Goal: Task Accomplishment & Management: Manage account settings

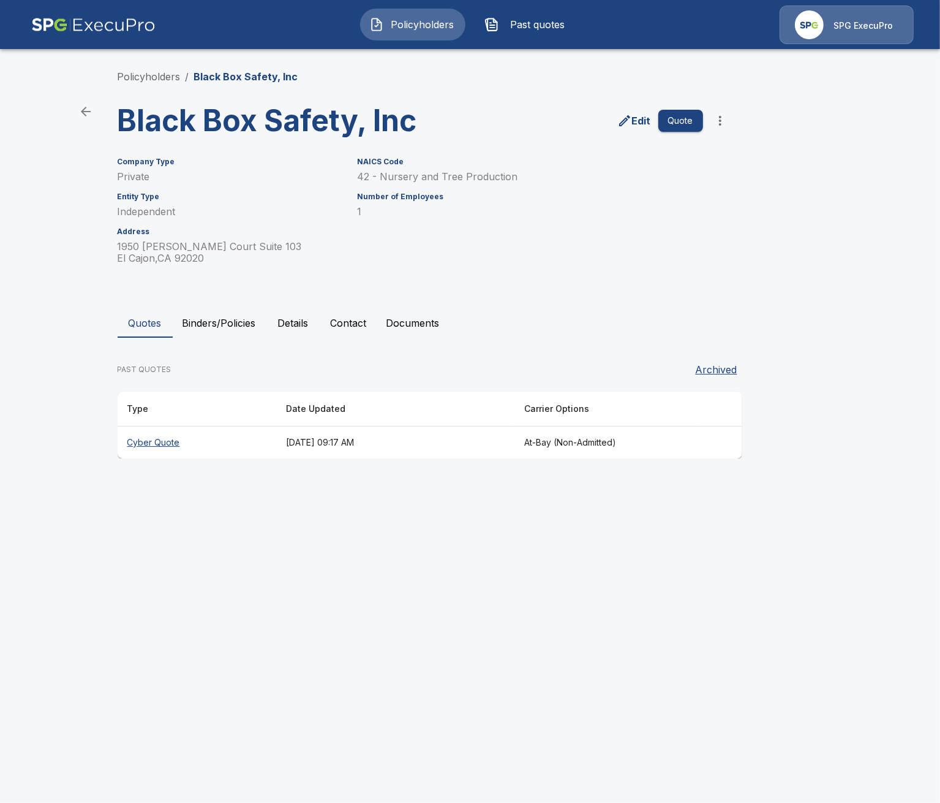
click at [310, 335] on button "Details" at bounding box center [293, 322] width 55 height 29
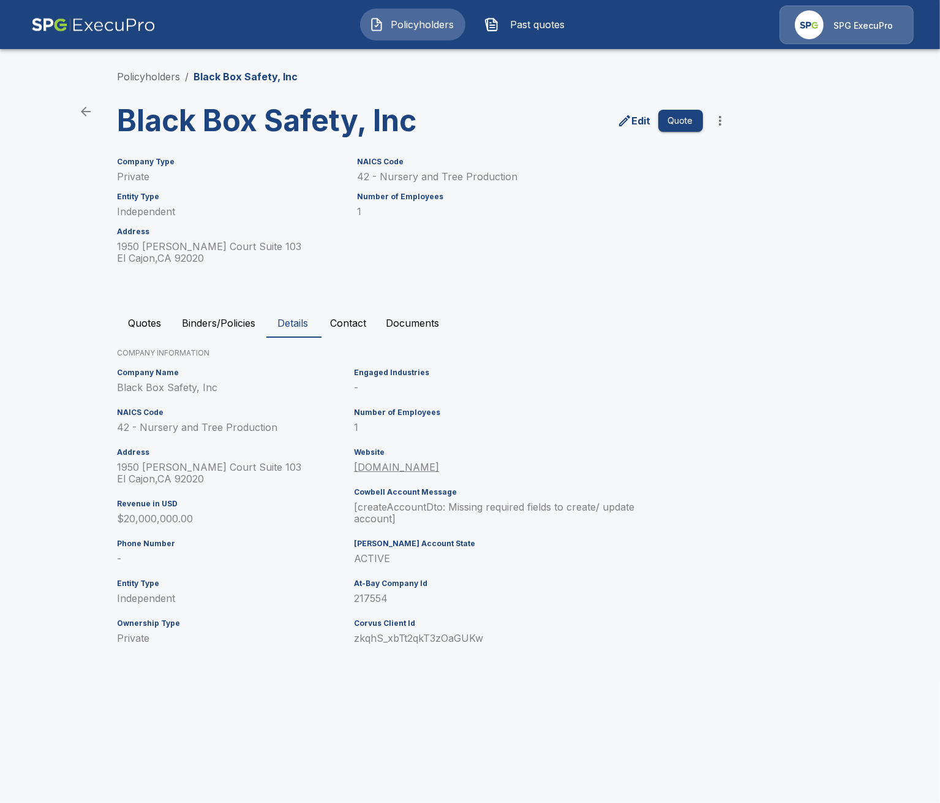
click at [154, 325] on button "Quotes" at bounding box center [145, 322] width 55 height 29
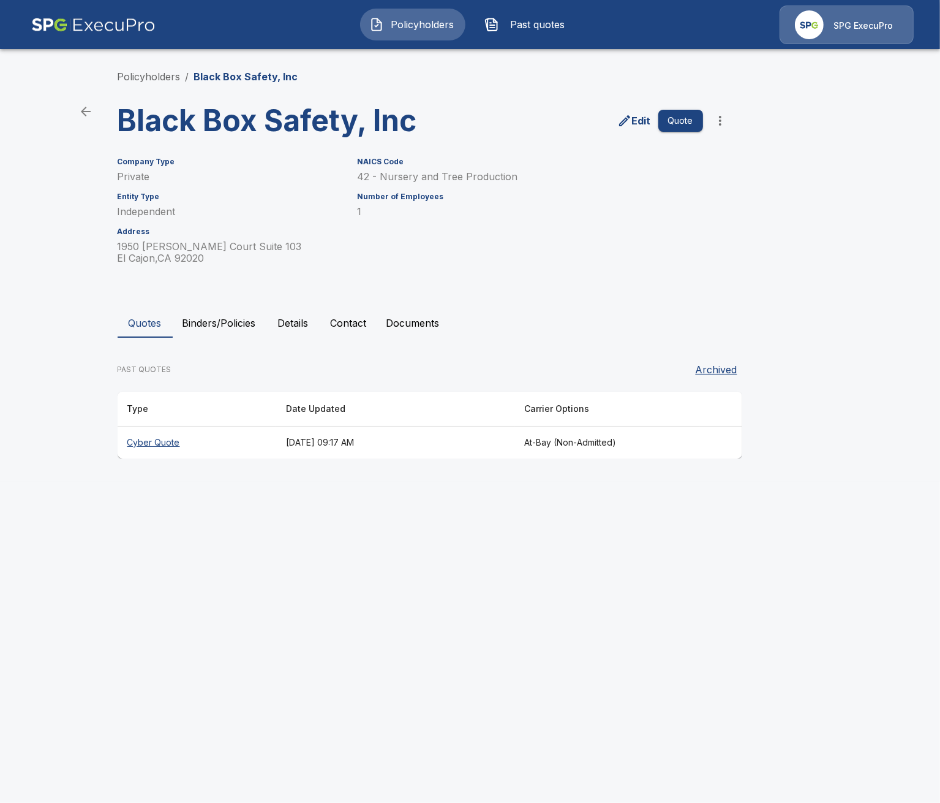
click at [177, 436] on th "Cyber Quote" at bounding box center [197, 442] width 159 height 32
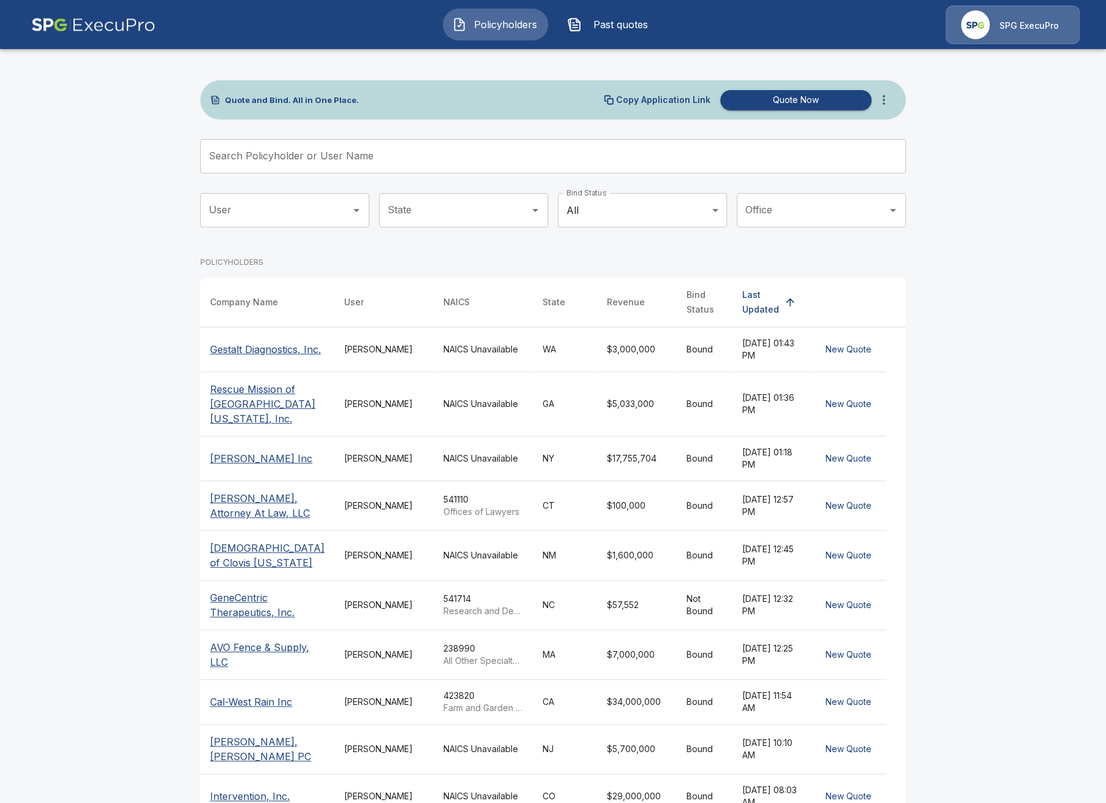
click at [885, 103] on icon "more" at bounding box center [884, 100] width 2 height 10
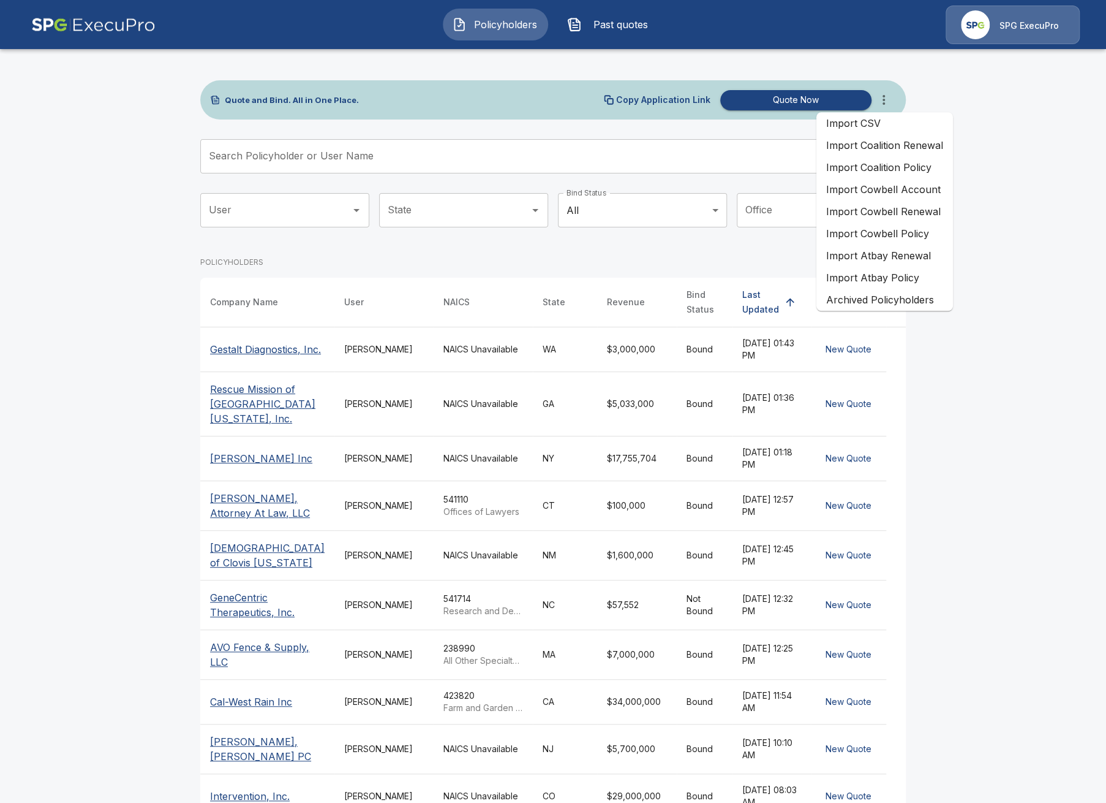
click at [991, 255] on main "Quote and Bind. All in One Place. Copy Application Link Quote Now Search Policy…" at bounding box center [553, 436] width 1106 height 872
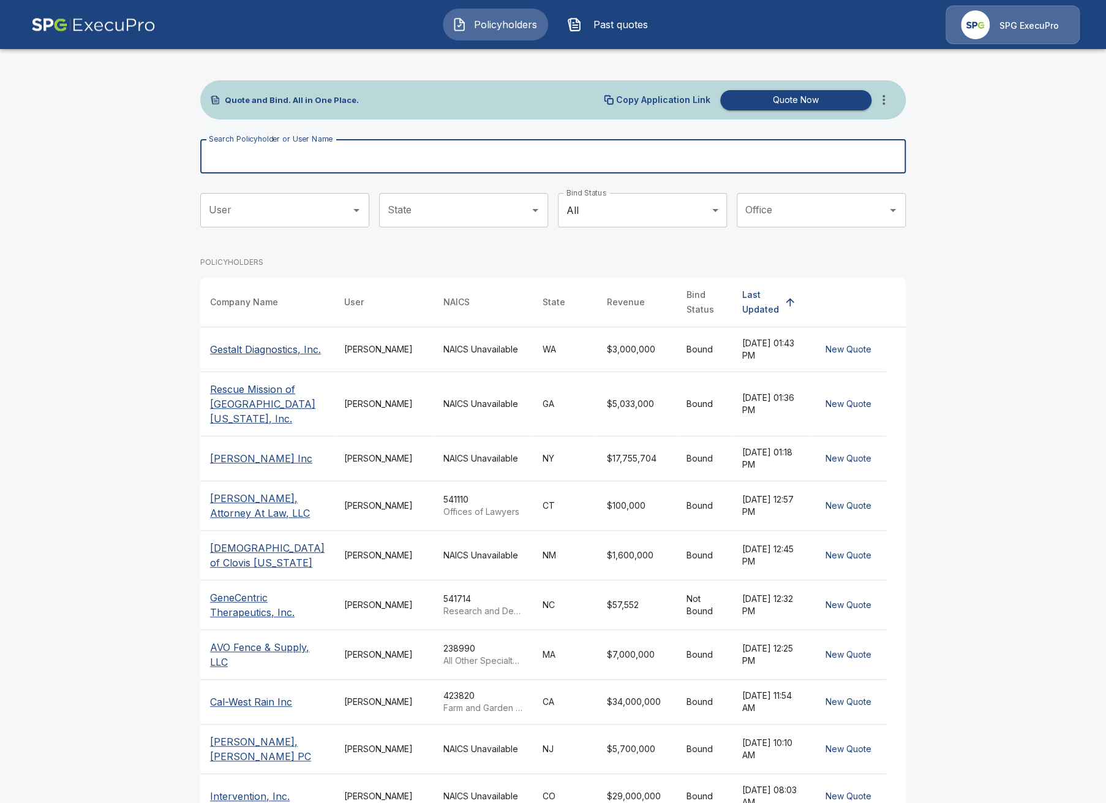
click at [387, 158] on input "Search Policyholder or User Name" at bounding box center [546, 156] width 692 height 34
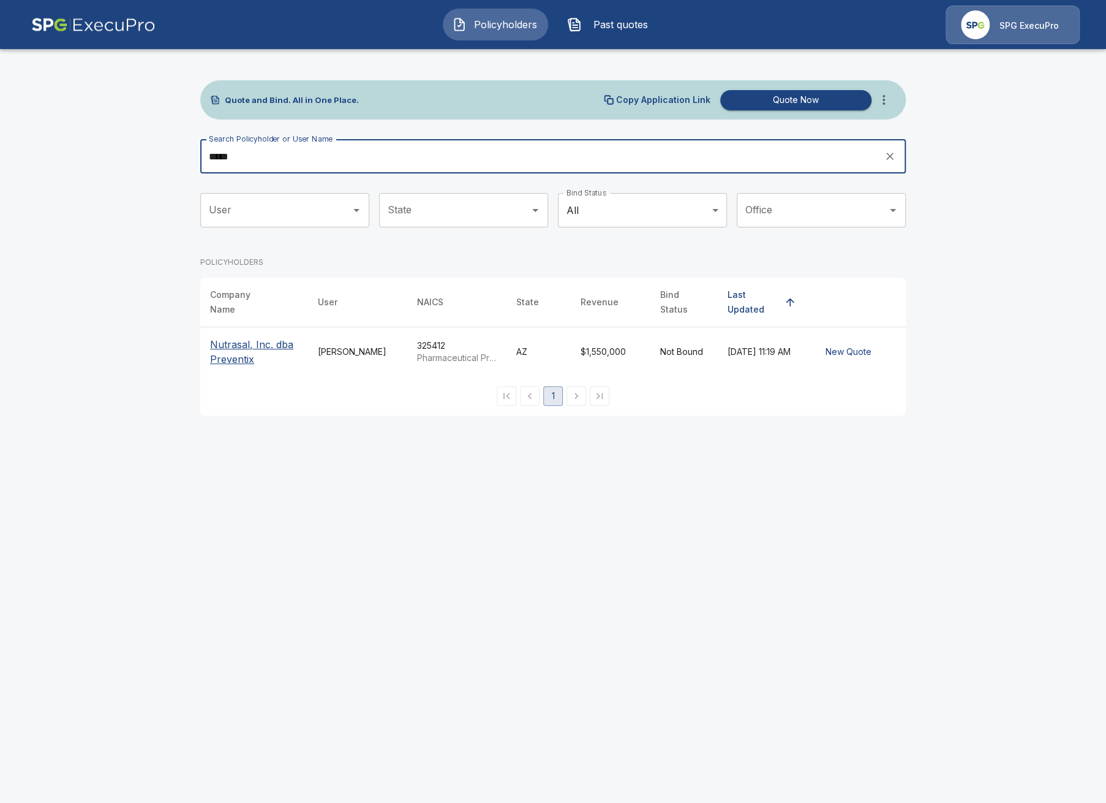
type input "*****"
click at [239, 350] on p "Nutrasal, Inc. dba Preventix" at bounding box center [254, 351] width 88 height 29
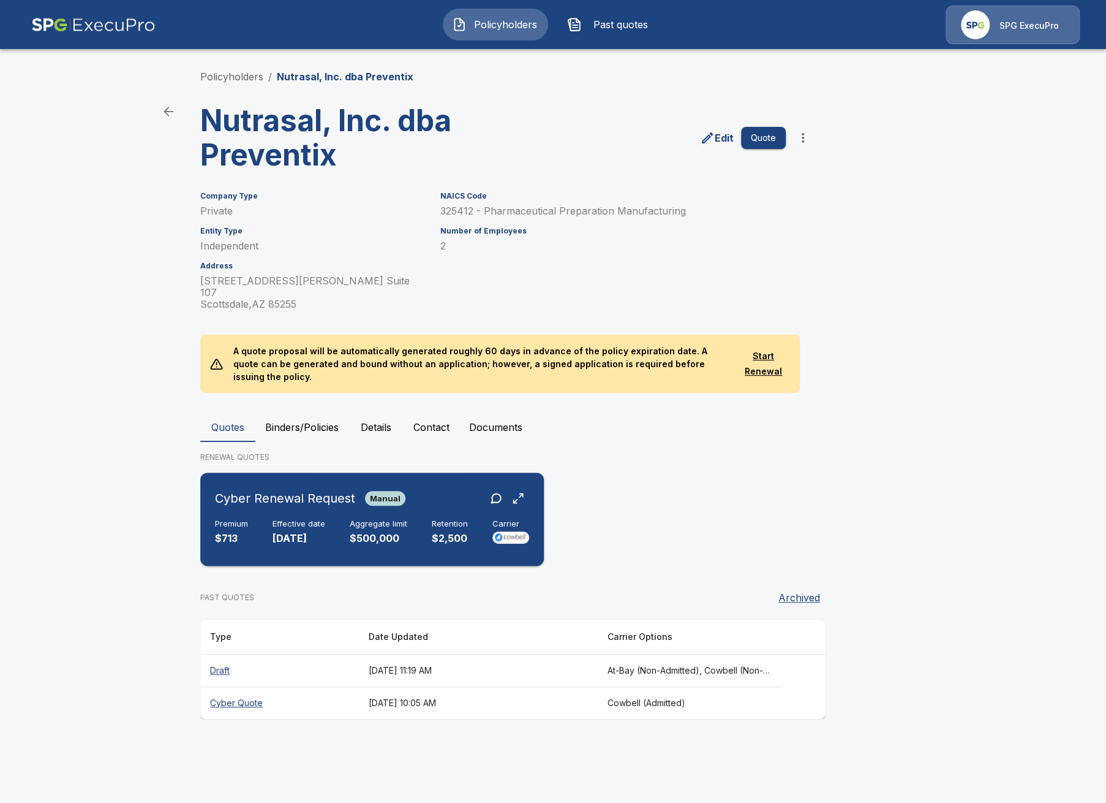
click at [333, 492] on div "Cyber Renewal Request Manual Premium $713 Effective date 10/3/2025 Aggregate li…" at bounding box center [372, 518] width 334 height 83
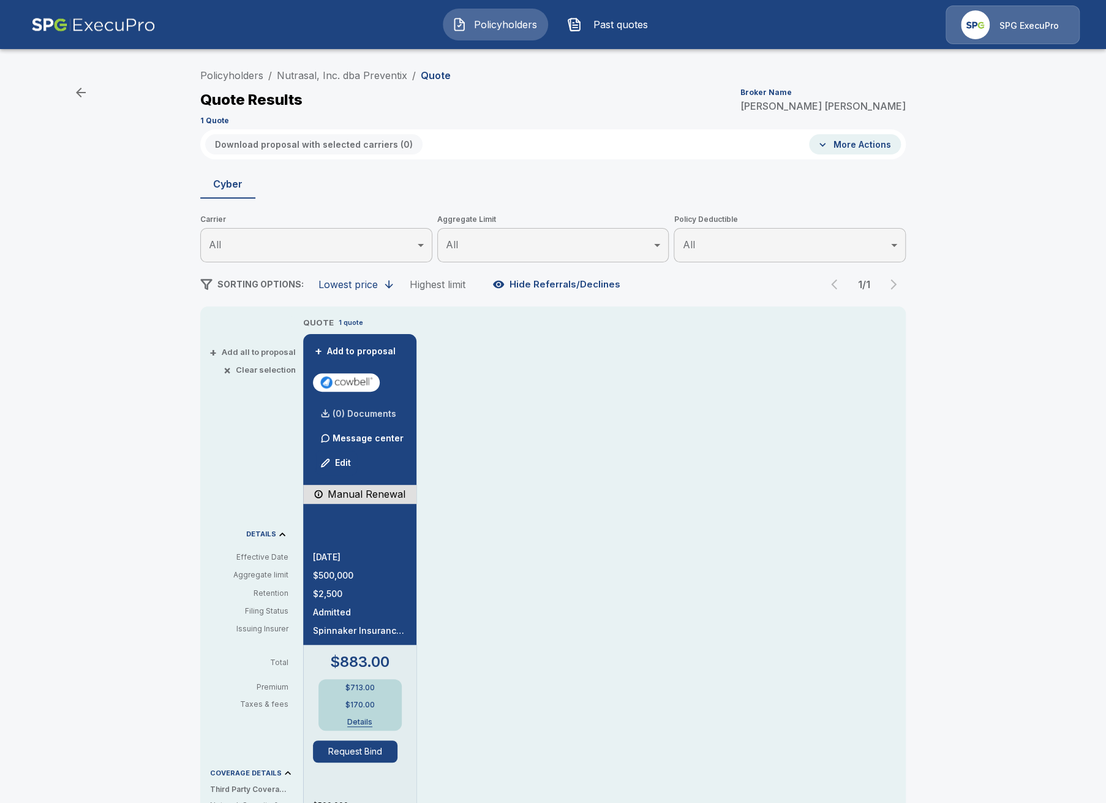
click at [357, 417] on p "(0) Documents" at bounding box center [365, 413] width 64 height 9
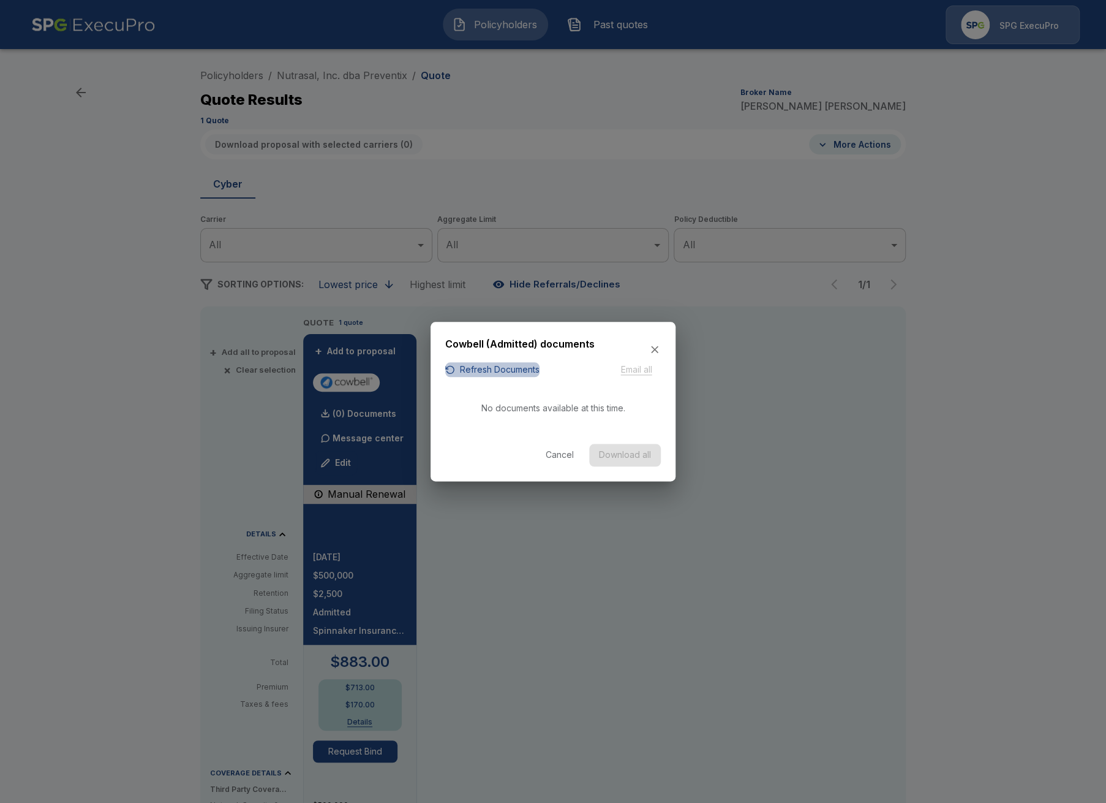
click at [520, 377] on button "Refresh Documents" at bounding box center [492, 369] width 94 height 15
click at [938, 467] on div at bounding box center [553, 401] width 1106 height 803
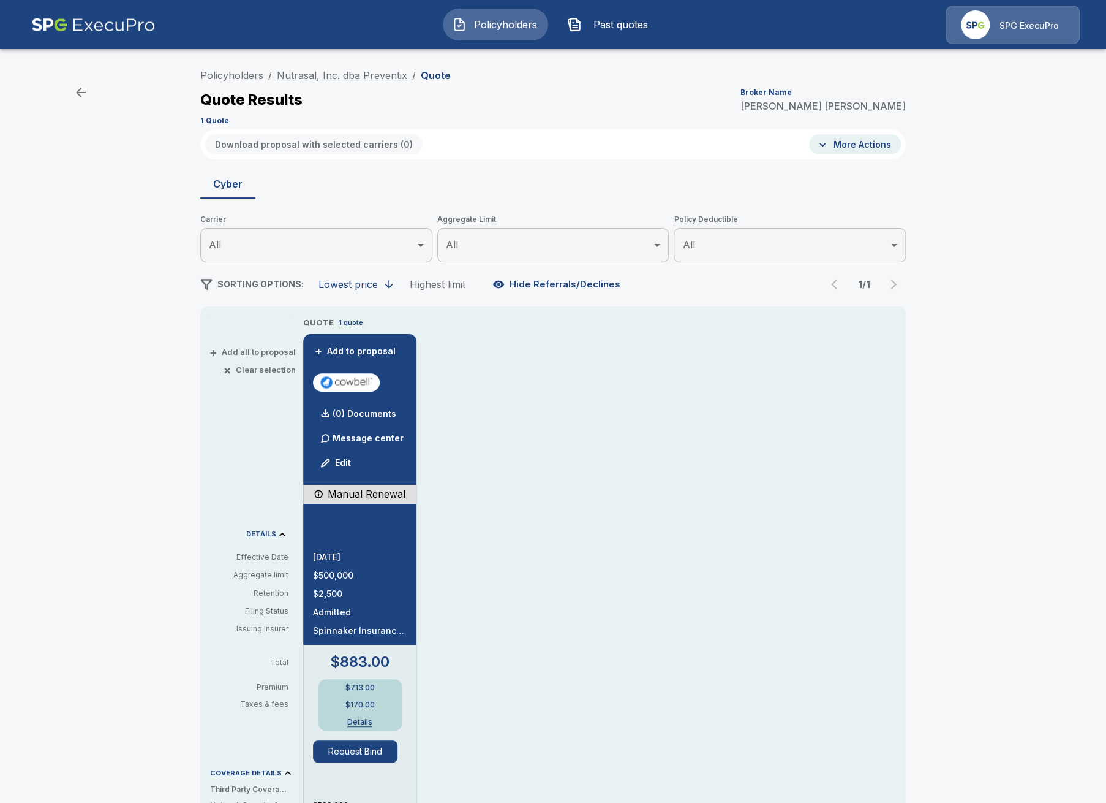
click at [344, 75] on link "Nutrasal, Inc. dba Preventix" at bounding box center [342, 75] width 130 height 12
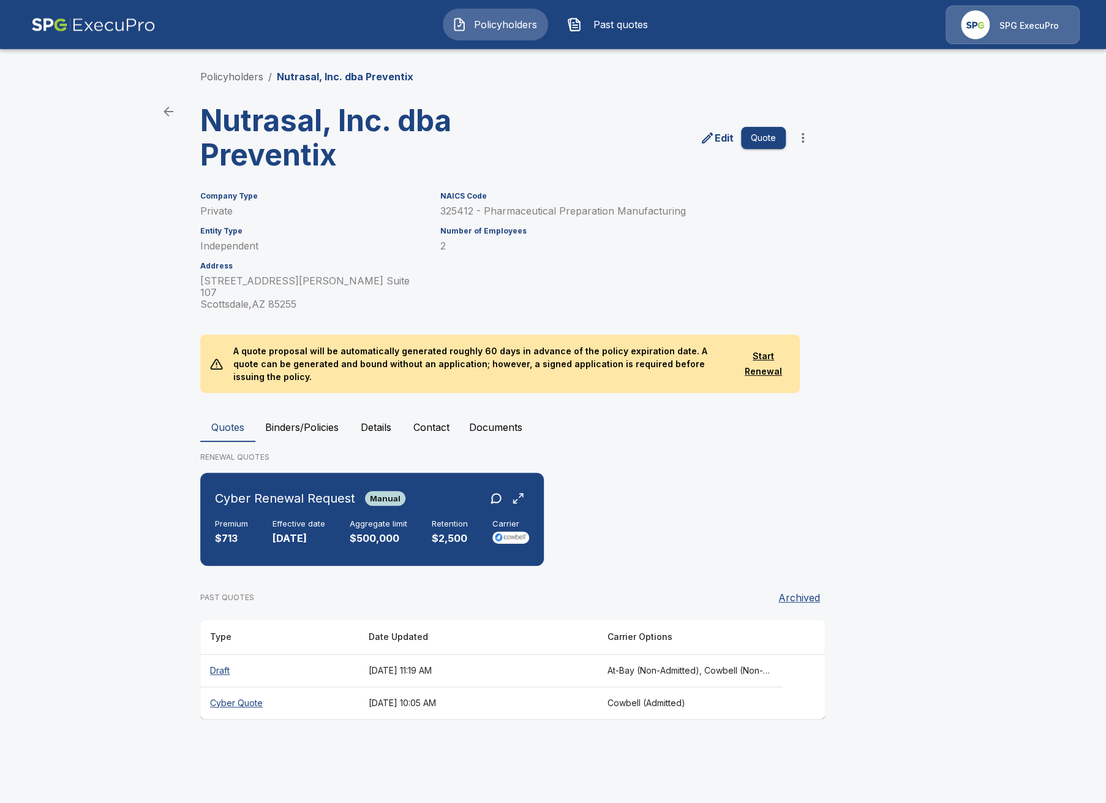
drag, startPoint x: 153, startPoint y: 165, endPoint x: 199, endPoint y: 99, distance: 80.6
click at [153, 165] on main "Policyholders / Nutrasal, Inc. dba Preventix Nutrasal, Inc. dba Preventix Edit …" at bounding box center [553, 371] width 1106 height 742
click at [211, 78] on link "Policyholders" at bounding box center [231, 76] width 63 height 12
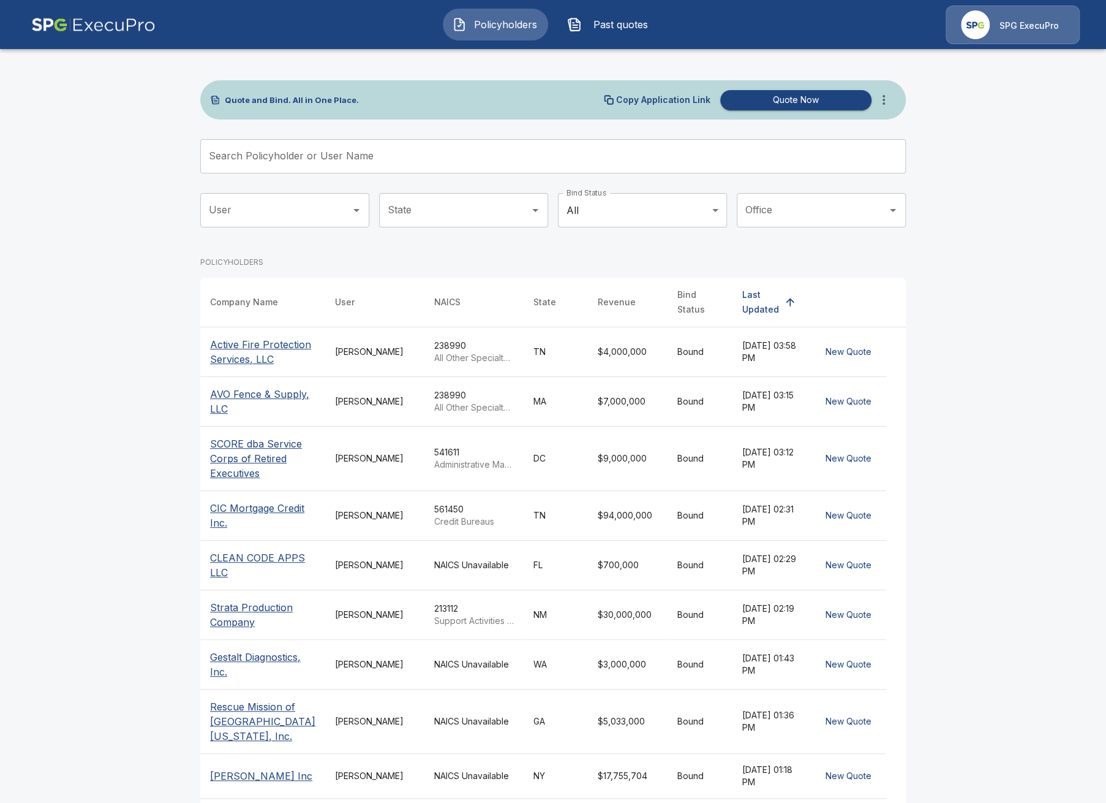
click at [880, 99] on icon "more" at bounding box center [884, 100] width 15 height 15
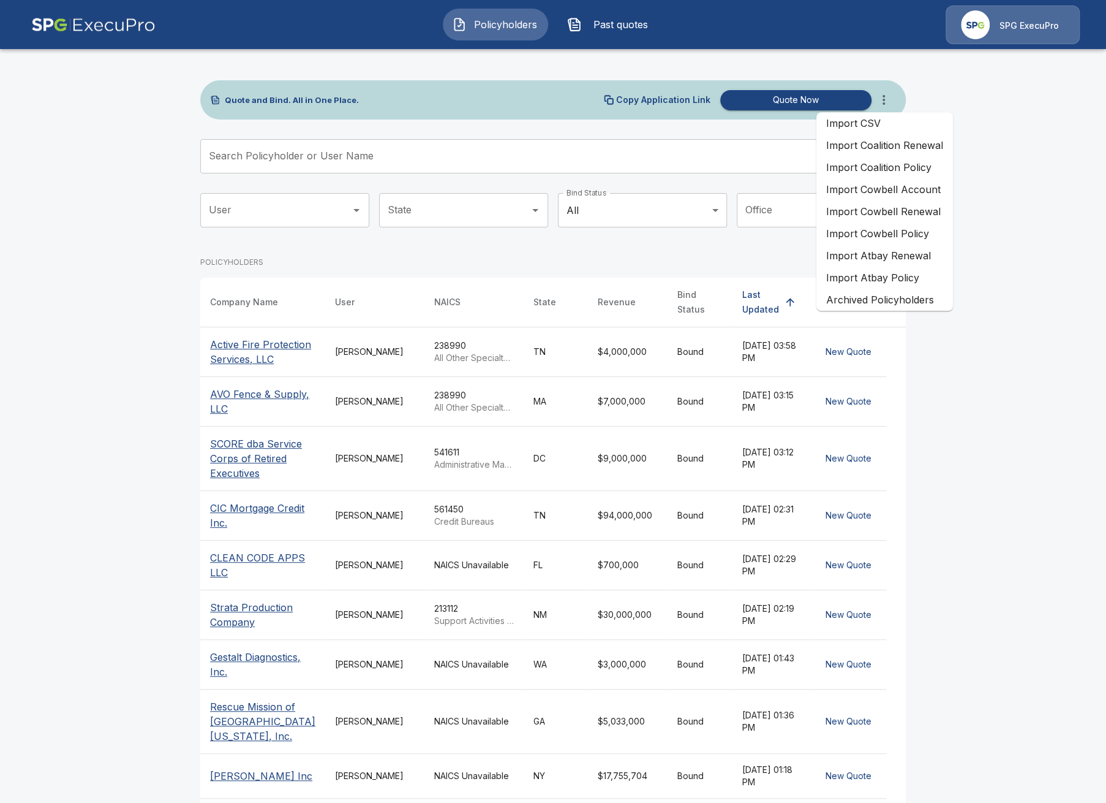
click at [905, 217] on li "Import Cowbell Renewal" at bounding box center [885, 211] width 137 height 22
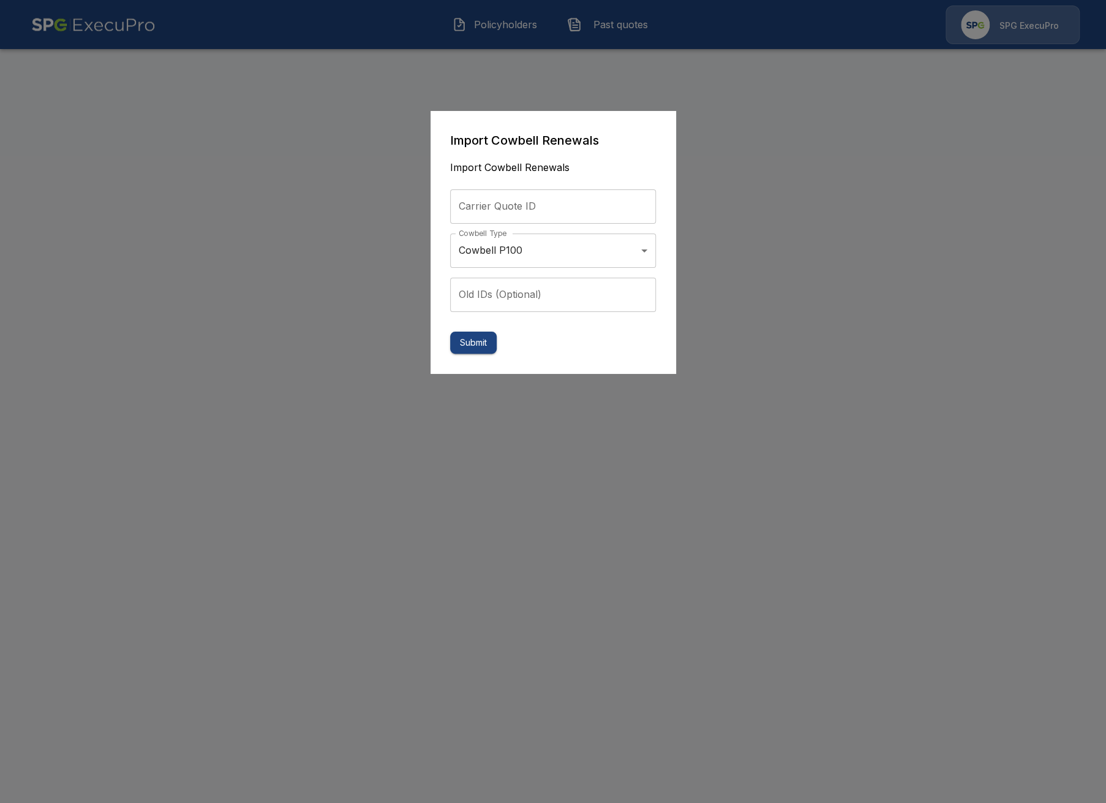
click at [509, 208] on input "Carrier Quote ID" at bounding box center [553, 206] width 206 height 34
paste input "**********"
type input "**********"
click at [474, 344] on button "Submit" at bounding box center [473, 342] width 47 height 23
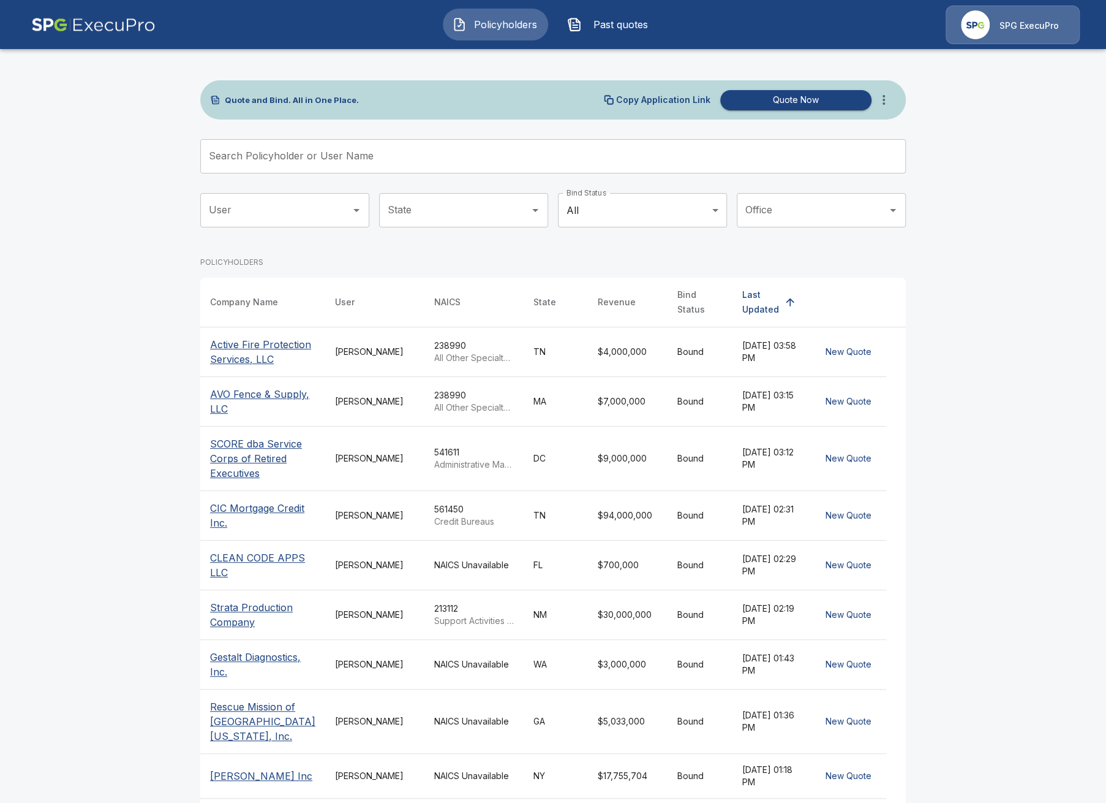
drag, startPoint x: 629, startPoint y: 50, endPoint x: 625, endPoint y: 28, distance: 23.0
click at [627, 48] on div "Quote and Bind. All in One Place. Copy Application Link Quote Now Search Policy…" at bounding box center [553, 473] width 735 height 855
click at [622, 26] on span "Past quotes" at bounding box center [620, 24] width 67 height 15
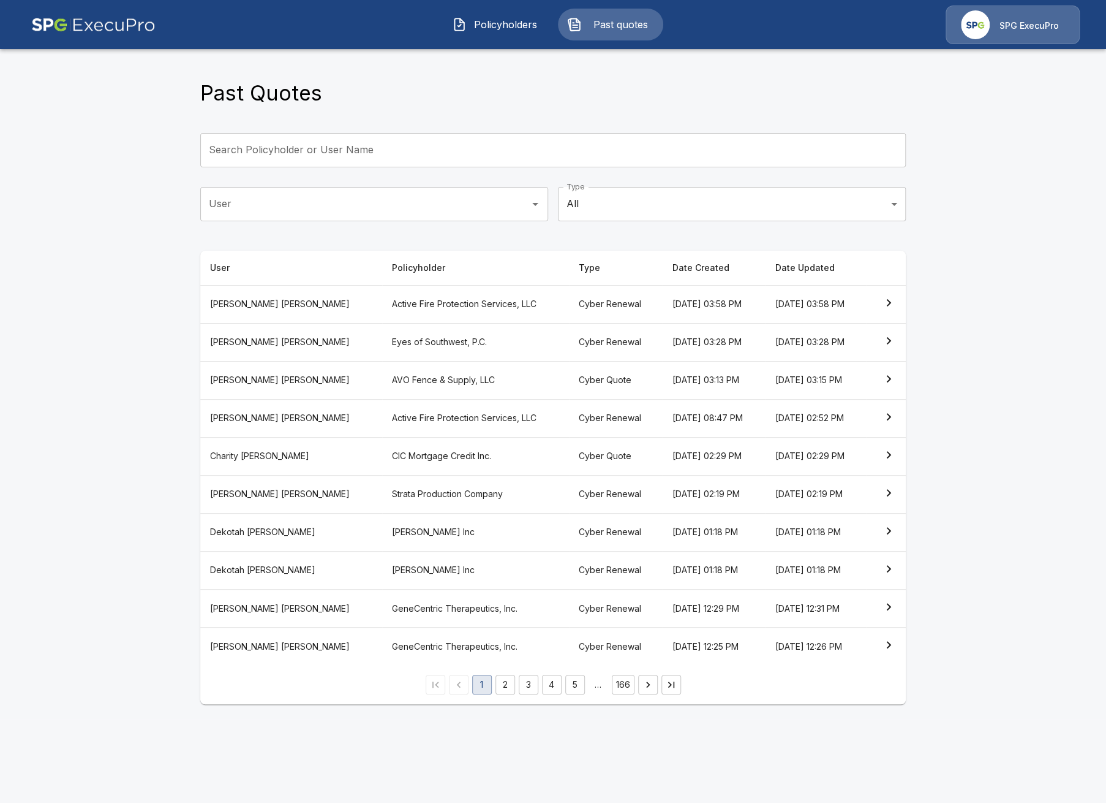
click at [113, 329] on main "Past Quotes Search Policyholder or User Name Search Policyholder or User Name U…" at bounding box center [553, 359] width 1106 height 719
click at [781, 275] on th "Date Updated" at bounding box center [816, 268] width 101 height 35
click at [767, 268] on th "Date Updated" at bounding box center [816, 268] width 101 height 35
click at [480, 158] on input "Search Policyholder or User Name" at bounding box center [546, 150] width 692 height 34
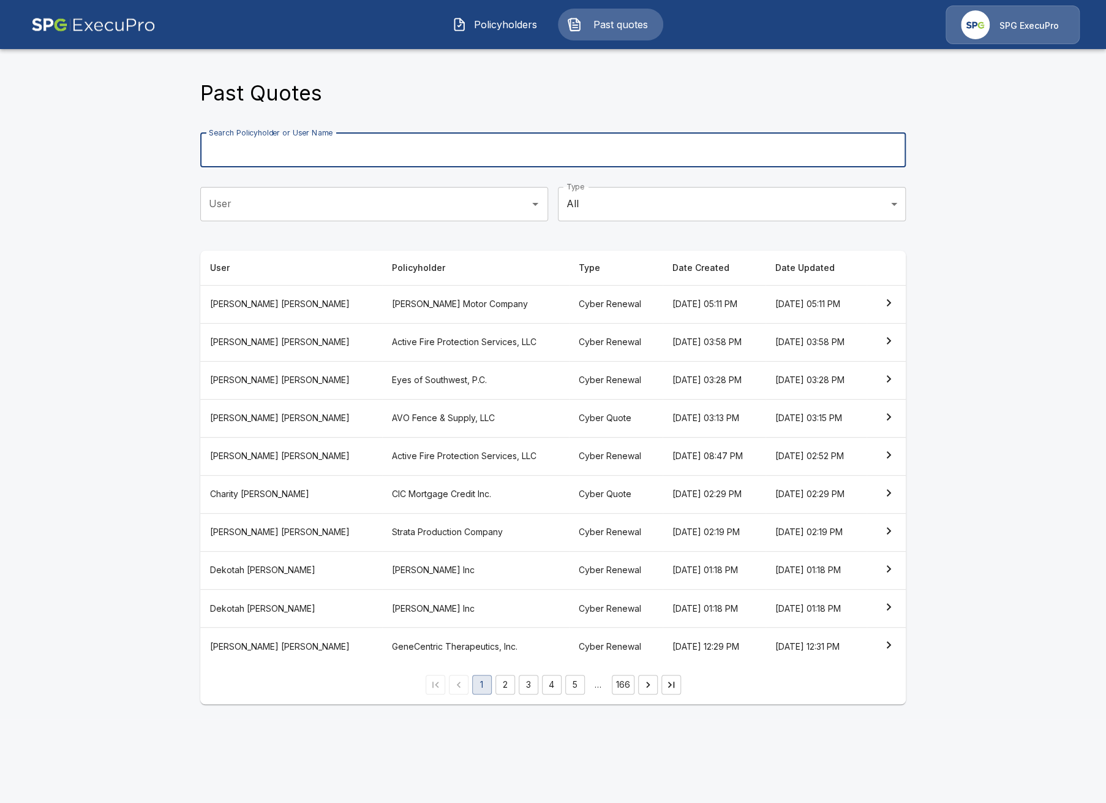
type input "*"
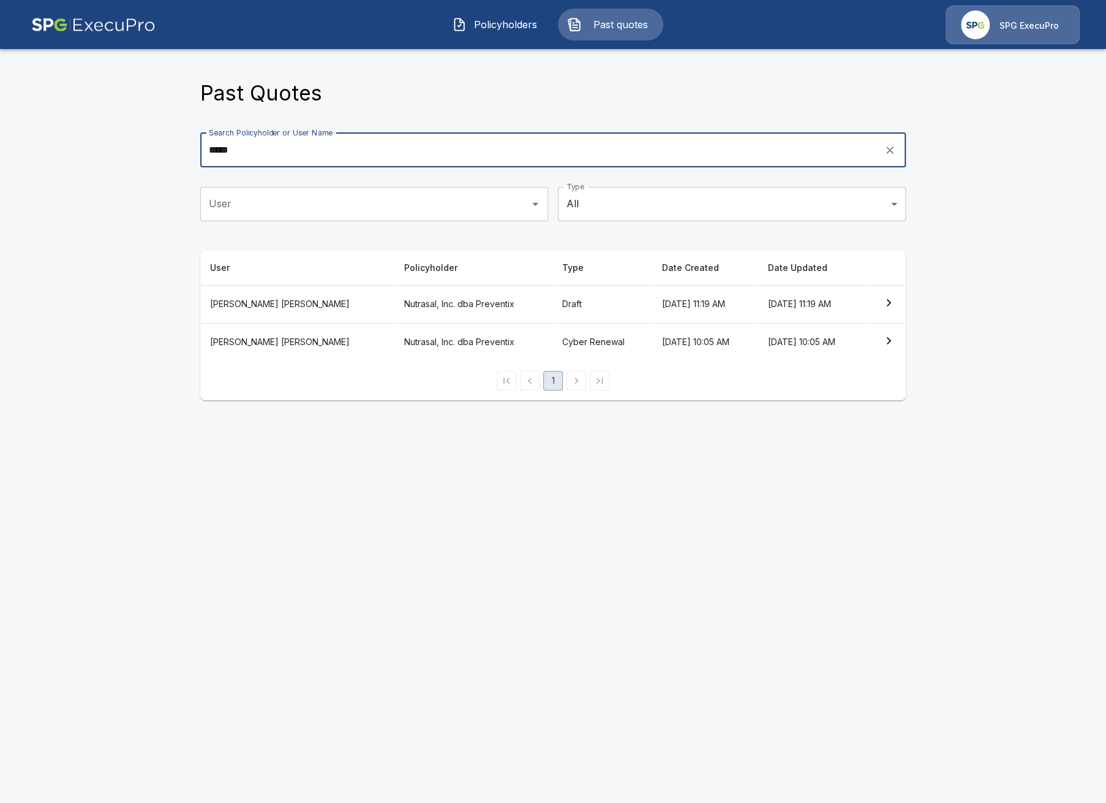
type input "*****"
click at [490, 25] on span "Policyholders" at bounding box center [505, 24] width 67 height 15
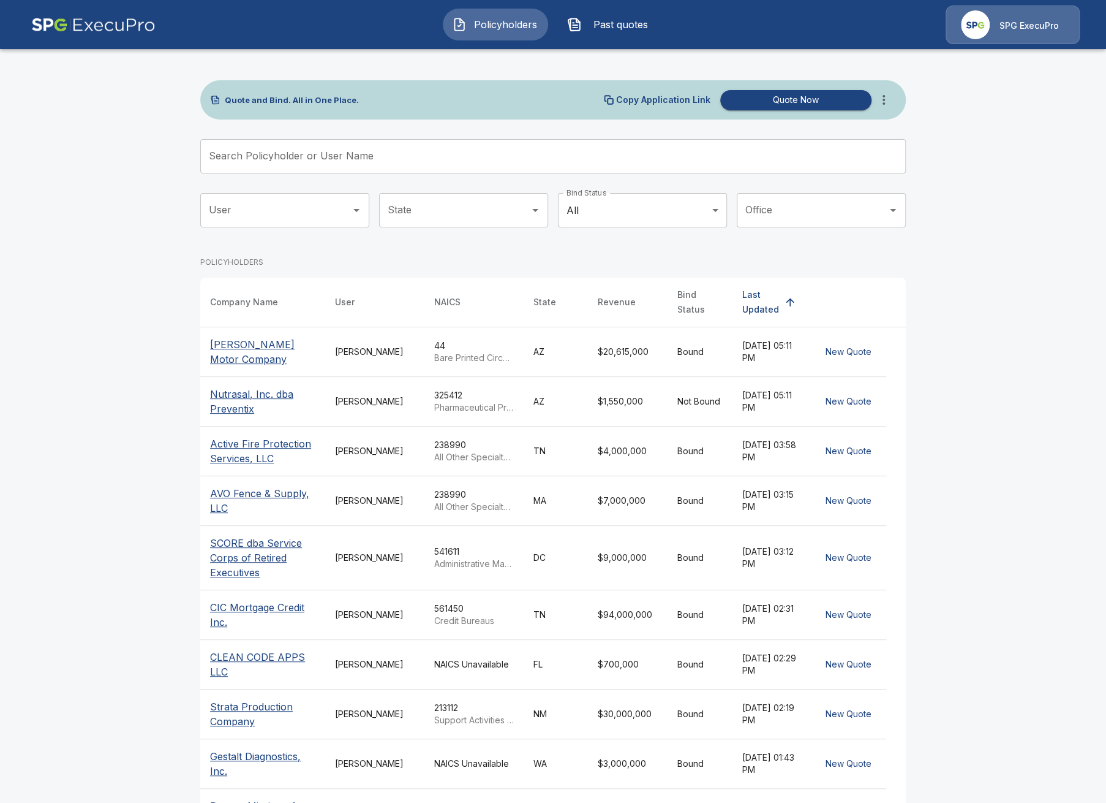
click at [317, 159] on input "Search Policyholder or User Name" at bounding box center [546, 156] width 692 height 34
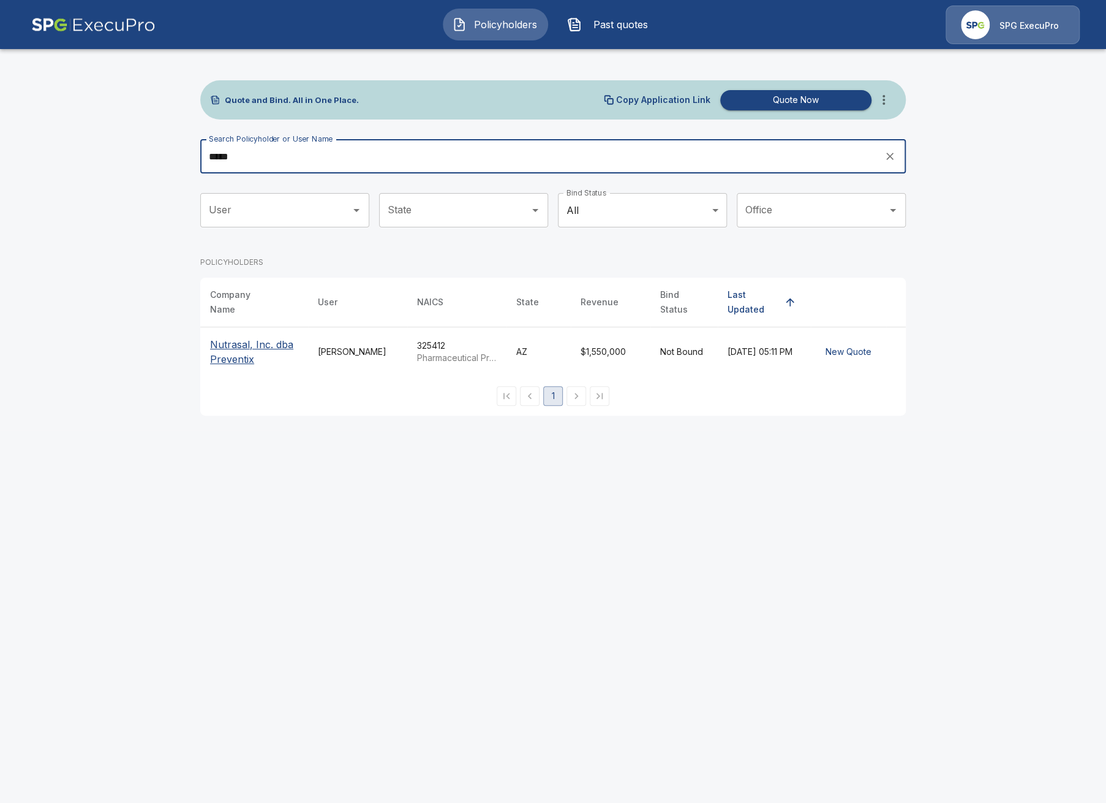
type input "*****"
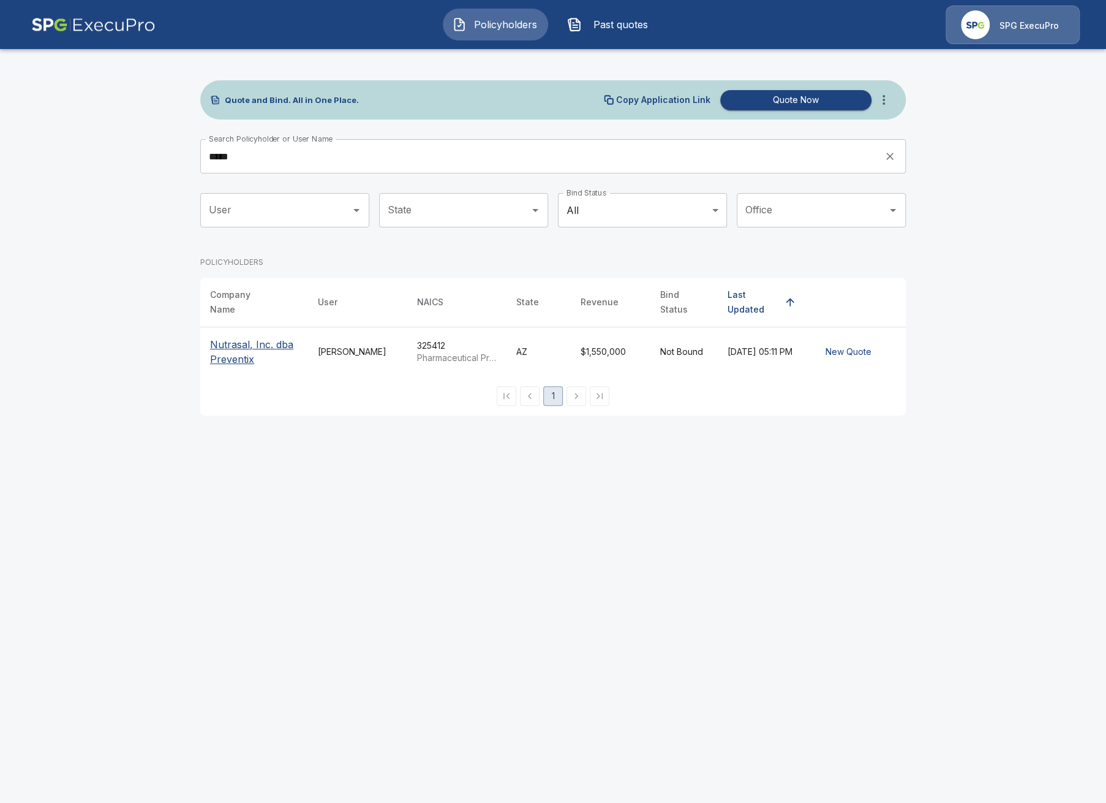
click at [244, 328] on th "Nutrasal, Inc. dba Preventix" at bounding box center [254, 352] width 108 height 50
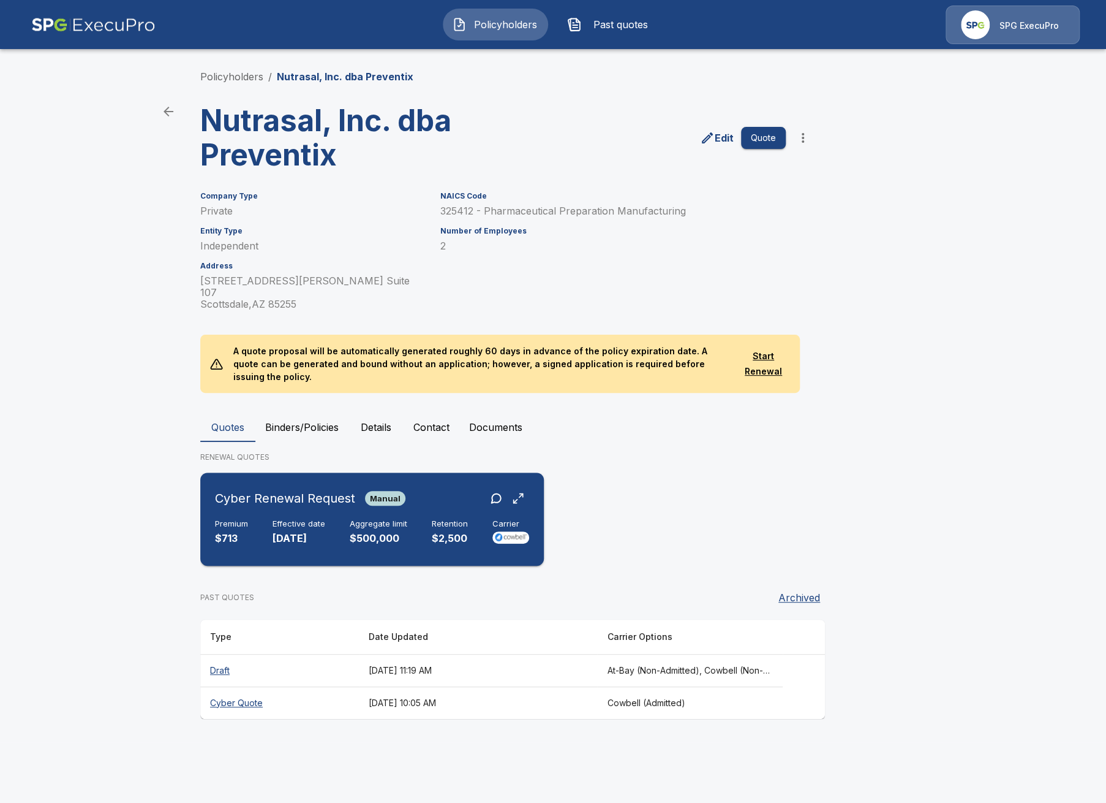
click at [442, 519] on div "Retention $2,500" at bounding box center [450, 532] width 36 height 27
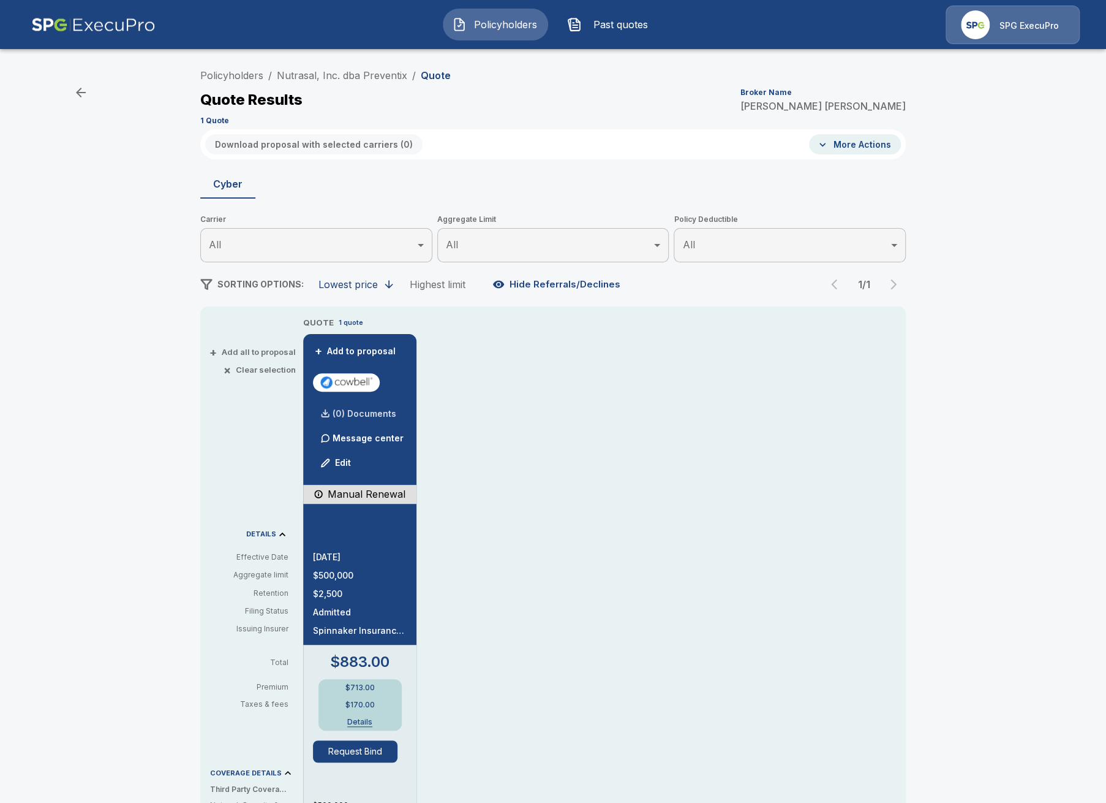
click at [354, 415] on p "(0) Documents" at bounding box center [365, 413] width 64 height 9
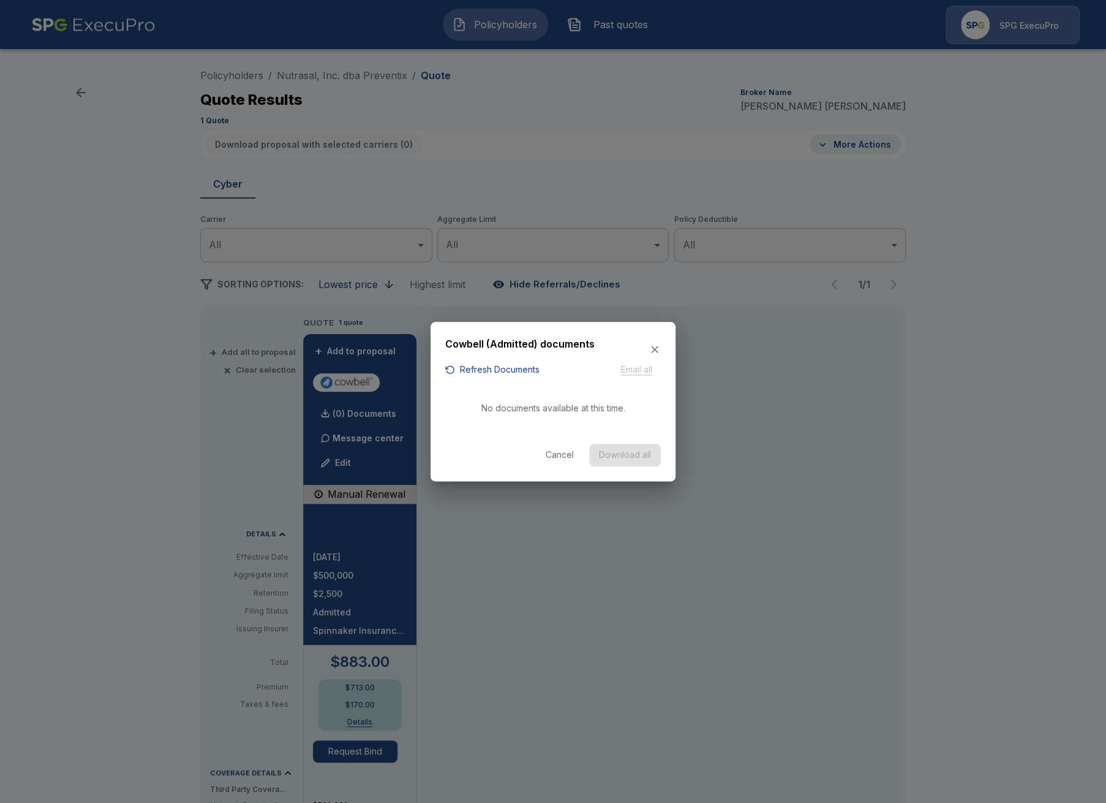
click at [496, 374] on button "Refresh Documents" at bounding box center [492, 369] width 94 height 15
click at [830, 438] on div at bounding box center [553, 401] width 1106 height 803
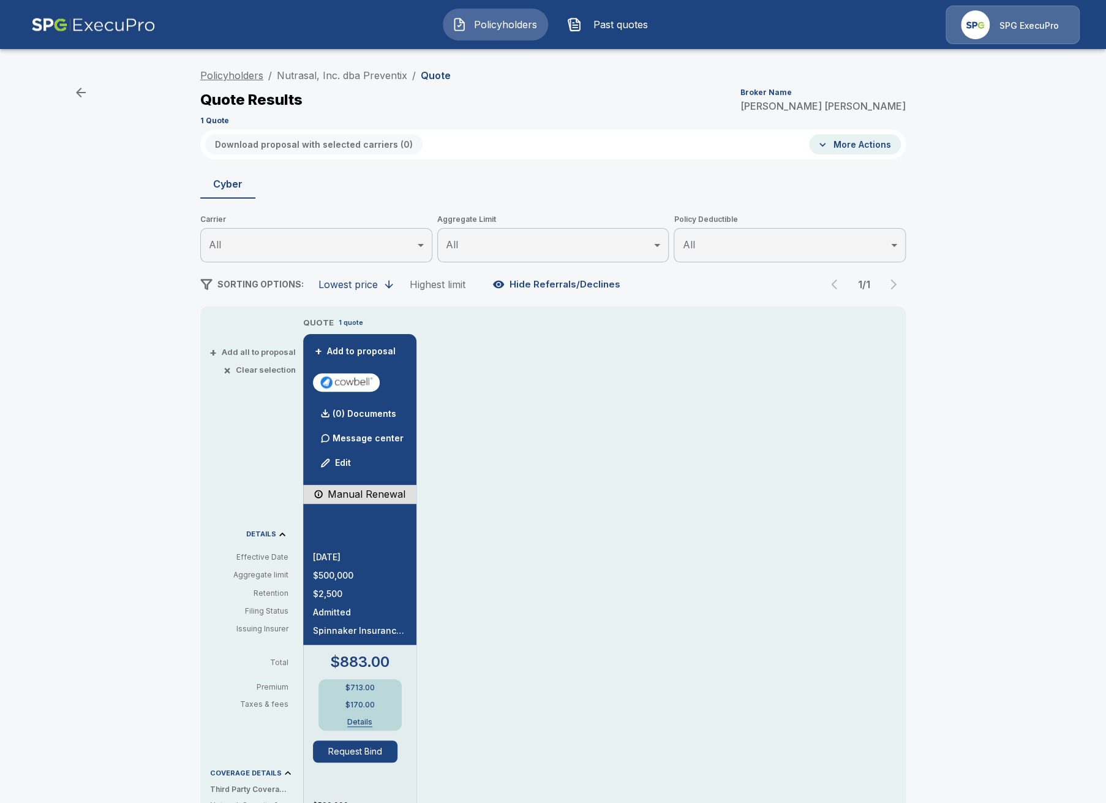
click at [257, 75] on link "Policyholders" at bounding box center [231, 75] width 63 height 12
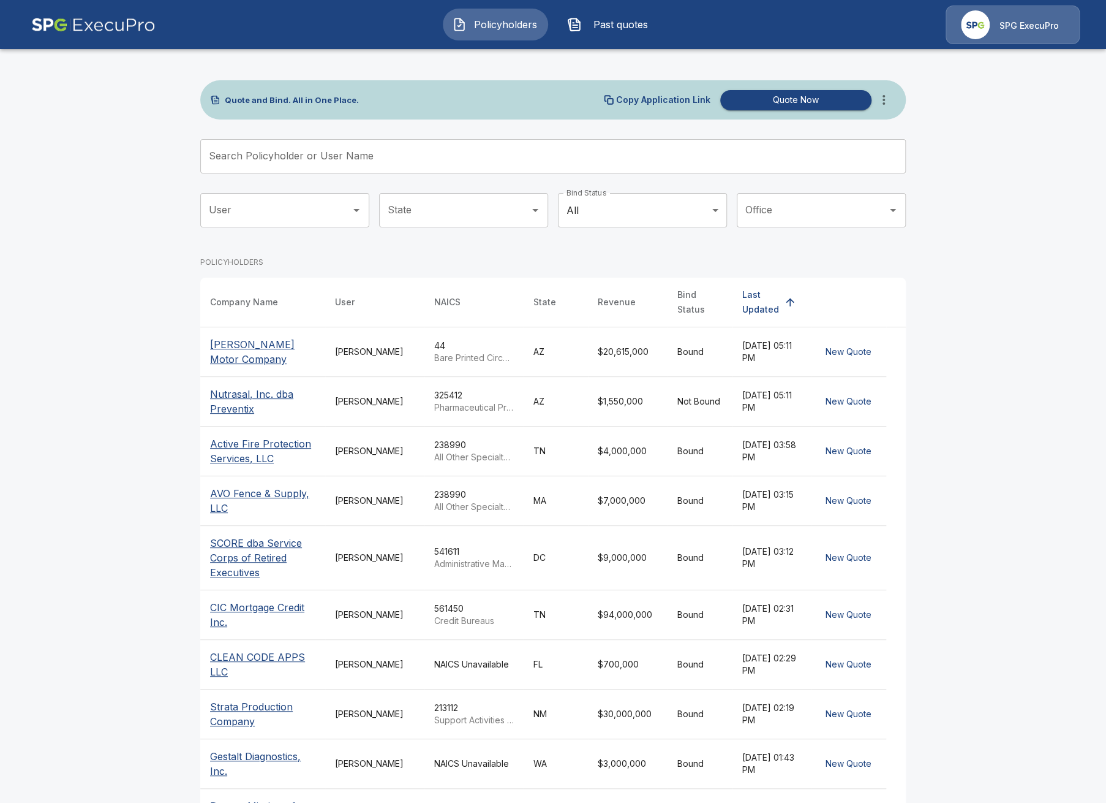
drag, startPoint x: 603, startPoint y: 124, endPoint x: 922, endPoint y: 86, distance: 321.5
click at [618, 125] on div "Quote and Bind. All in One Place. Copy Application Link Quote Now Search Policy…" at bounding box center [553, 485] width 706 height 811
click at [890, 97] on icon "more" at bounding box center [884, 100] width 15 height 15
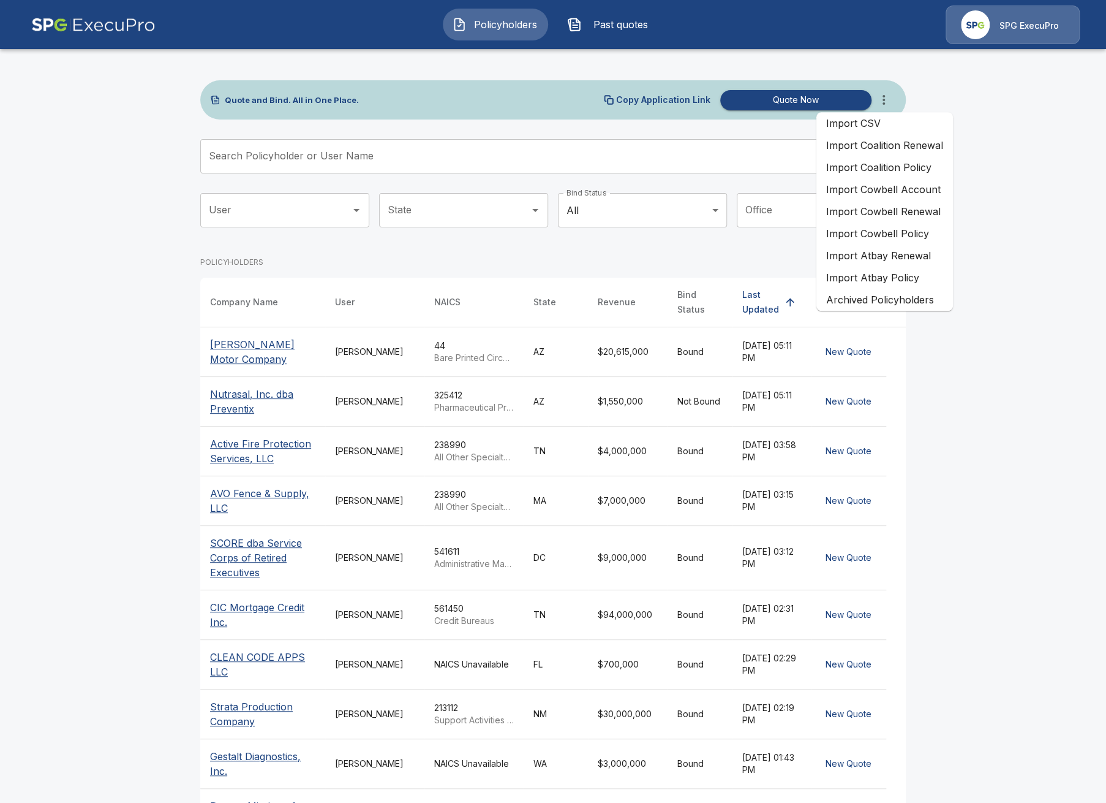
click at [908, 216] on li "Import Cowbell Renewal" at bounding box center [885, 211] width 137 height 22
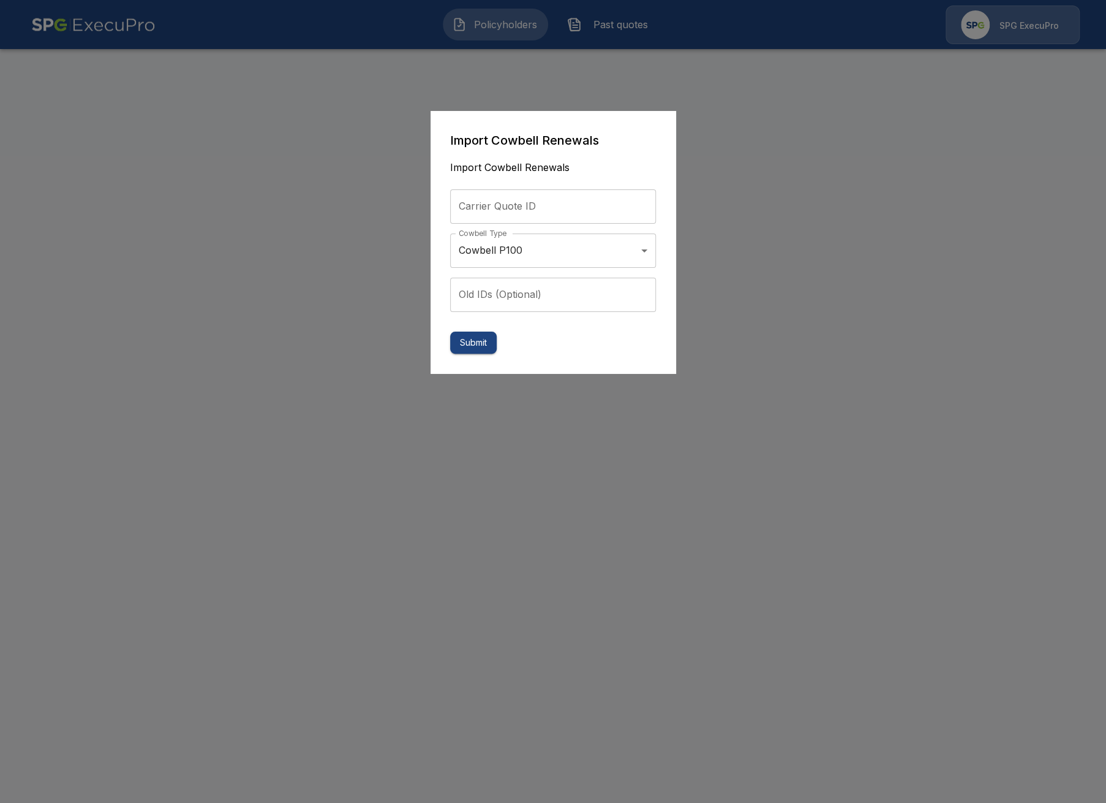
click at [508, 202] on input "Carrier Quote ID" at bounding box center [553, 206] width 206 height 34
paste input "**********"
type input "**********"
click at [482, 342] on button "Submit" at bounding box center [473, 342] width 47 height 23
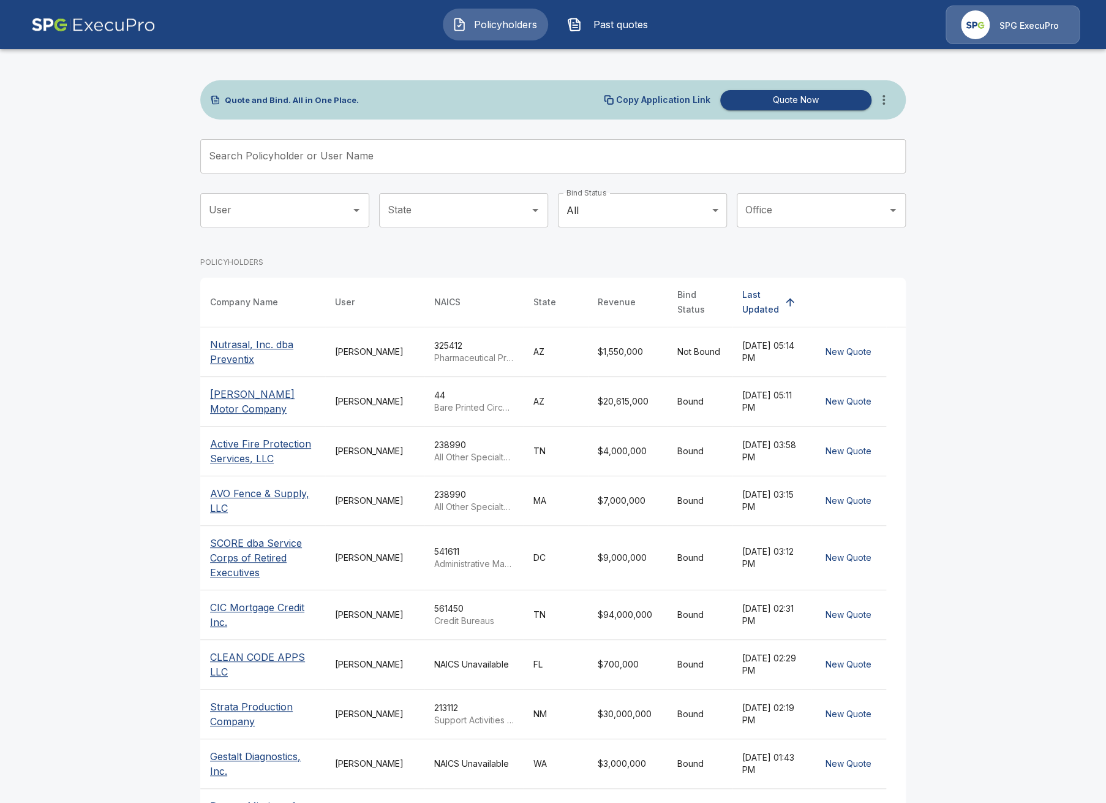
click at [337, 336] on td "Tricia Dietz" at bounding box center [374, 352] width 99 height 50
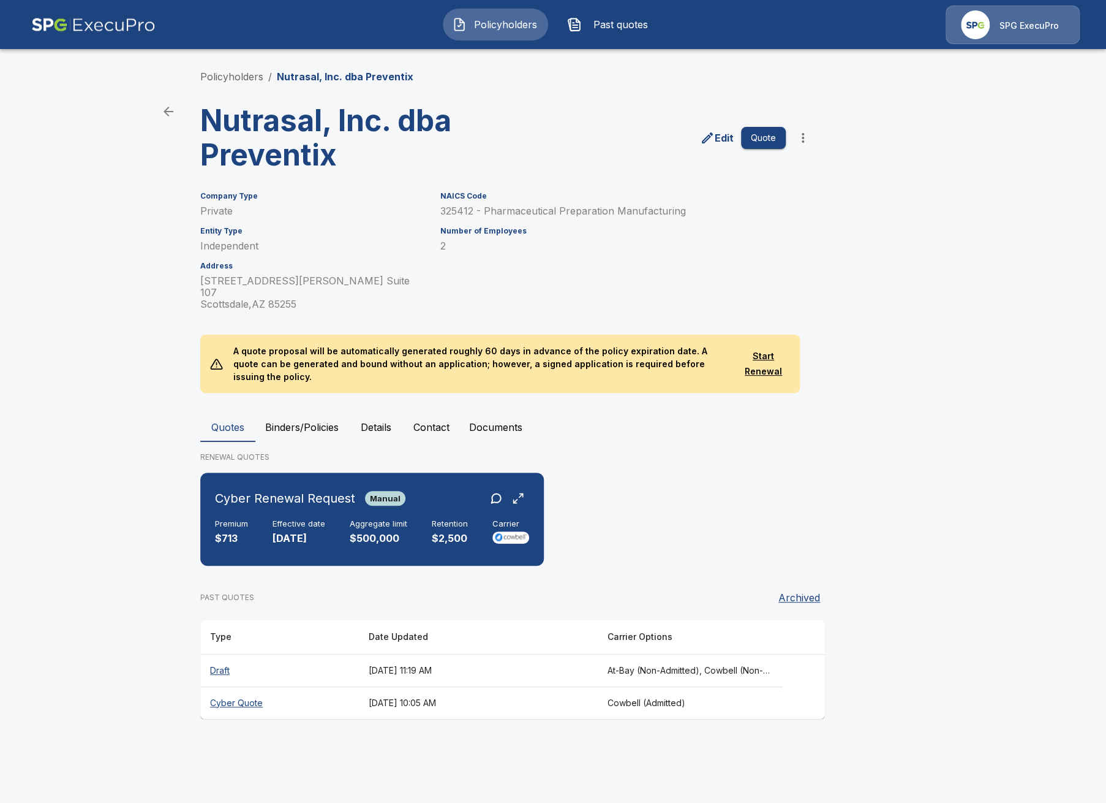
click at [333, 686] on th "Cyber Quote" at bounding box center [279, 702] width 159 height 32
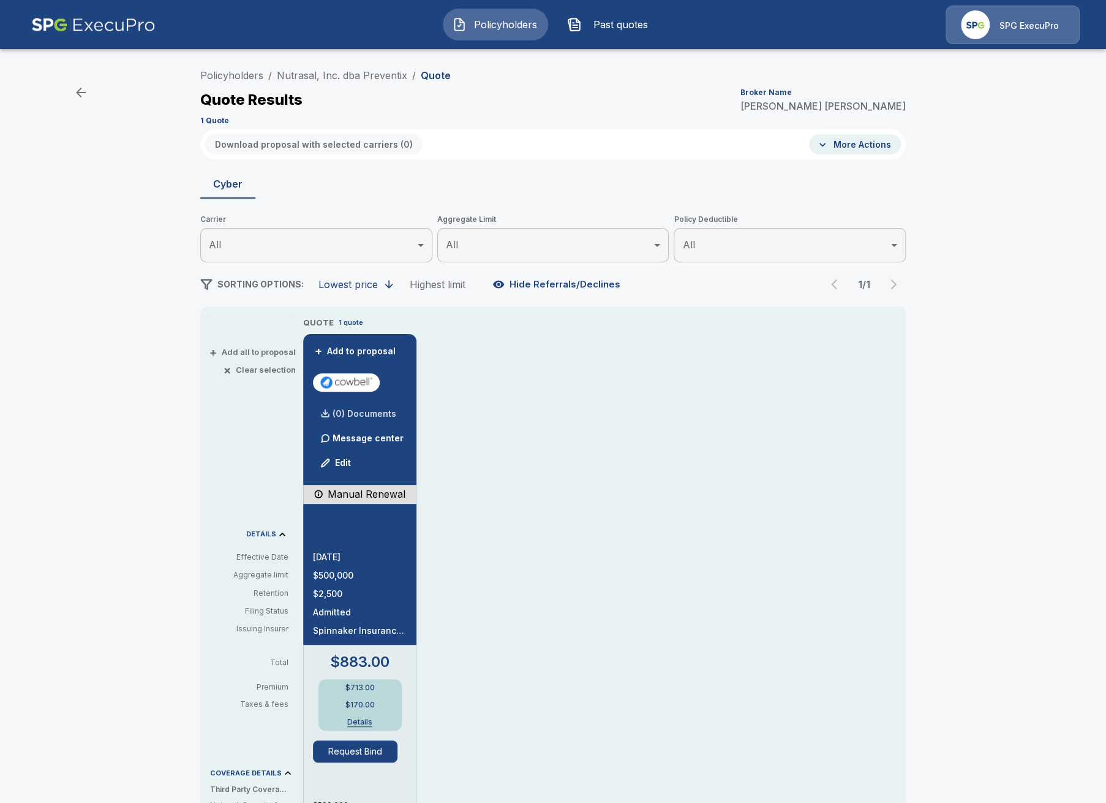
click at [359, 409] on div "(0) Documents" at bounding box center [354, 413] width 83 height 25
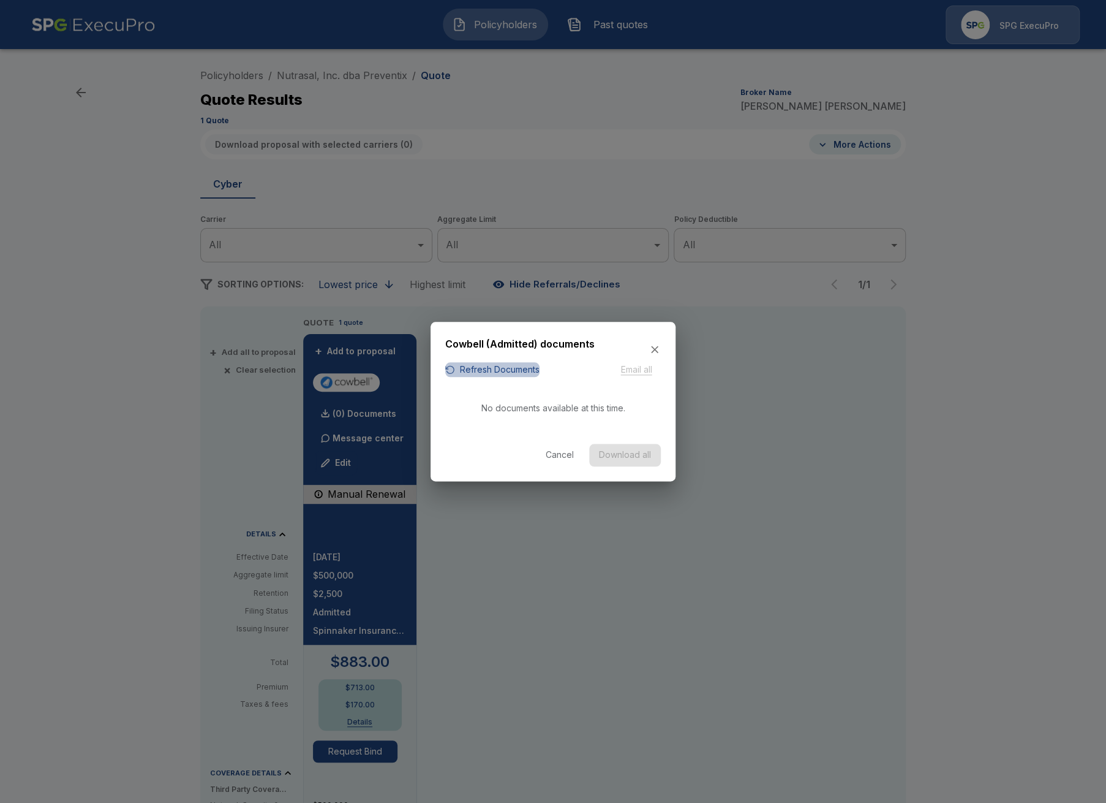
click at [448, 372] on div "button" at bounding box center [450, 370] width 10 height 10
click at [528, 369] on button "Refresh Documents" at bounding box center [492, 369] width 94 height 15
click at [768, 388] on div at bounding box center [553, 401] width 1106 height 803
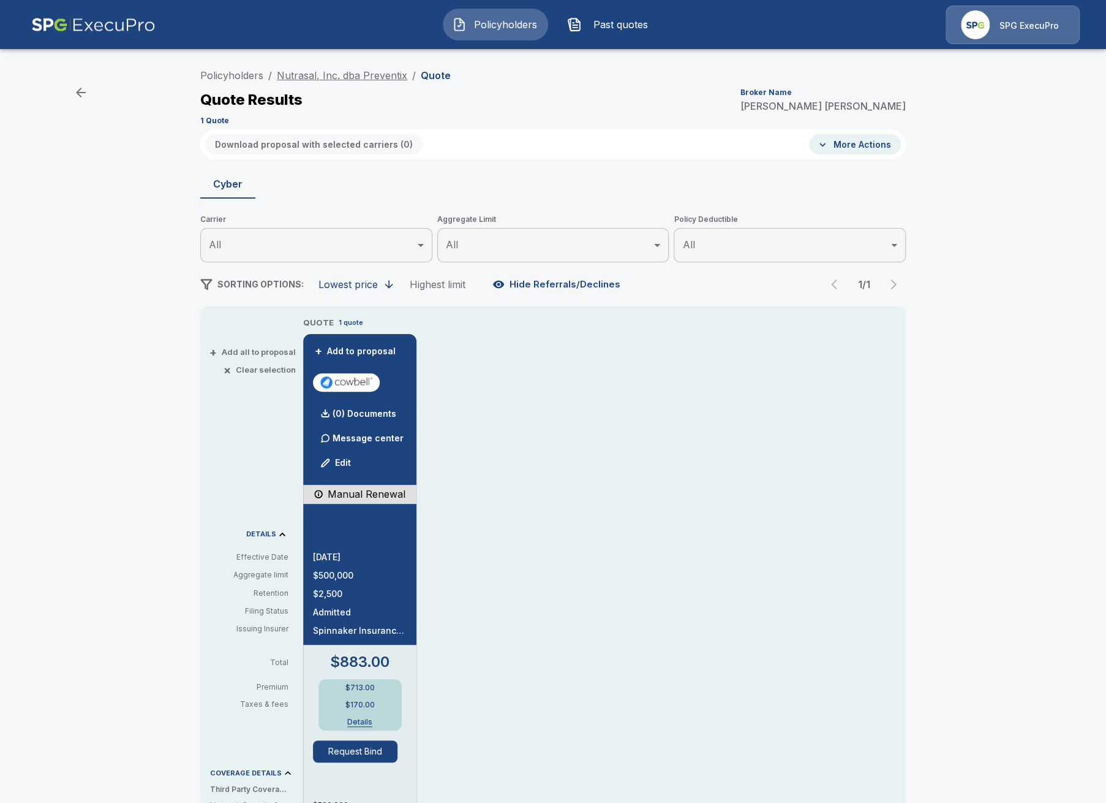
click at [364, 75] on link "Nutrasal, Inc. dba Preventix" at bounding box center [342, 75] width 130 height 12
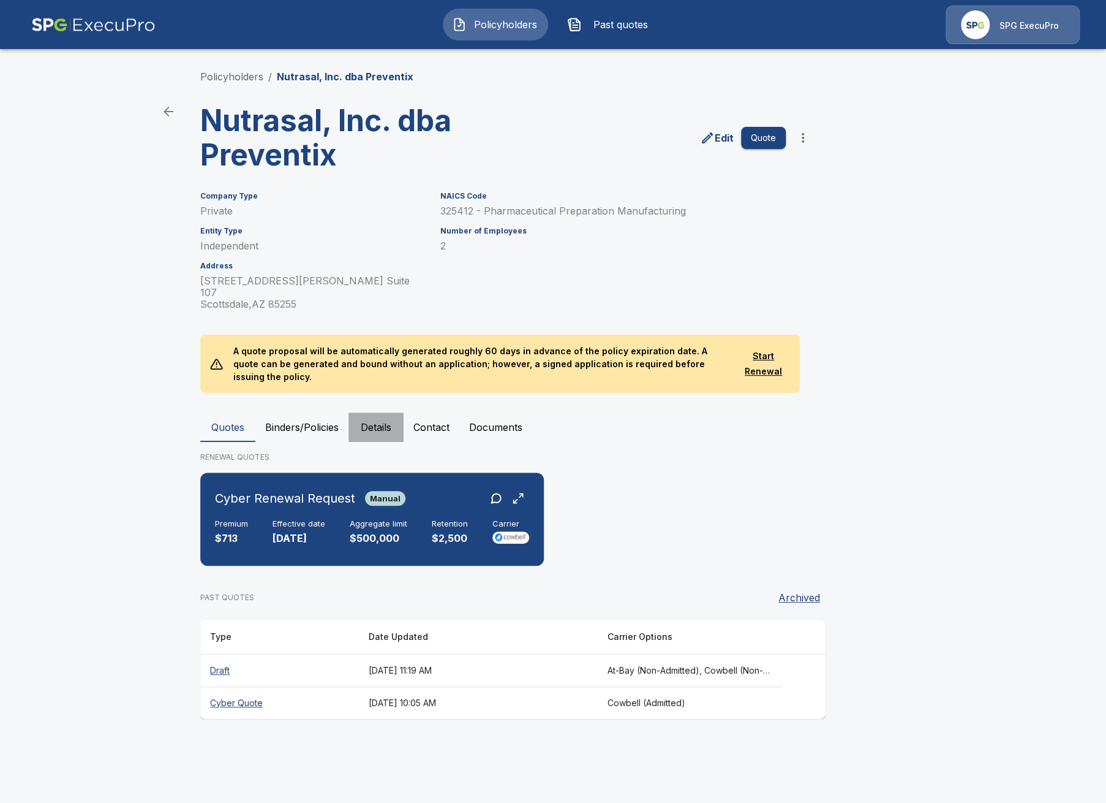
click at [386, 412] on button "Details" at bounding box center [376, 426] width 55 height 29
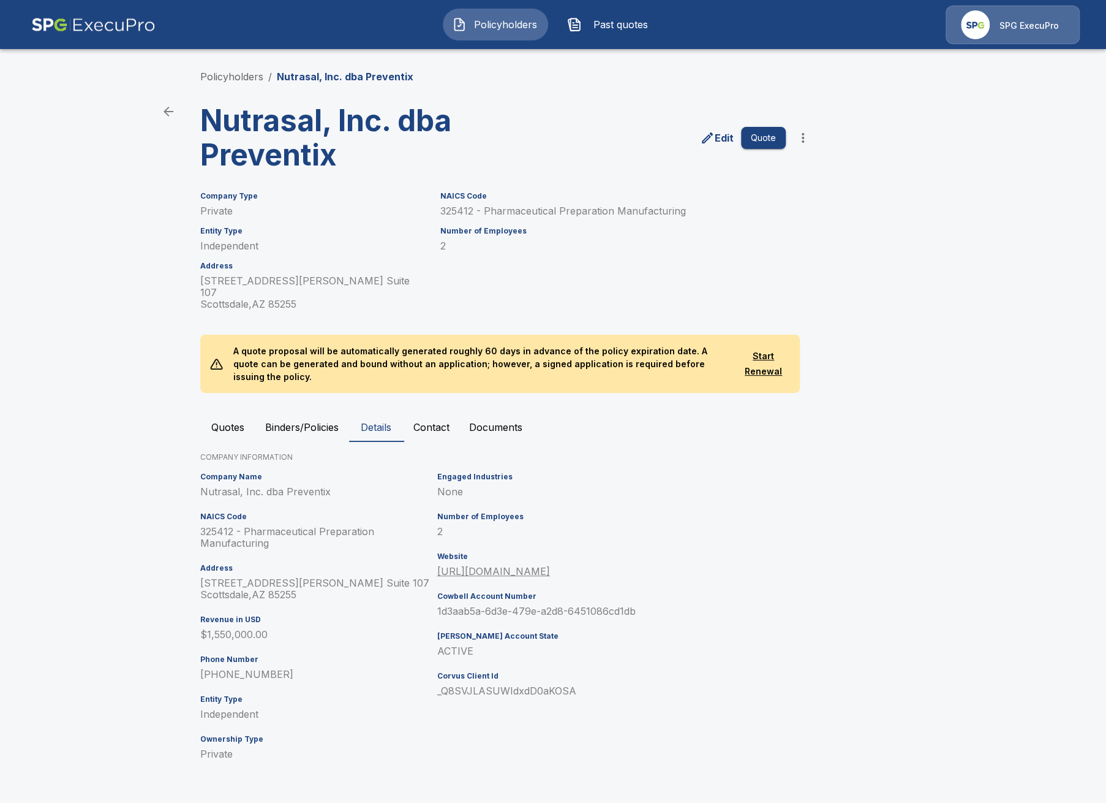
click at [511, 592] on div "Cowbell Account Number 1d3aab5a-6d3e-479e-a2d8-6451086cd1db" at bounding box center [582, 604] width 291 height 25
click at [523, 605] on p "1d3aab5a-6d3e-479e-a2d8-6451086cd1db" at bounding box center [582, 611] width 291 height 12
drag, startPoint x: 653, startPoint y: 570, endPoint x: 978, endPoint y: 508, distance: 331.1
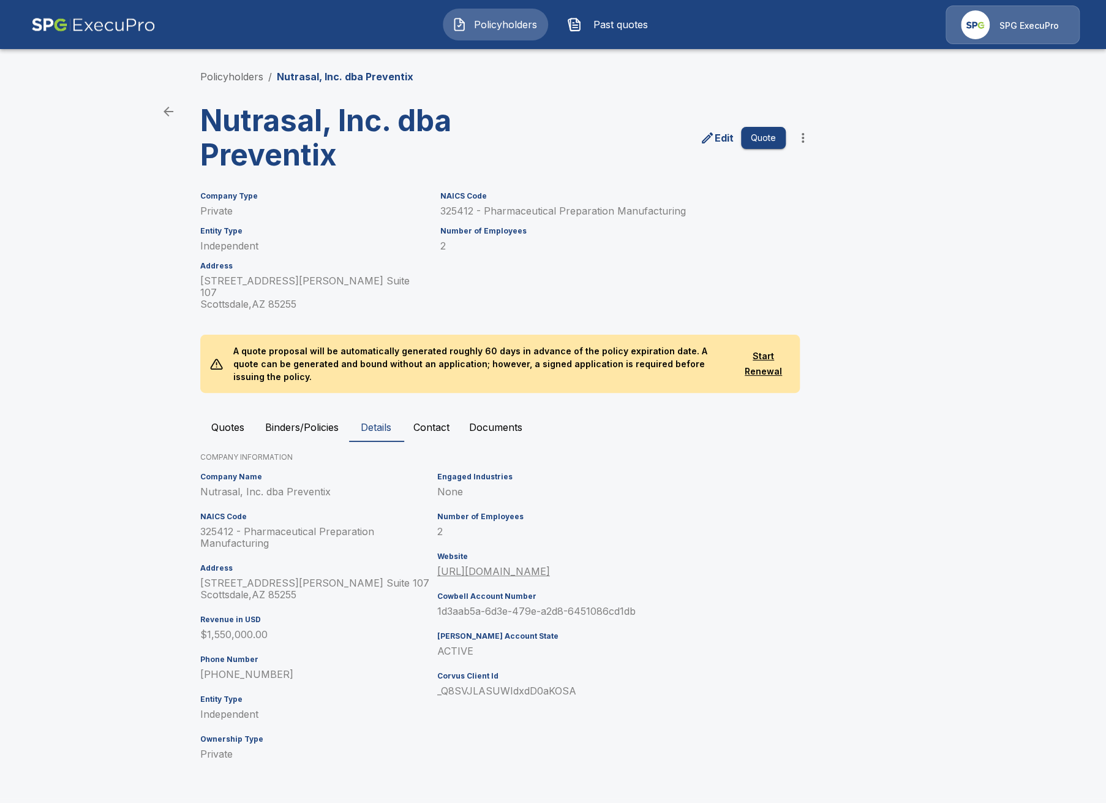
click at [653, 592] on h6 "Cowbell Account Number" at bounding box center [582, 596] width 291 height 9
click at [140, 433] on main "Policyholders / Nutrasal, Inc. dba Preventix Nutrasal, Inc. dba Preventix Edit …" at bounding box center [553, 399] width 1106 height 798
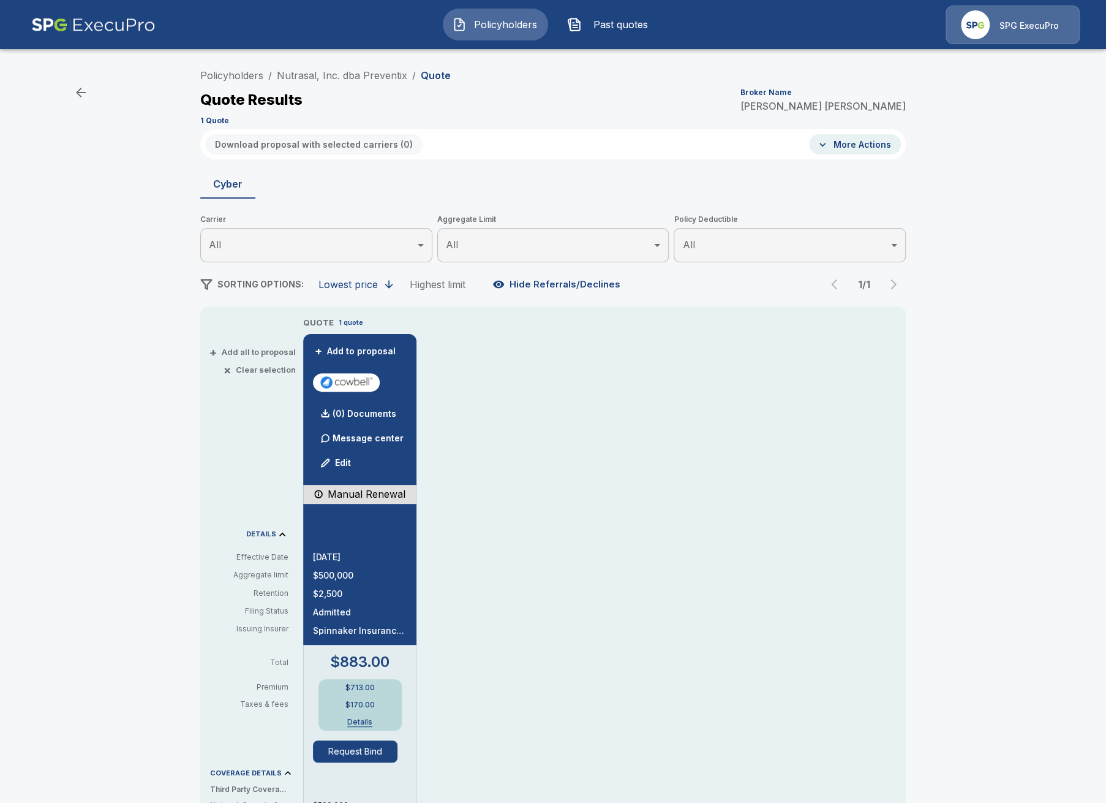
click at [102, 36] on img at bounding box center [93, 25] width 124 height 39
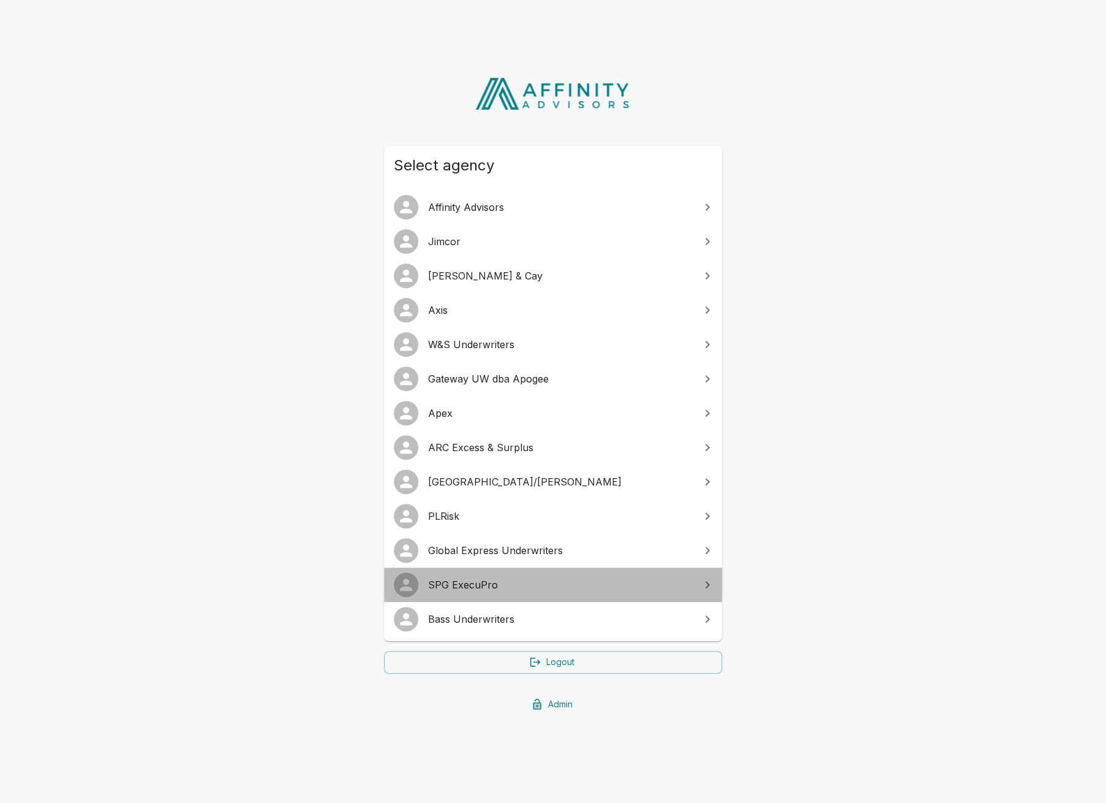
click at [501, 580] on span "SPG ExecuPro" at bounding box center [560, 584] width 265 height 15
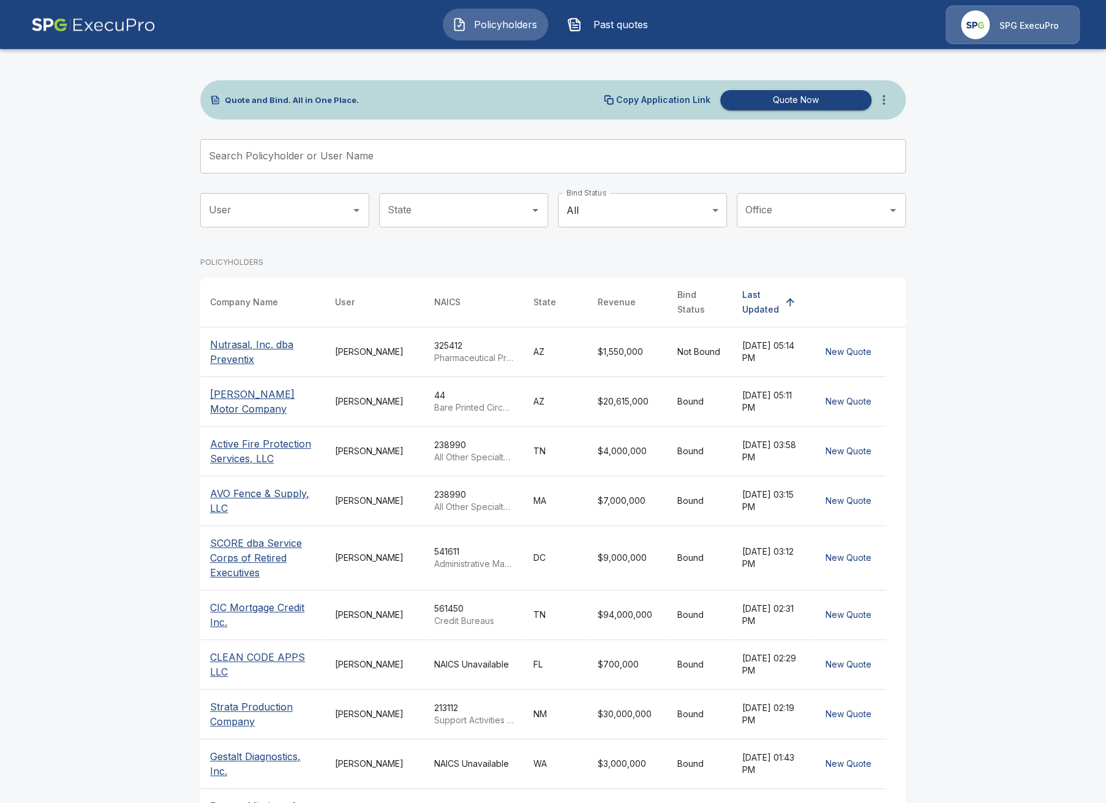
click at [883, 100] on icon "more" at bounding box center [884, 100] width 15 height 15
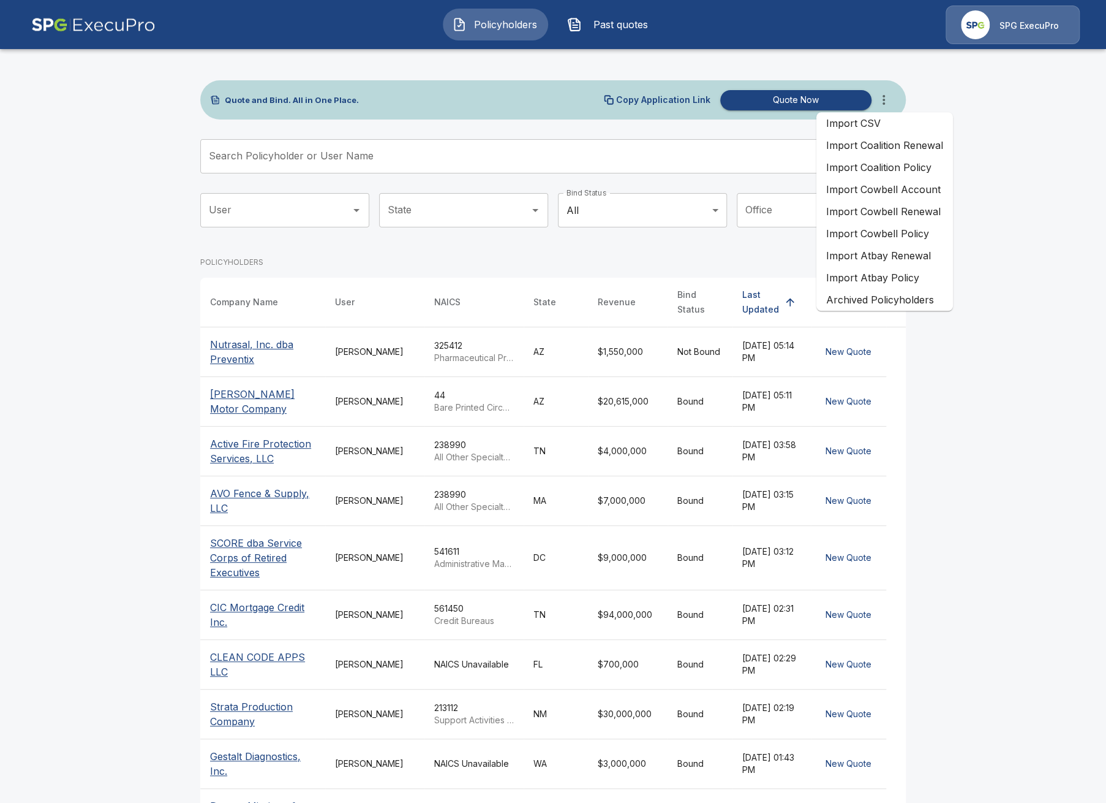
click at [905, 196] on li "Import Cowbell Account" at bounding box center [885, 189] width 137 height 22
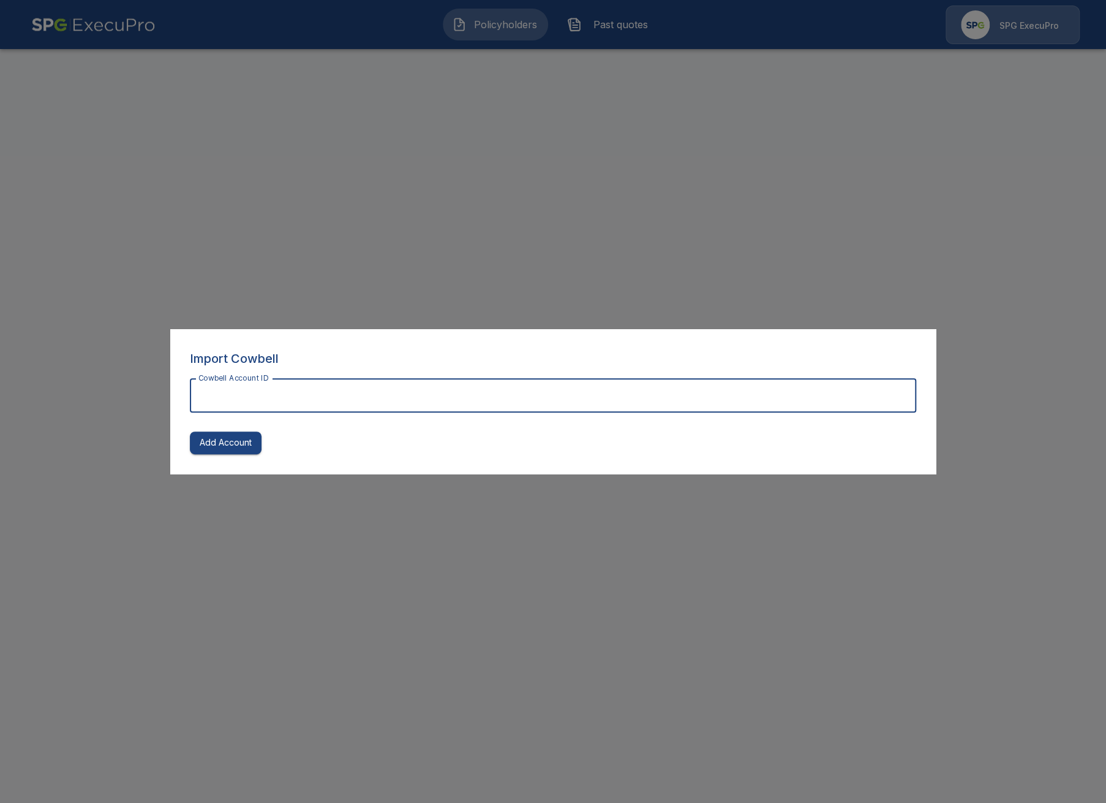
click at [371, 396] on input "Cowbell Account ID" at bounding box center [553, 395] width 727 height 34
paste input "**********"
type input "**********"
click at [221, 447] on button "Add Account" at bounding box center [226, 442] width 72 height 23
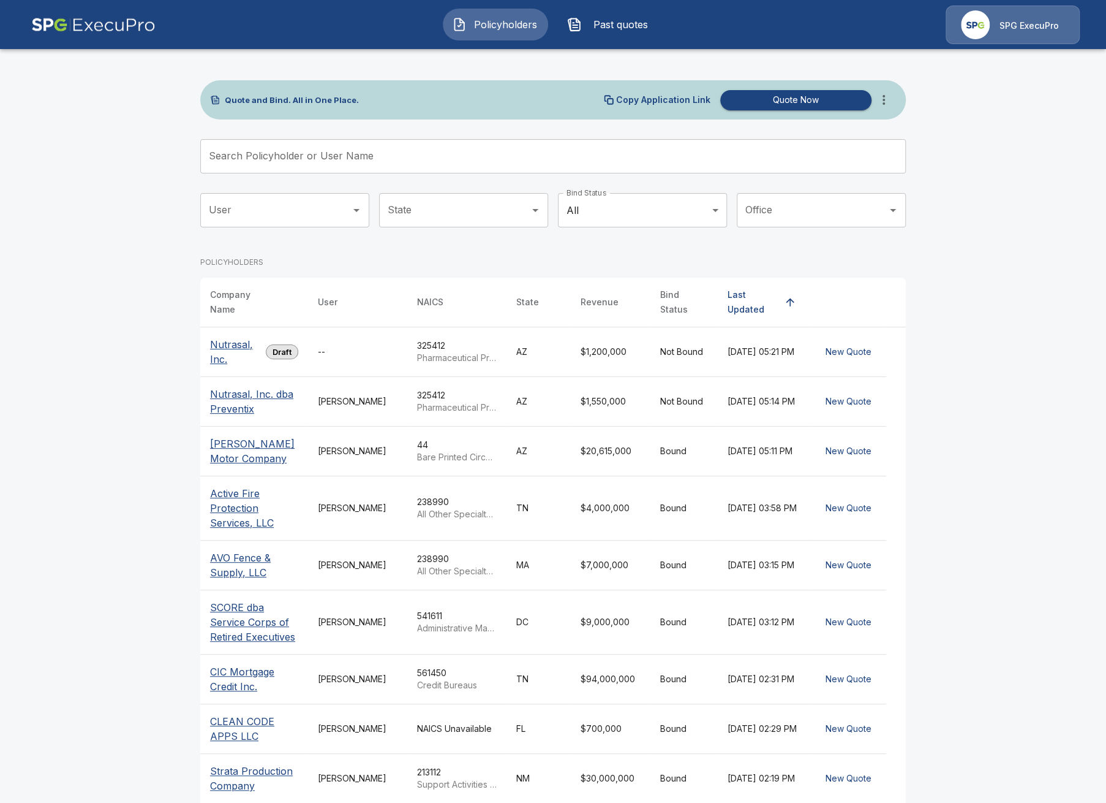
click at [127, 376] on main "Quote and Bind. All in One Place. Copy Application Link Quote Now Search Policy…" at bounding box center [553, 453] width 1106 height 906
click at [885, 108] on button "more" at bounding box center [884, 100] width 25 height 25
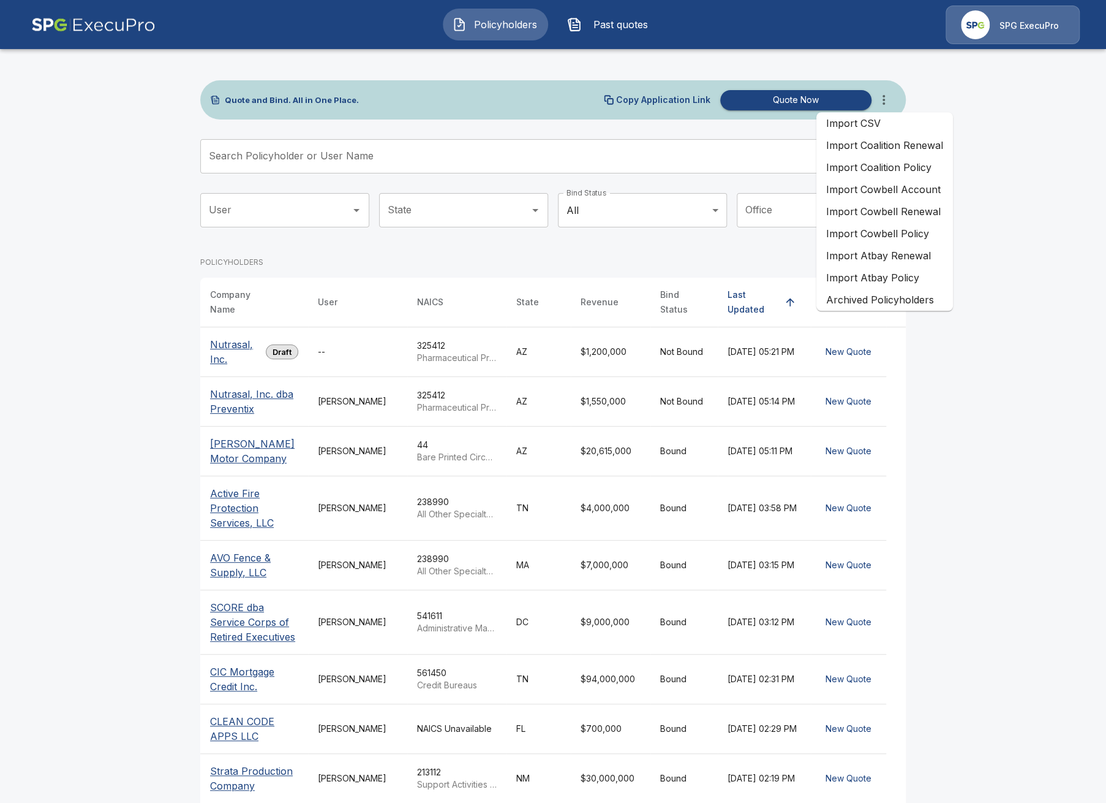
click at [908, 211] on li "Import Cowbell Renewal" at bounding box center [885, 211] width 137 height 22
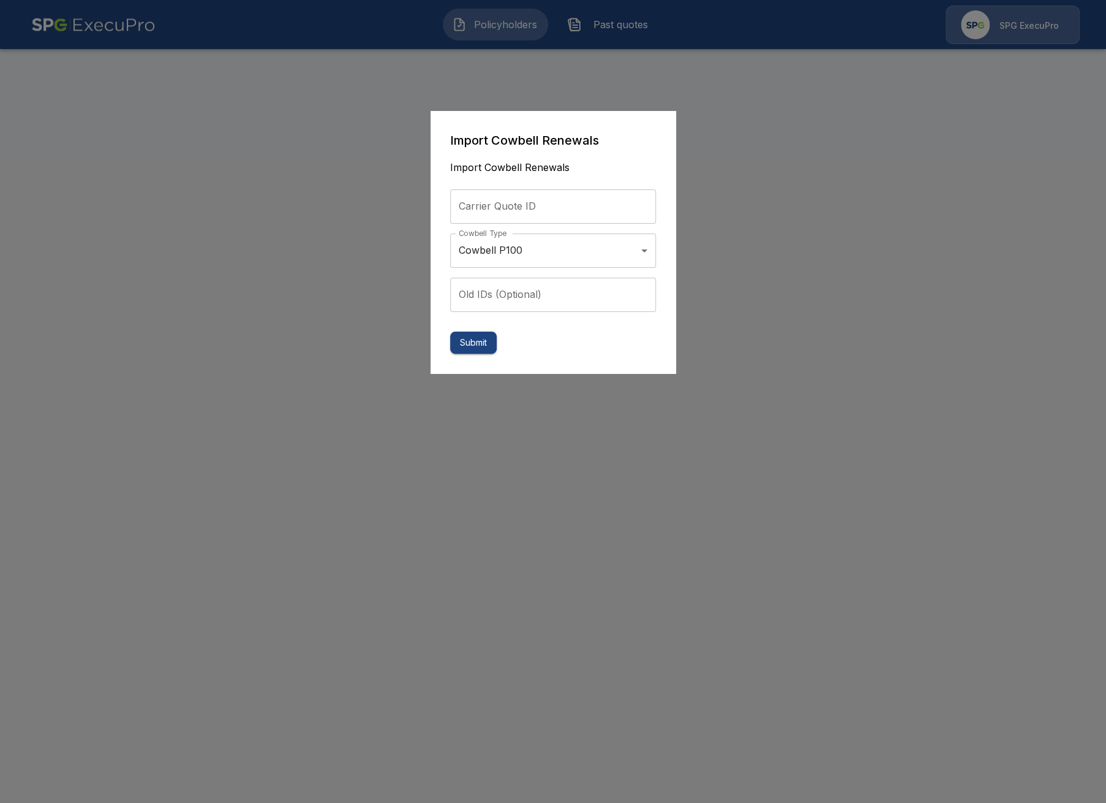
click at [542, 200] on input "Carrier Quote ID" at bounding box center [553, 206] width 206 height 34
paste input "**********"
type input "**********"
click at [489, 339] on button "Submit" at bounding box center [473, 342] width 47 height 23
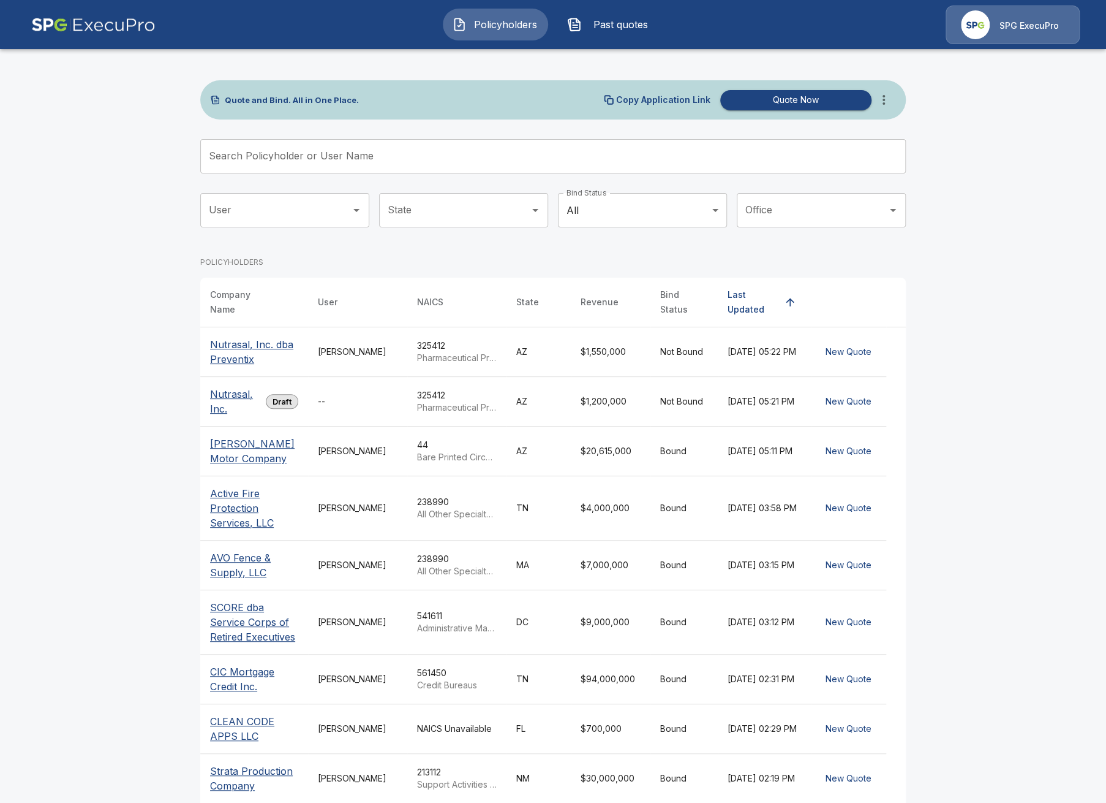
click at [225, 357] on p "Nutrasal, Inc. dba Preventix" at bounding box center [254, 351] width 88 height 29
click at [330, 352] on td "[PERSON_NAME]" at bounding box center [357, 352] width 99 height 50
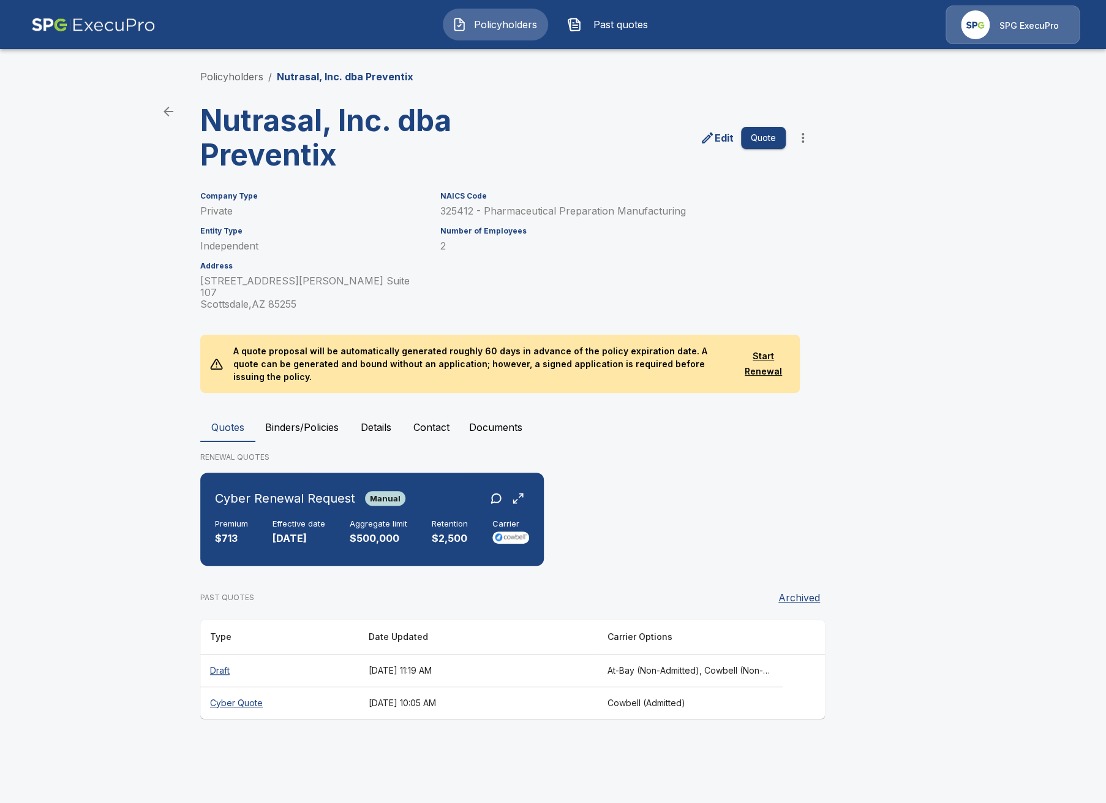
click at [812, 143] on button "more" at bounding box center [803, 138] width 25 height 25
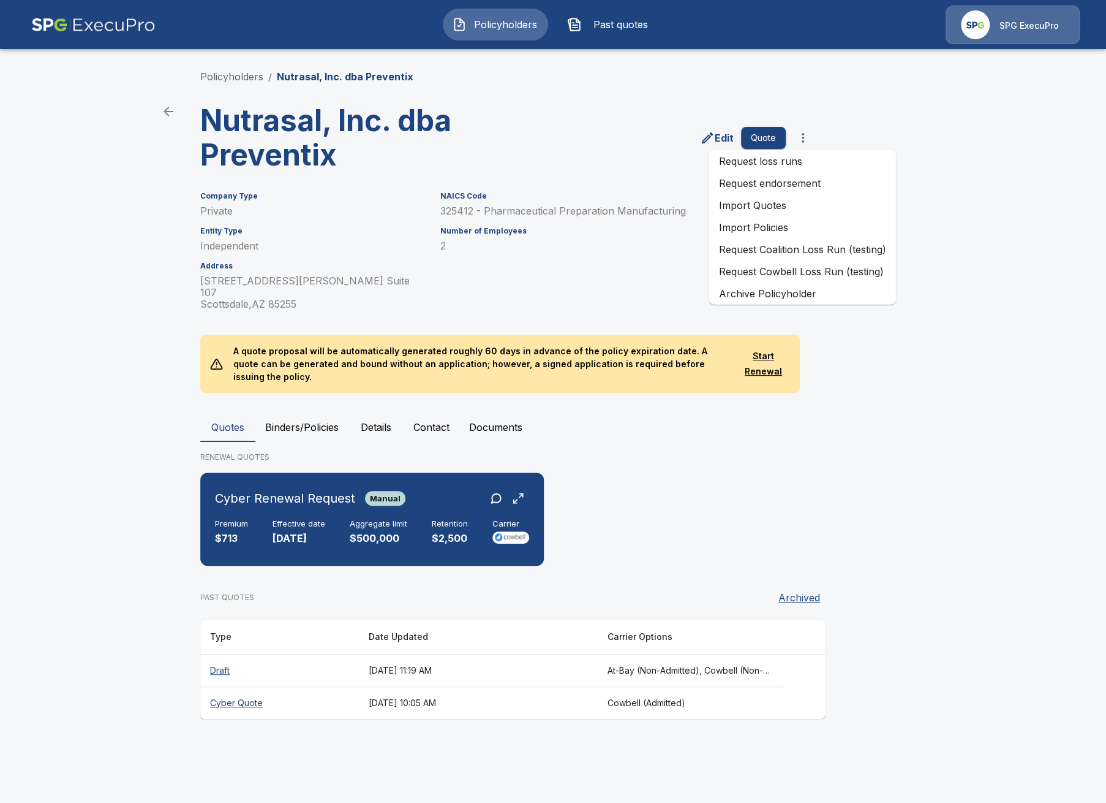
click at [810, 295] on li "Archive Policyholder" at bounding box center [802, 293] width 187 height 22
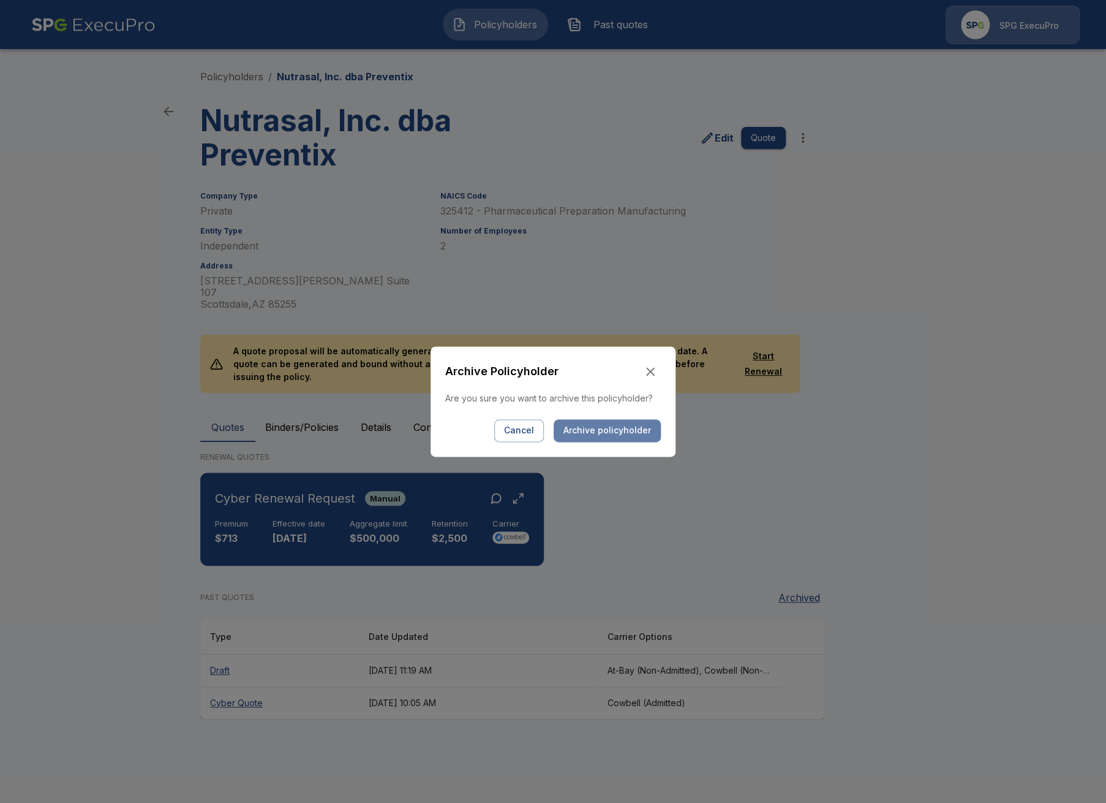
click at [628, 432] on button "Archive policyholder" at bounding box center [607, 430] width 107 height 23
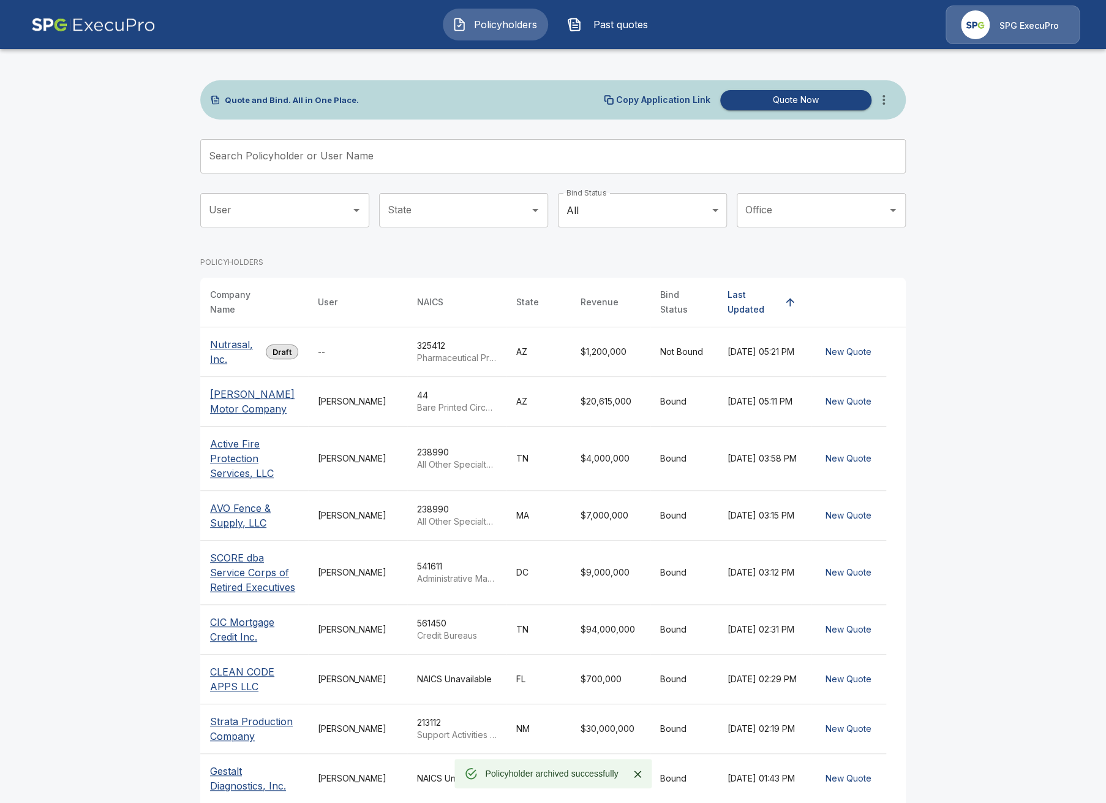
click at [219, 349] on p "Nutrasal, Inc." at bounding box center [235, 351] width 51 height 29
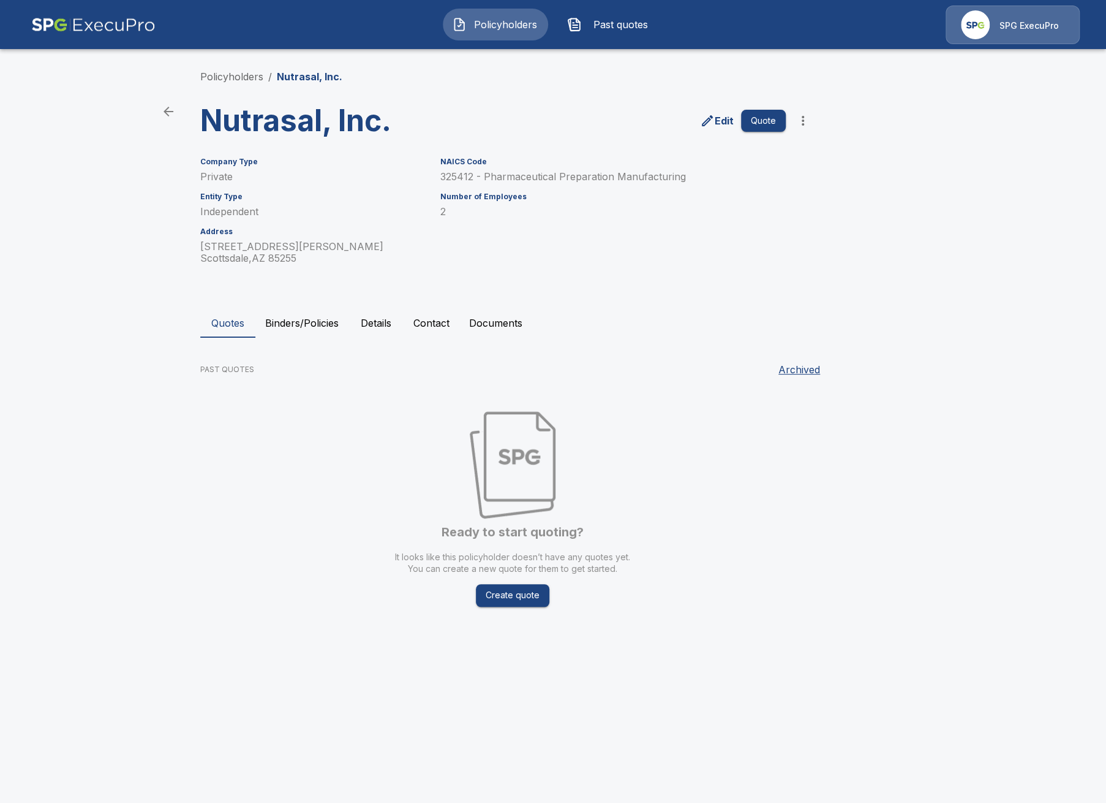
click at [365, 335] on button "Details" at bounding box center [376, 322] width 55 height 29
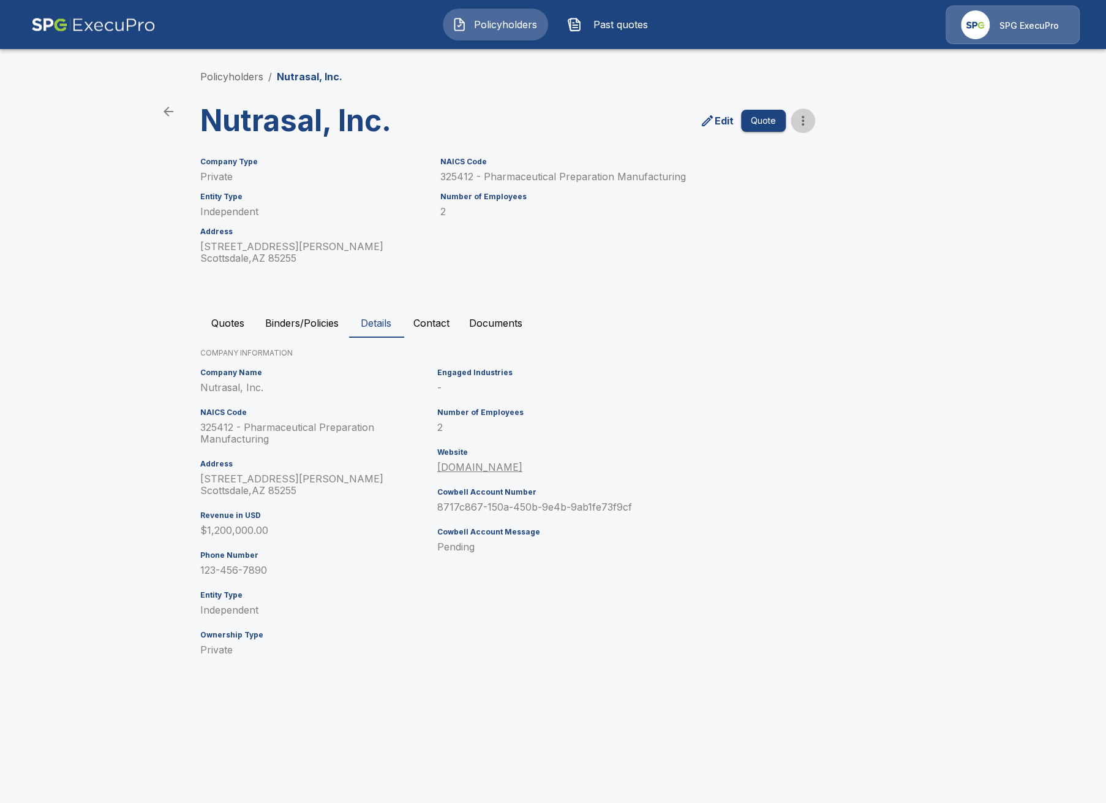
click at [806, 129] on button "more" at bounding box center [803, 120] width 25 height 25
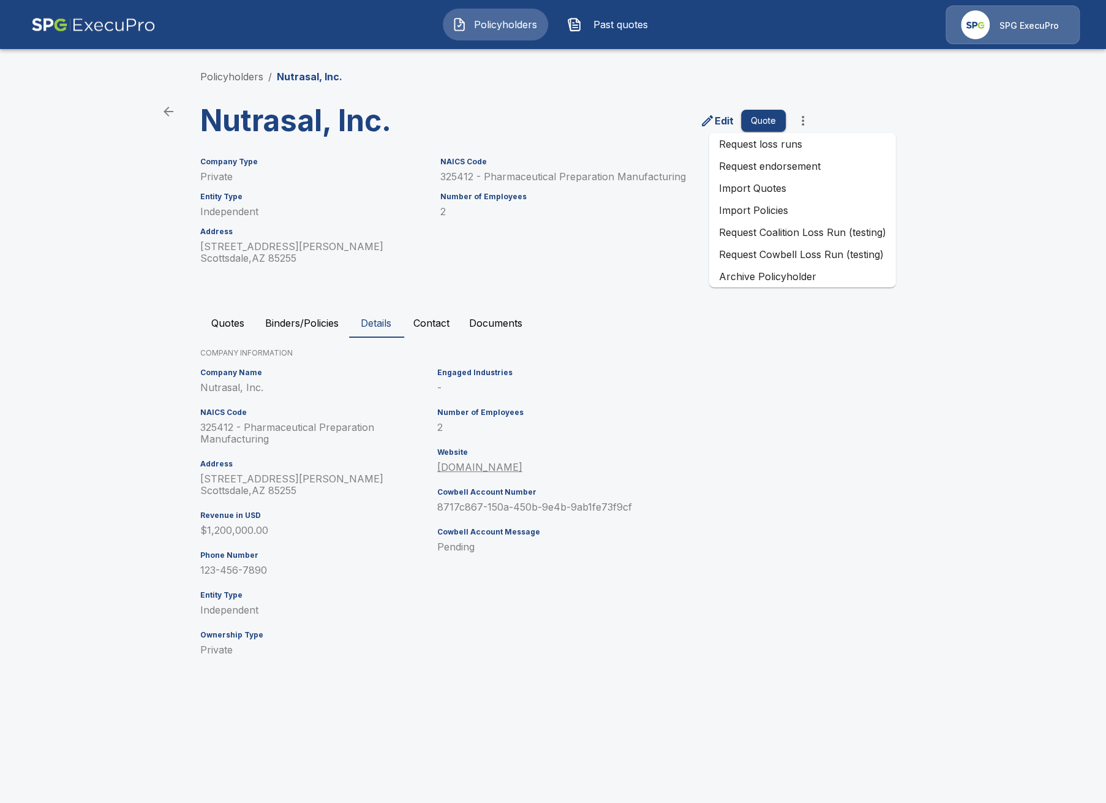
drag, startPoint x: 741, startPoint y: 409, endPoint x: 410, endPoint y: 193, distance: 395.2
click at [739, 408] on div "Company Name Nutrasal, Inc. NAICS Code 325412 - Pharmaceutical Preparation Manu…" at bounding box center [550, 516] width 711 height 307
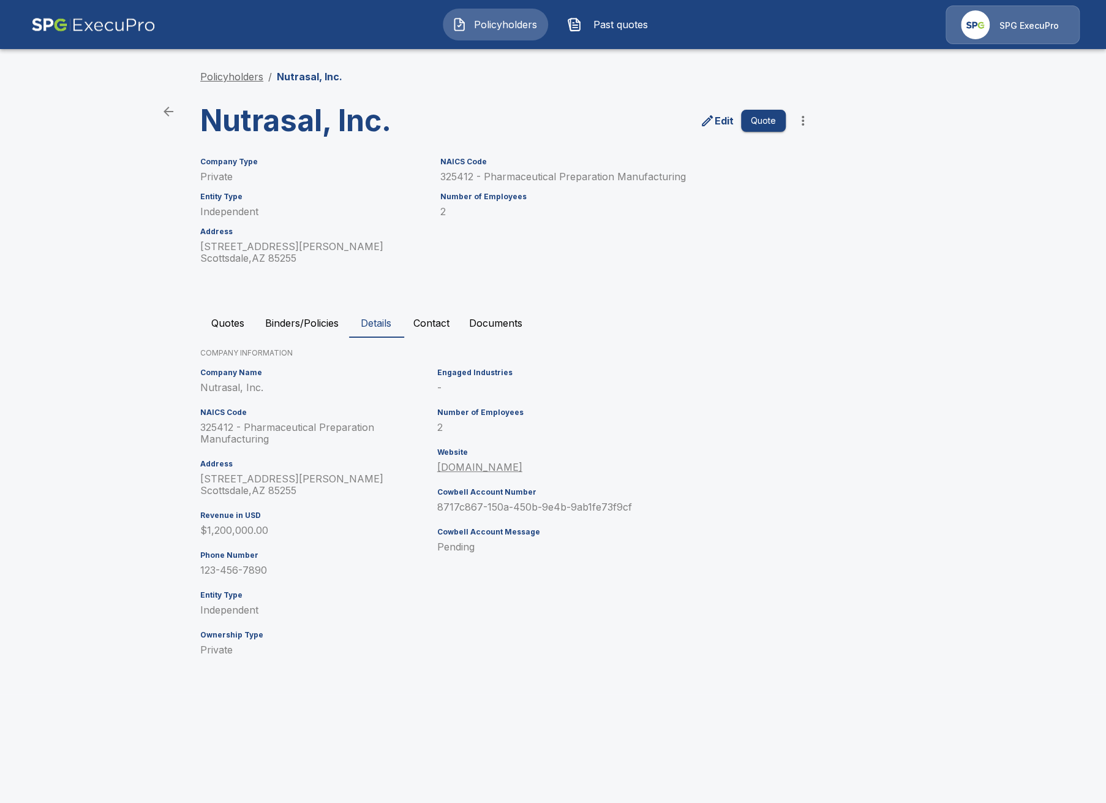
click at [229, 76] on link "Policyholders" at bounding box center [231, 76] width 63 height 12
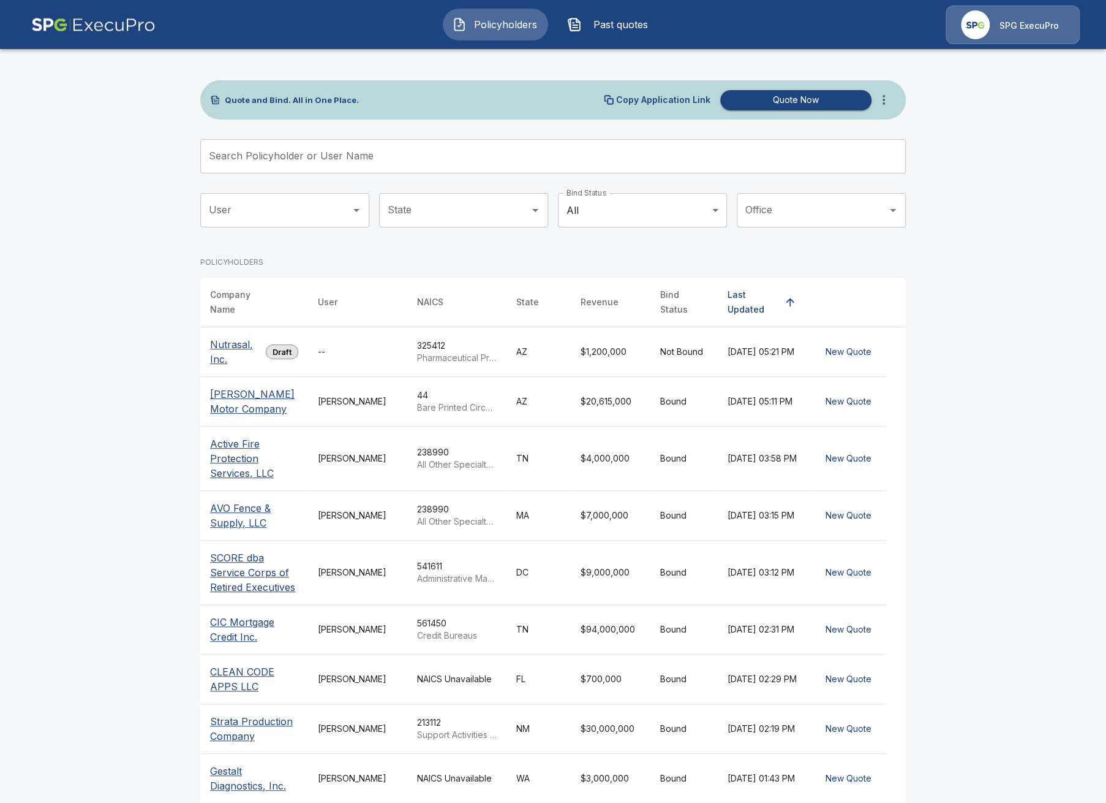
click at [883, 110] on button "more" at bounding box center [884, 100] width 25 height 25
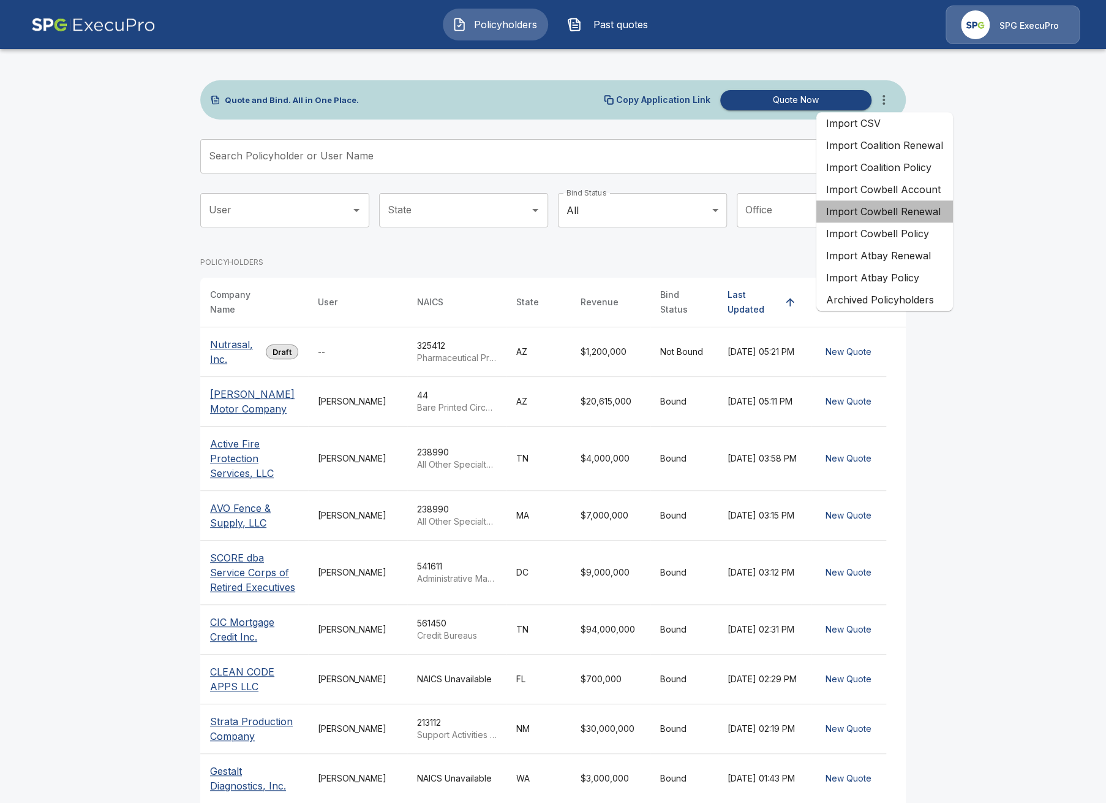
click at [924, 216] on li "Import Cowbell Renewal" at bounding box center [885, 211] width 137 height 22
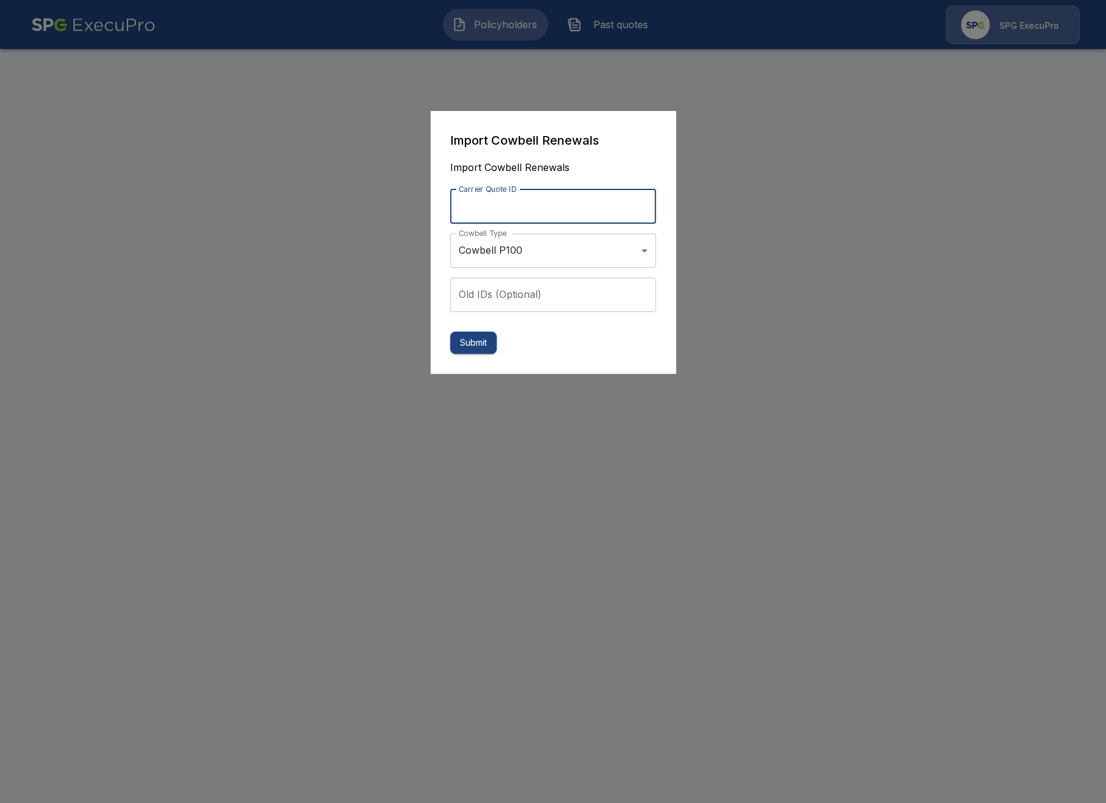
click at [562, 212] on input "Carrier Quote ID" at bounding box center [553, 206] width 206 height 34
paste input "**********"
type input "**********"
click at [474, 347] on button "Submit" at bounding box center [473, 342] width 47 height 23
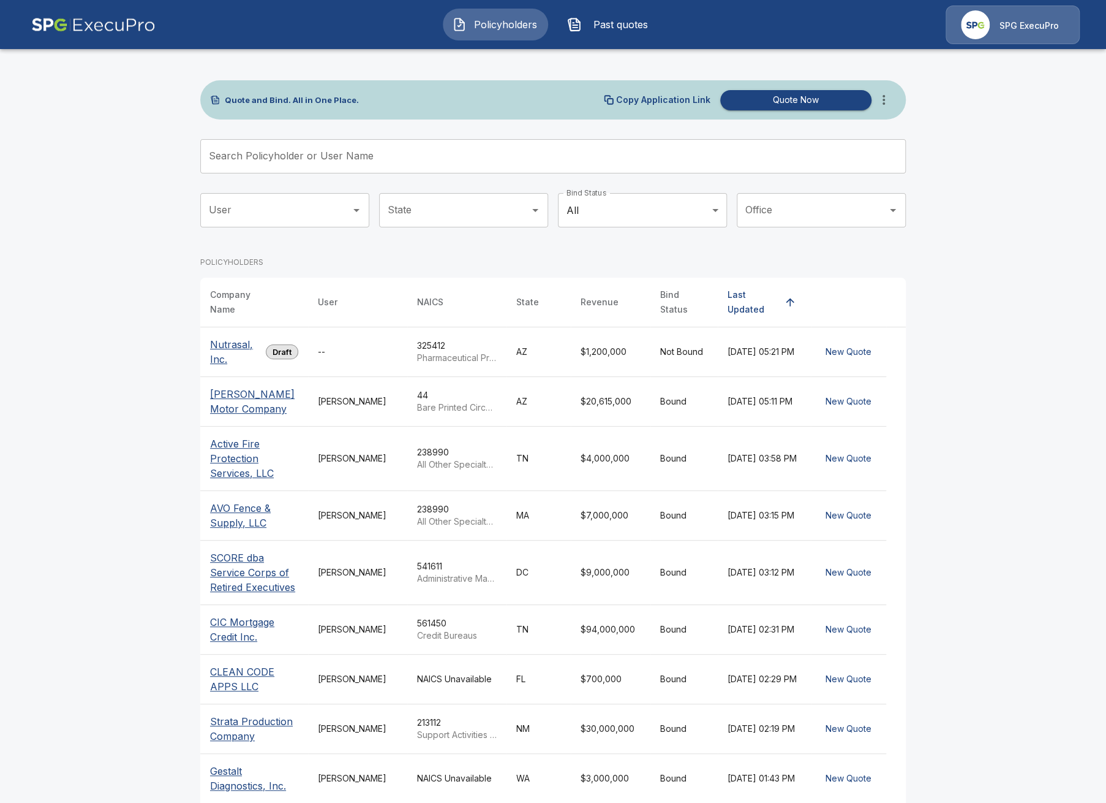
click at [215, 347] on p "Nutrasal, Inc." at bounding box center [235, 351] width 51 height 29
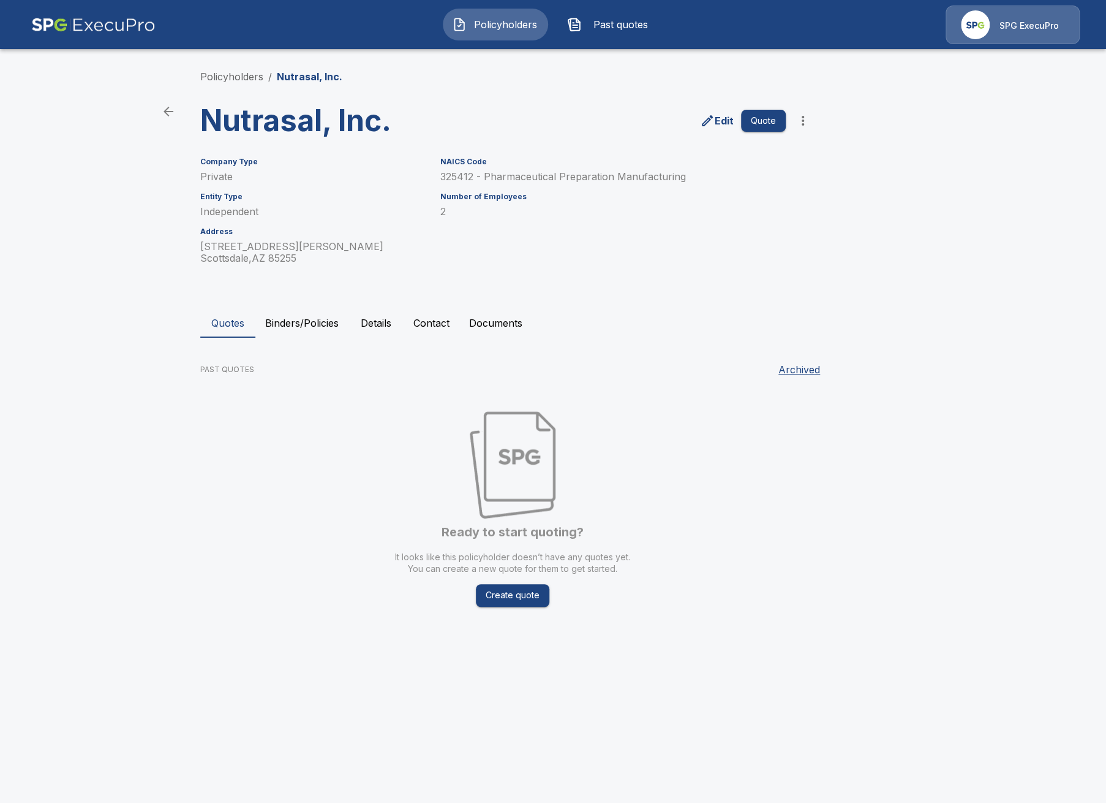
click at [314, 329] on button "Binders/Policies" at bounding box center [301, 322] width 93 height 29
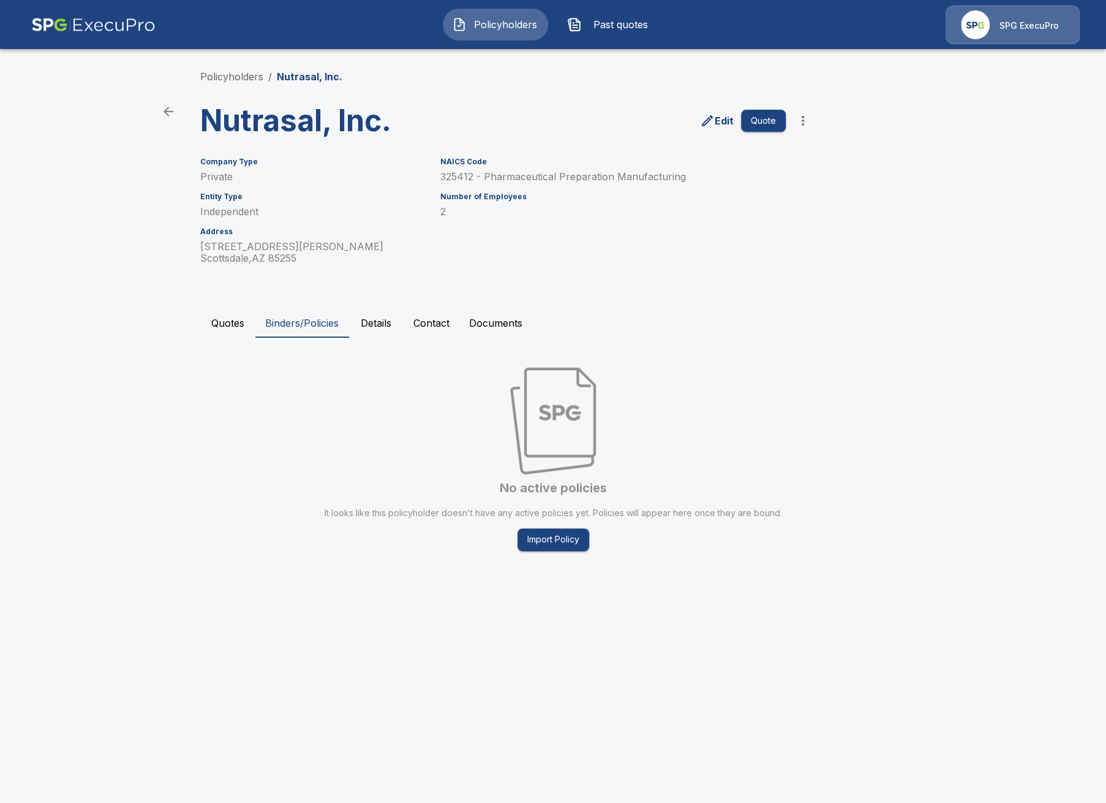
click at [232, 338] on button "Quotes" at bounding box center [227, 322] width 55 height 29
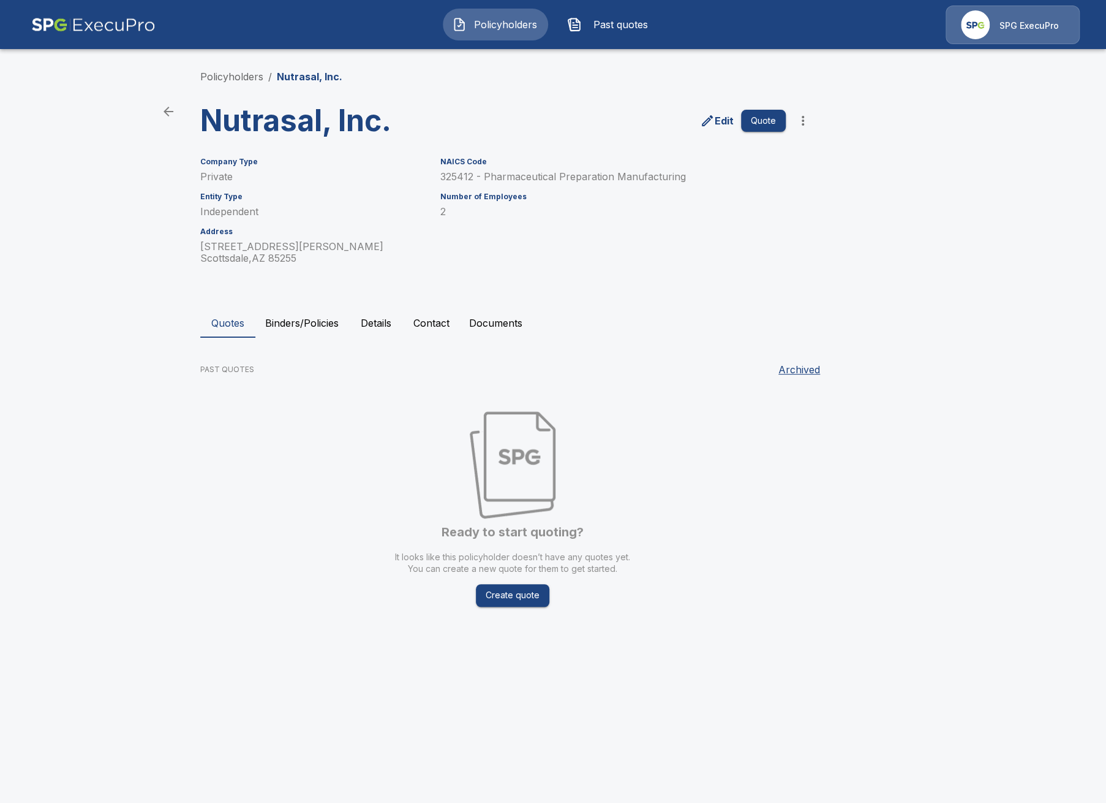
click at [433, 338] on button "Contact" at bounding box center [432, 322] width 56 height 29
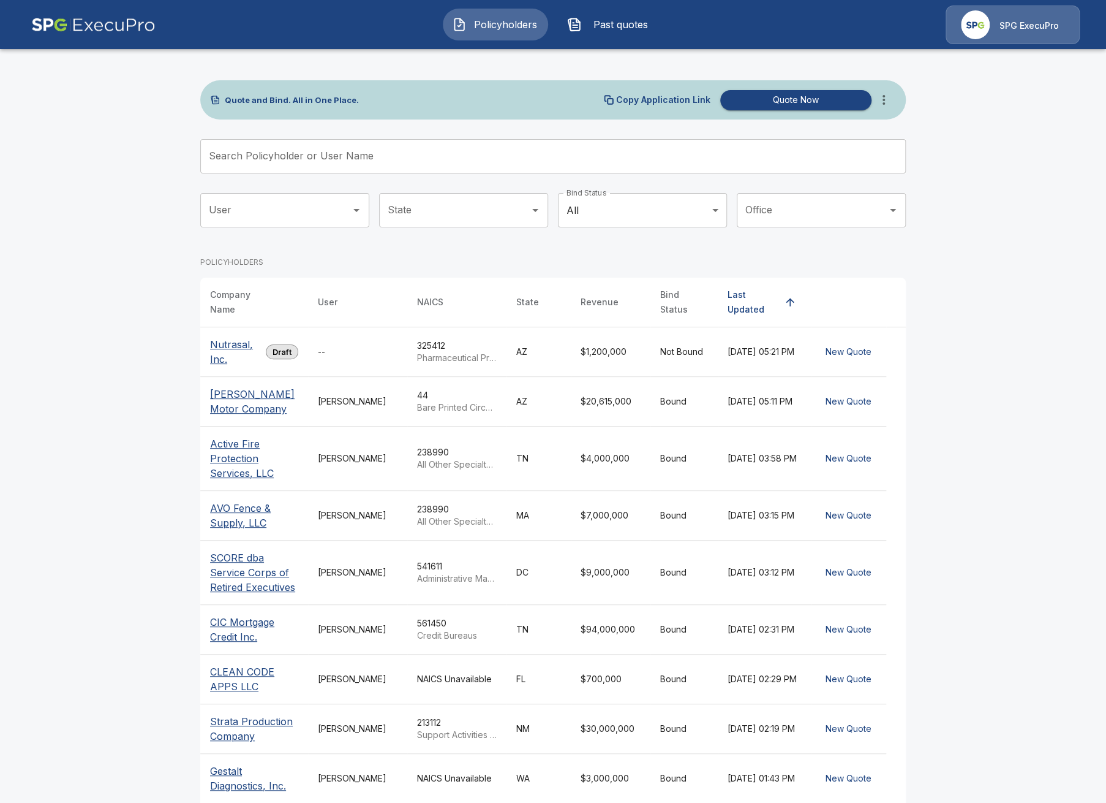
click at [324, 347] on div "--" at bounding box center [358, 352] width 80 height 12
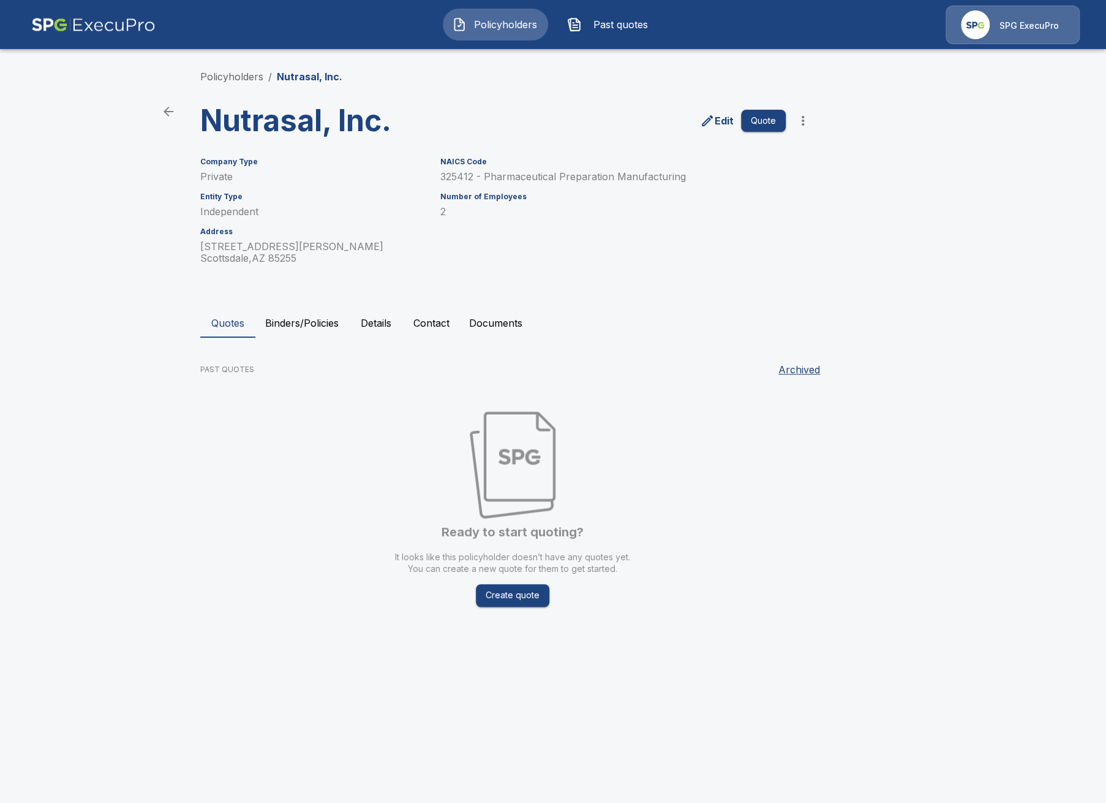
click at [805, 123] on icon "more" at bounding box center [803, 120] width 15 height 15
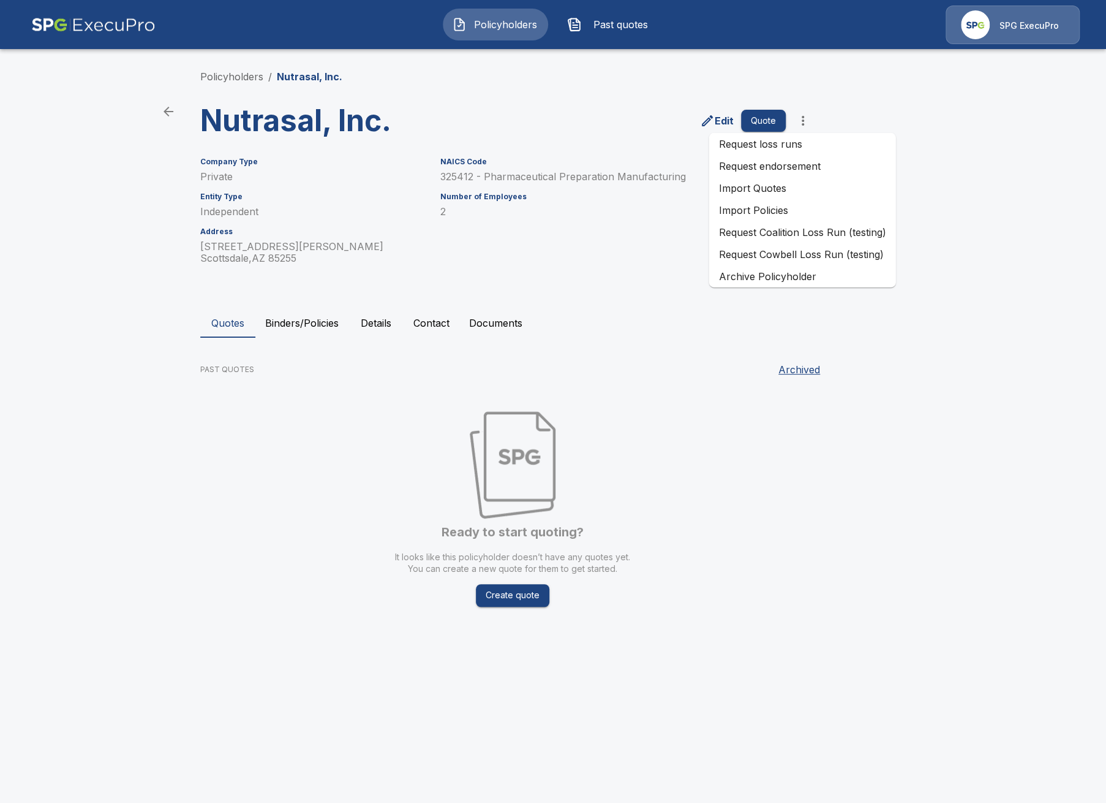
click at [215, 69] on div "Policyholders / Nutrasal, Inc. Nutrasal, Inc. Edit Quote Company Type Private E…" at bounding box center [553, 347] width 735 height 603
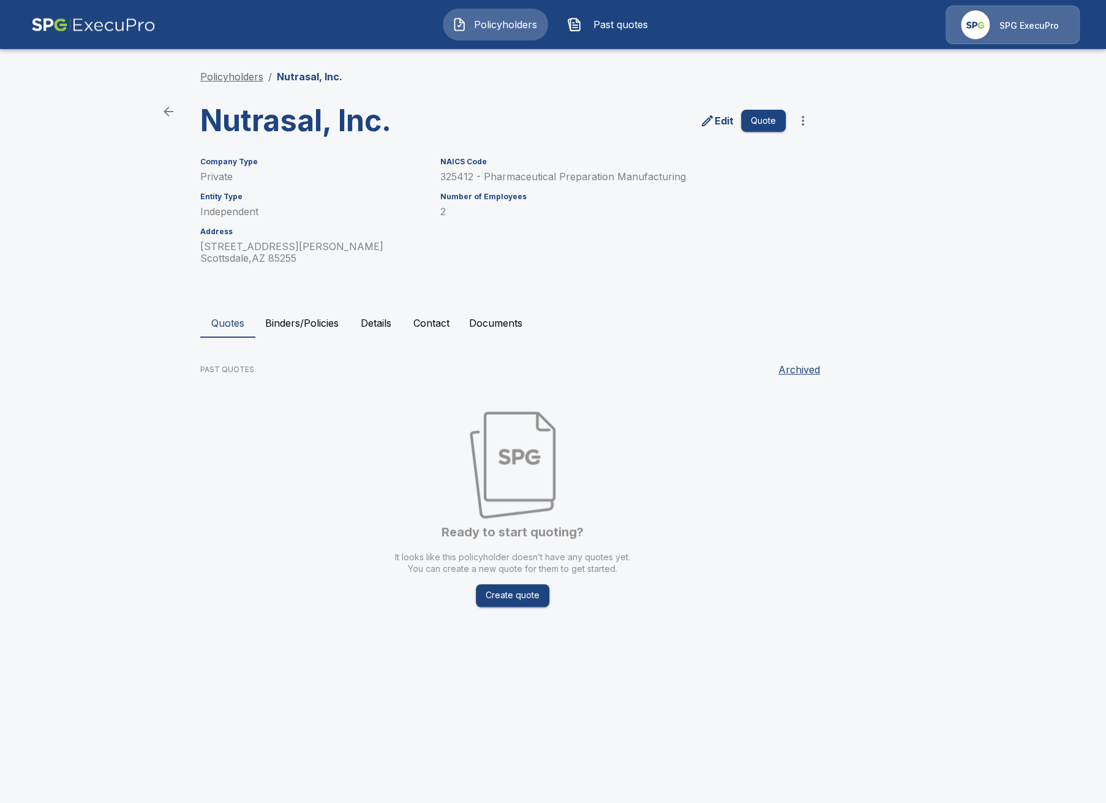
click at [217, 72] on link "Policyholders" at bounding box center [231, 76] width 63 height 12
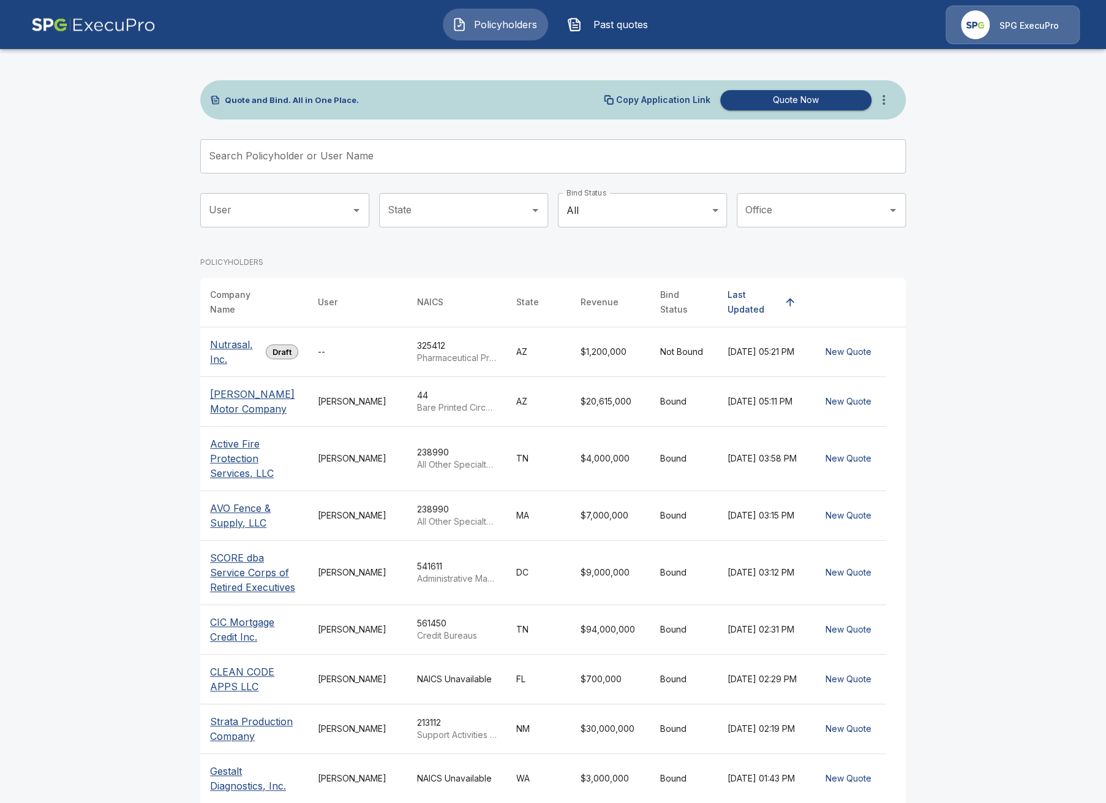
click at [896, 94] on div "Quote and Bind. All in One Place. Copy Application Link Quote Now" at bounding box center [553, 99] width 706 height 39
click at [891, 96] on icon "more" at bounding box center [884, 100] width 15 height 15
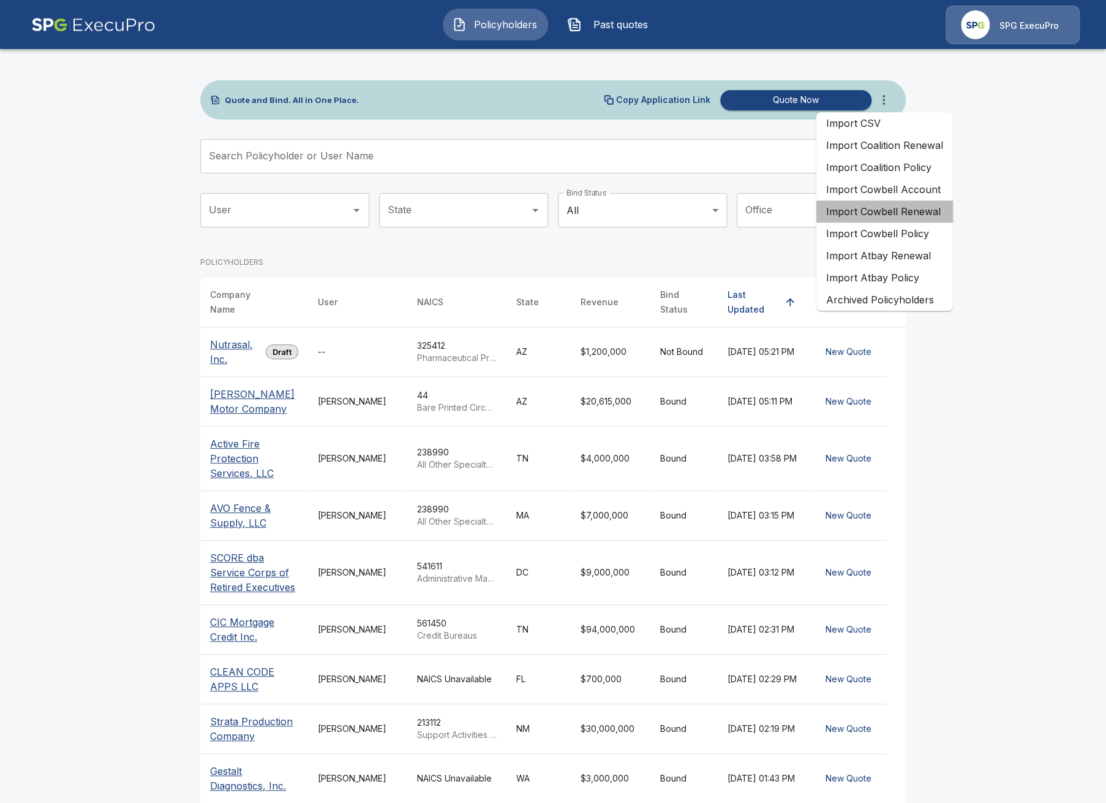
click at [920, 214] on li "Import Cowbell Renewal" at bounding box center [885, 211] width 137 height 22
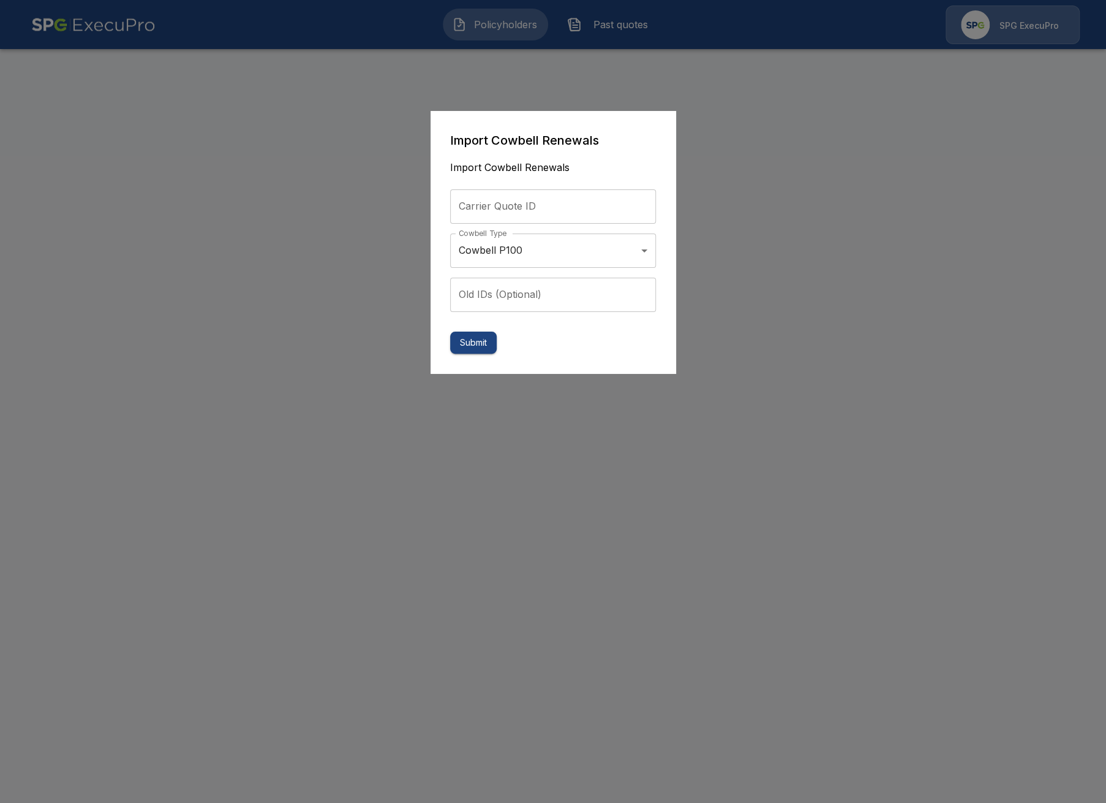
click at [502, 210] on input "Carrier Quote ID" at bounding box center [553, 206] width 206 height 34
paste input "**********"
type input "**********"
click at [469, 350] on button "Submit" at bounding box center [473, 342] width 47 height 23
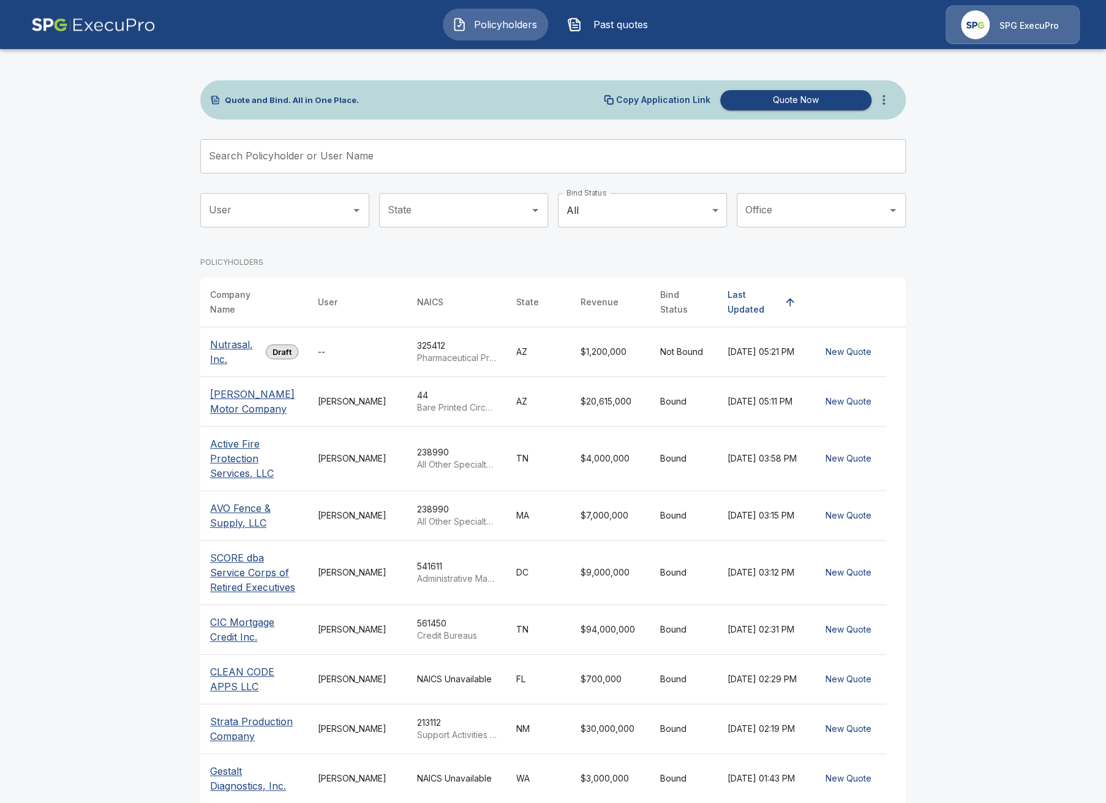
click at [626, 31] on span "Past quotes" at bounding box center [620, 24] width 67 height 15
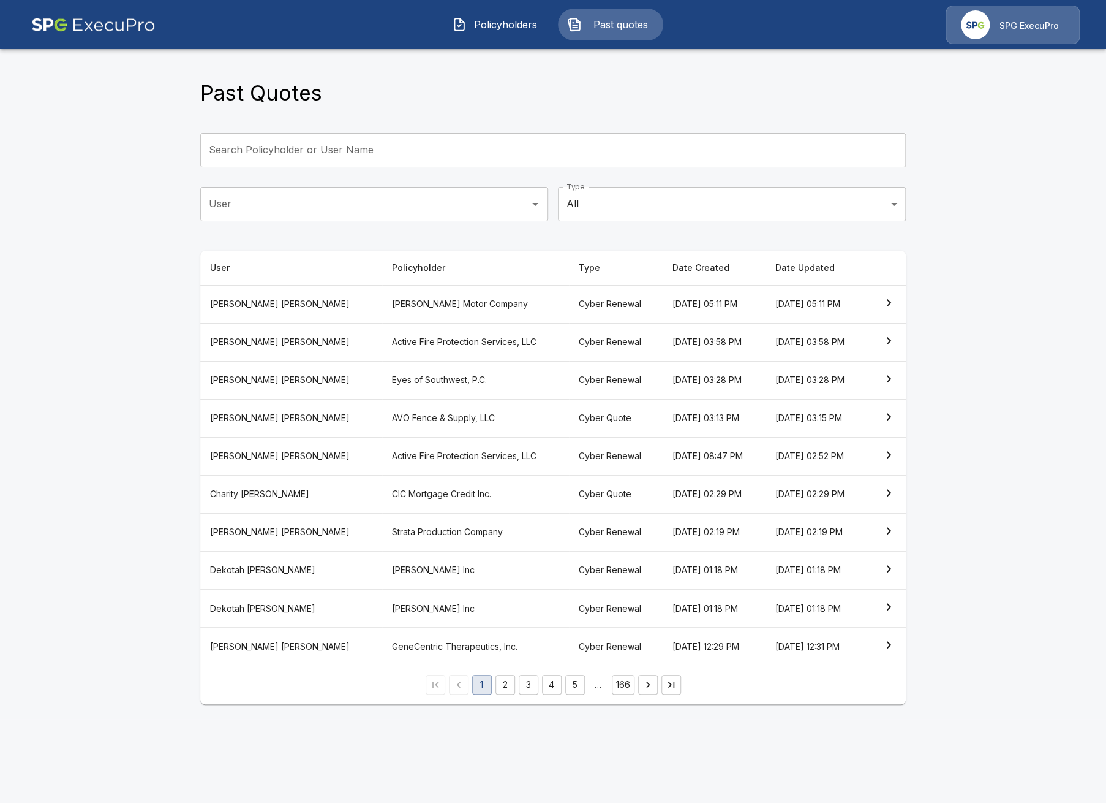
click at [359, 161] on input "Search Policyholder or User Name" at bounding box center [546, 150] width 692 height 34
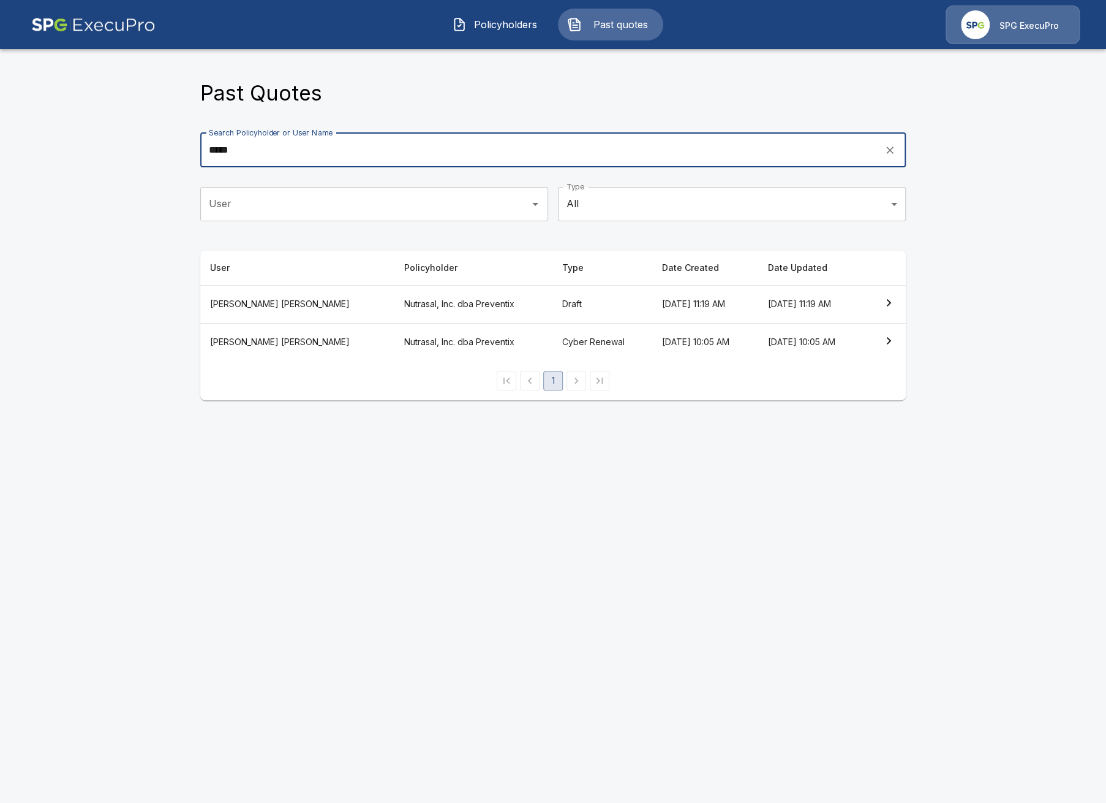
type input "*****"
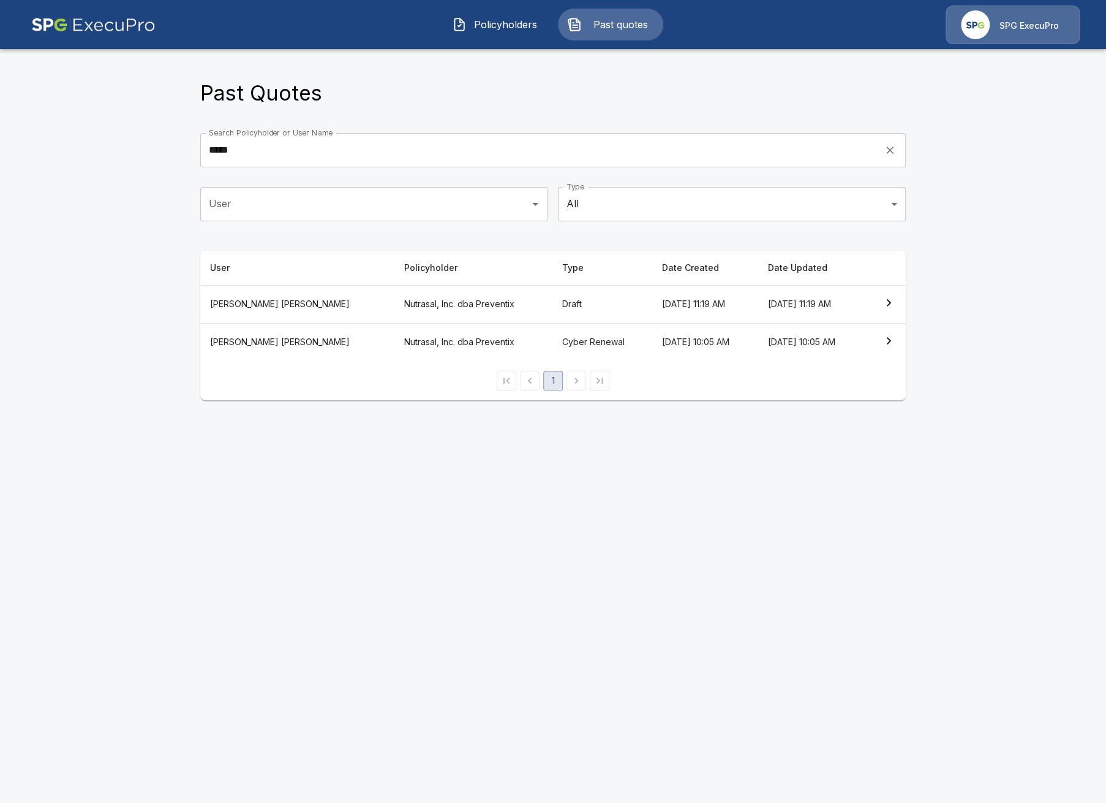
click at [399, 347] on th "Nutrasal, Inc. dba Preventix" at bounding box center [474, 342] width 158 height 38
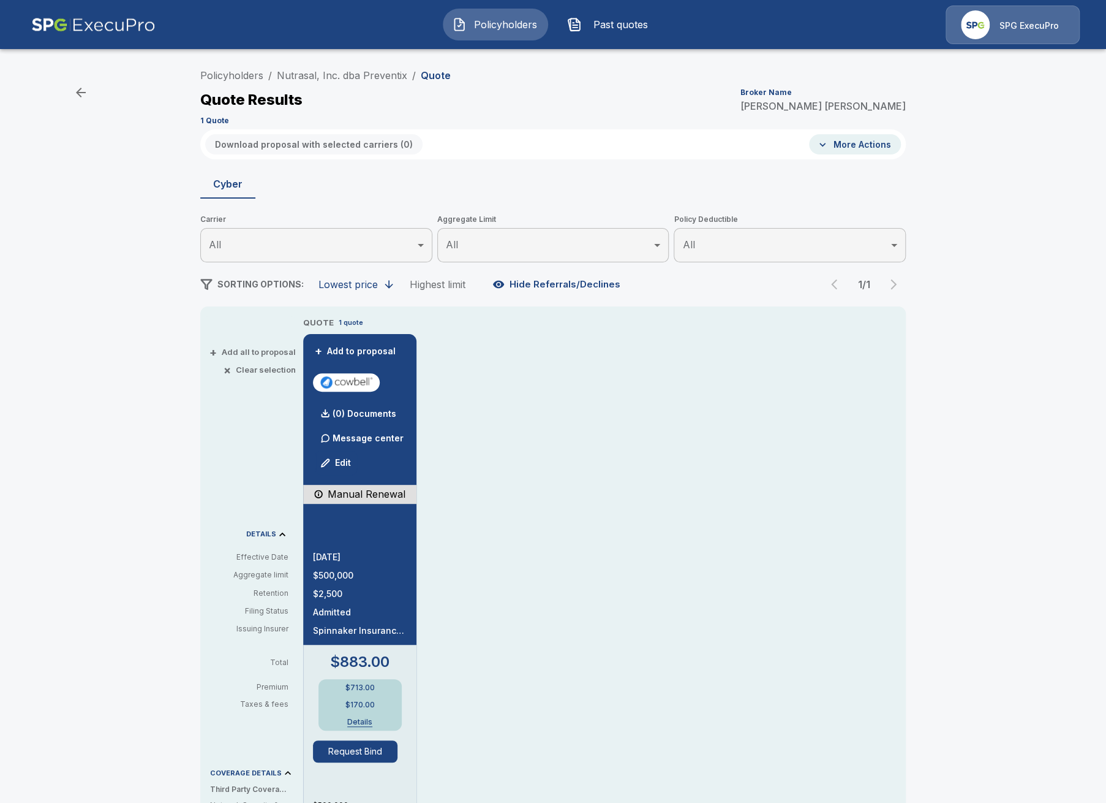
click at [1016, 437] on div "Policyholders / Nutrasal, Inc. dba Preventix / Quote Quote Results Broker Name …" at bounding box center [553, 648] width 1106 height 1180
click at [330, 74] on link "Nutrasal, Inc. dba Preventix" at bounding box center [342, 75] width 130 height 12
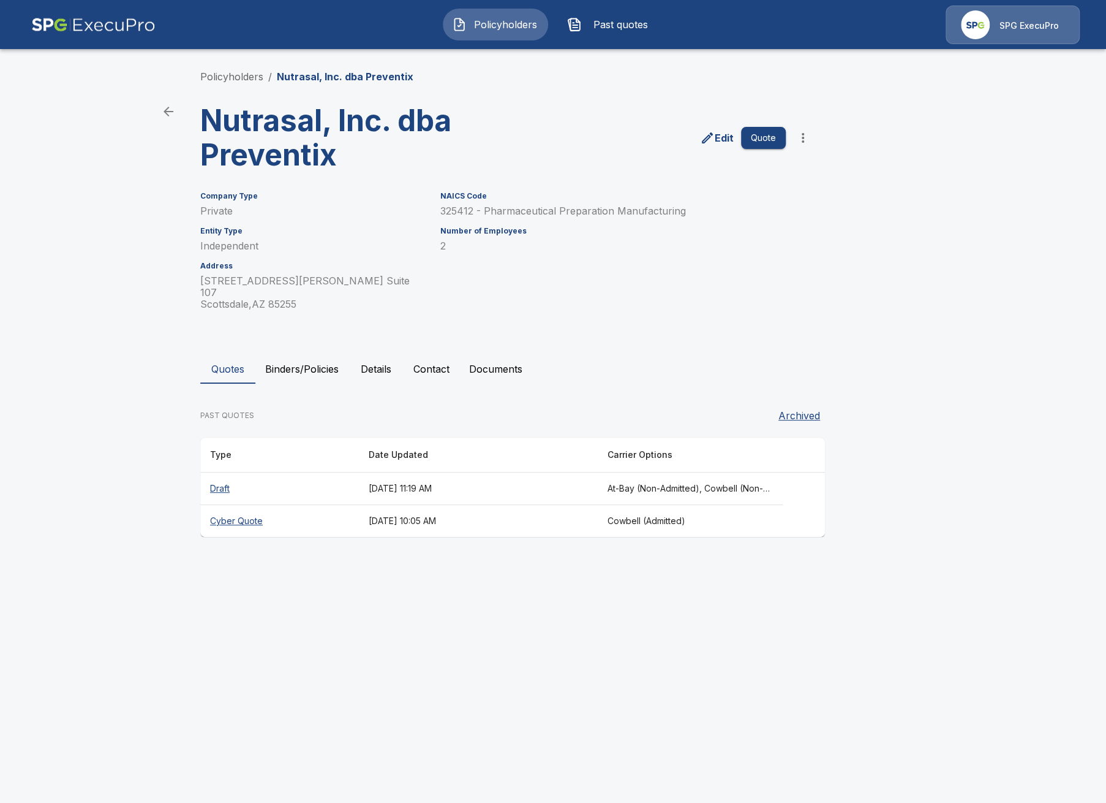
click at [552, 560] on html "Policyholders Past quotes SPG ExecuPro Policyholders / Nutrasal, Inc. dba Preve…" at bounding box center [553, 280] width 1106 height 560
click at [431, 560] on html "Policyholders Past quotes SPG ExecuPro Policyholders / Nutrasal, Inc. dba Preve…" at bounding box center [553, 280] width 1106 height 560
click at [238, 83] on li "Policyholders" at bounding box center [231, 76] width 63 height 15
click at [238, 77] on link "Policyholders" at bounding box center [231, 76] width 63 height 12
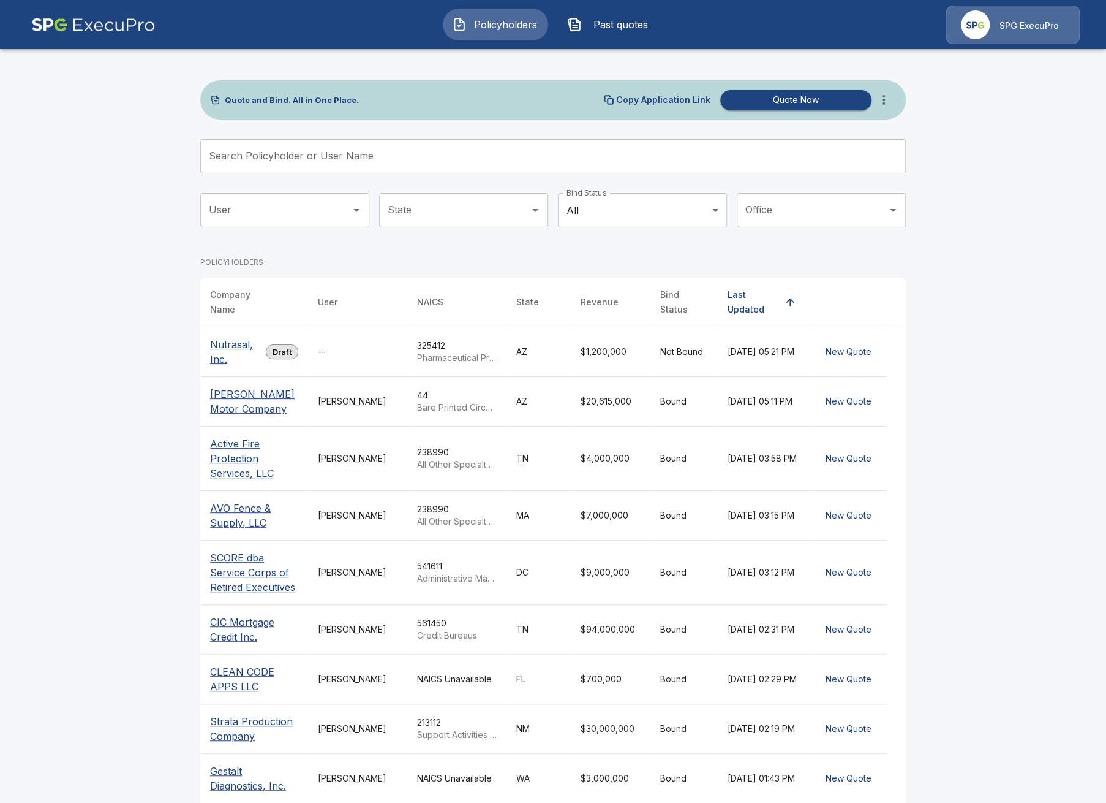
click at [345, 162] on input "Search Policyholder or User Name" at bounding box center [546, 156] width 692 height 34
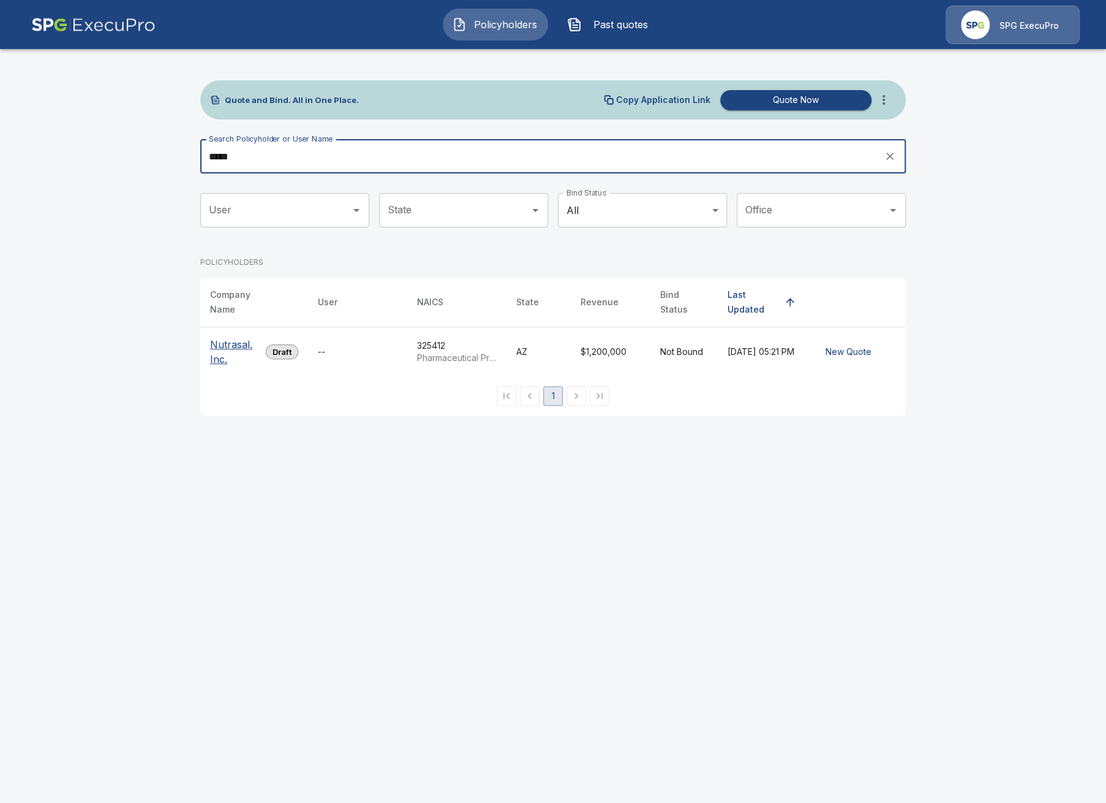
type input "*****"
click at [217, 339] on p "Nutrasal, Inc." at bounding box center [235, 351] width 51 height 29
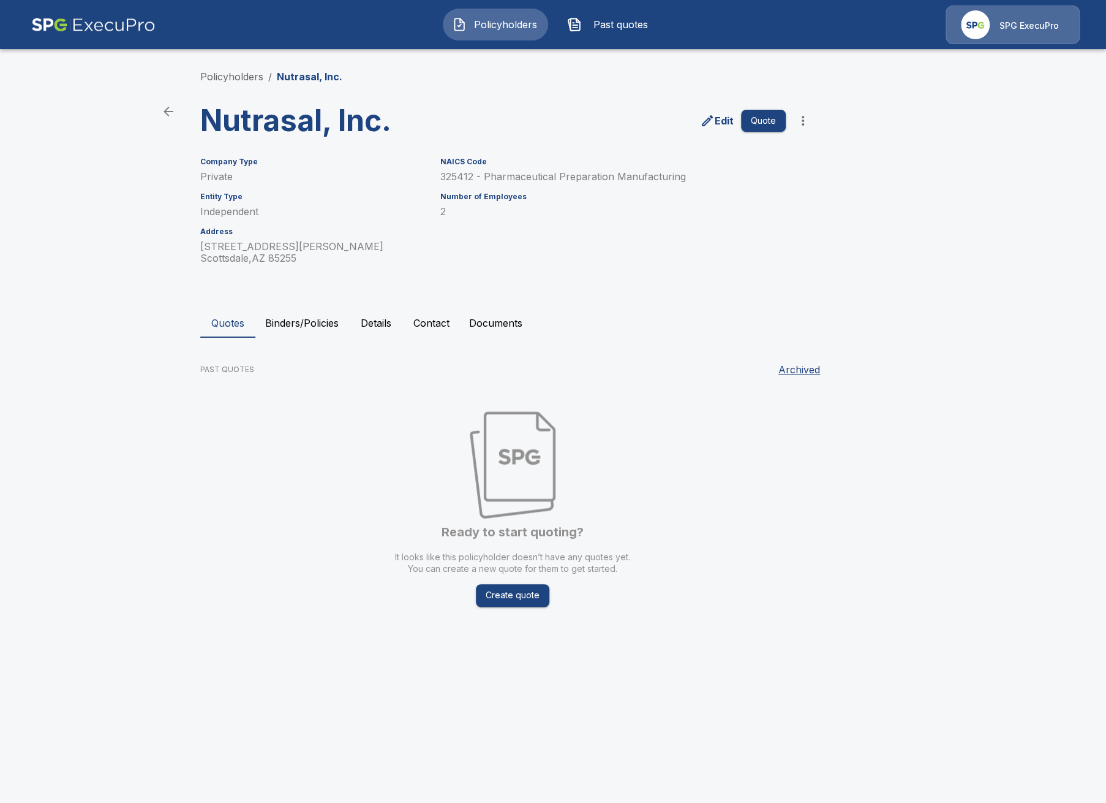
click at [199, 75] on div "Policyholders / Nutrasal, Inc. Nutrasal, Inc. Edit Quote Company Type Private E…" at bounding box center [553, 347] width 735 height 603
click at [203, 75] on link "Policyholders" at bounding box center [231, 76] width 63 height 12
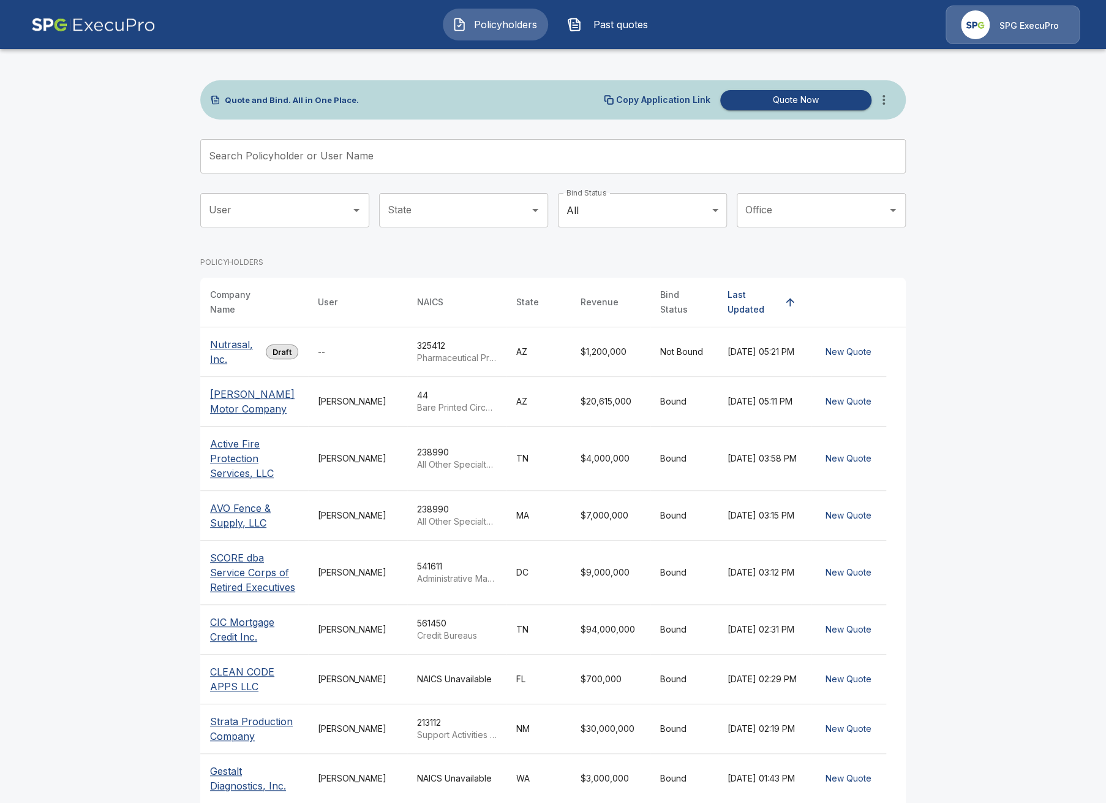
click at [375, 156] on input "Search Policyholder or User Name" at bounding box center [546, 156] width 692 height 34
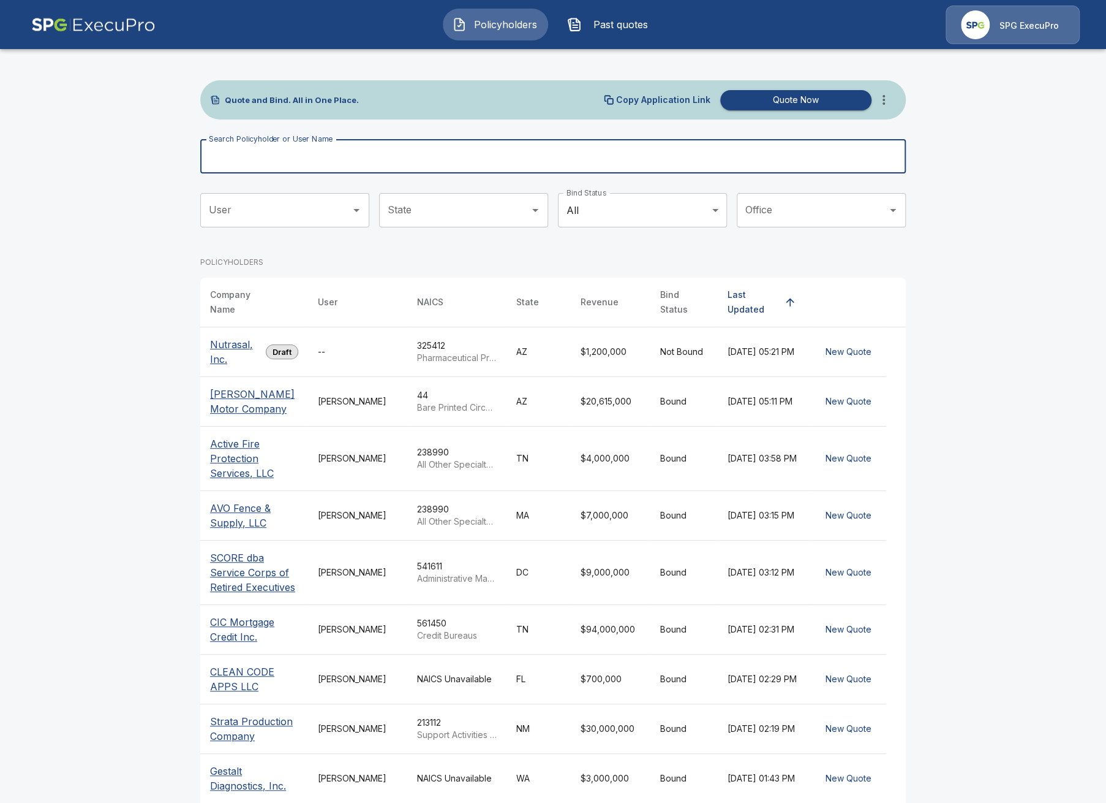
paste input "**********"
type input "**********"
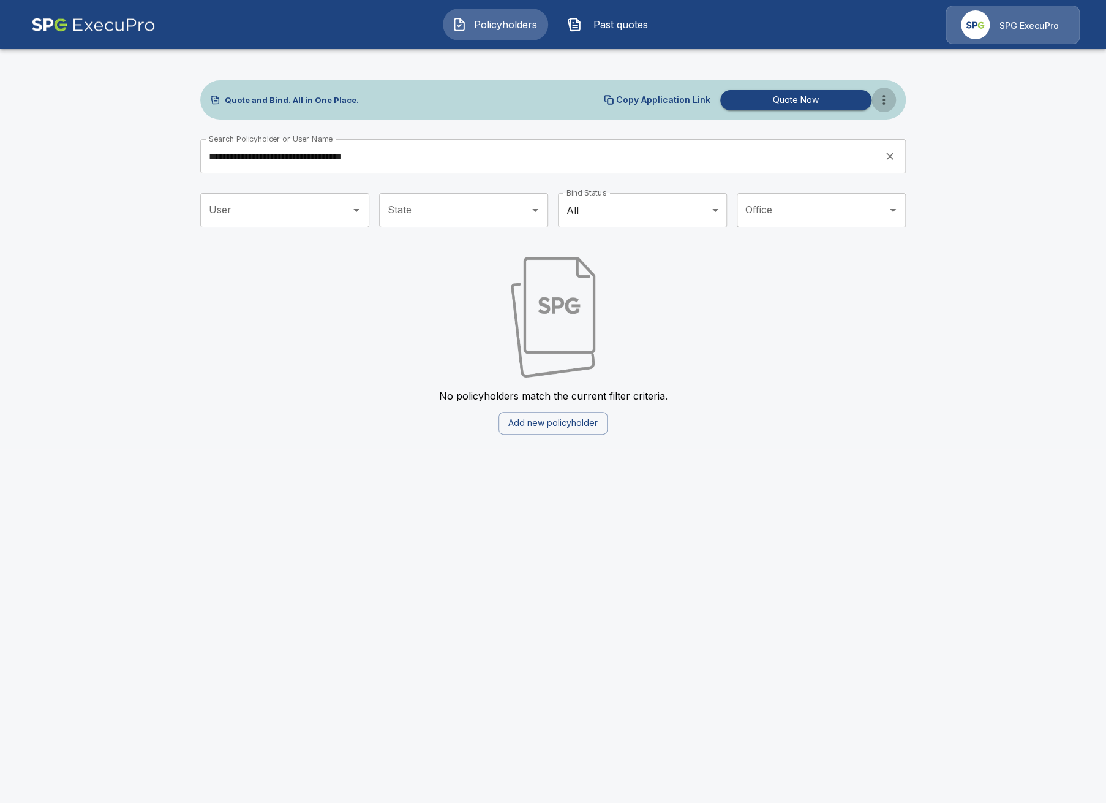
click at [885, 102] on icon "more" at bounding box center [884, 100] width 15 height 15
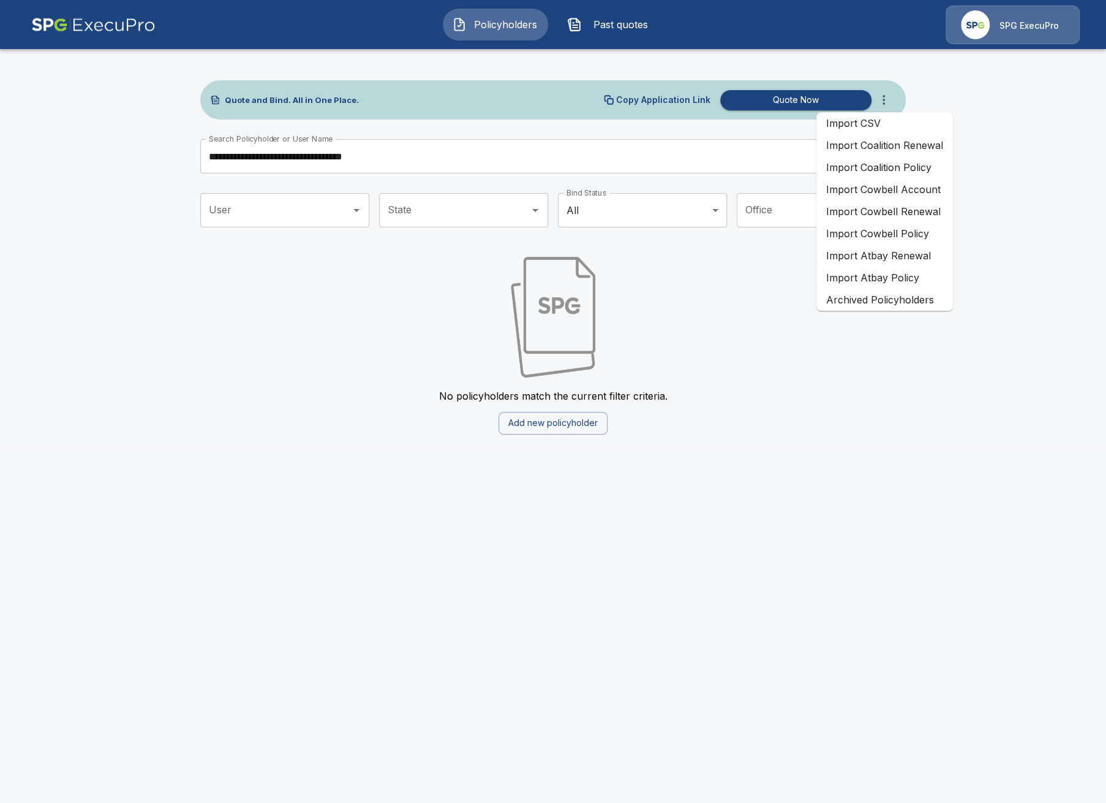
click at [910, 203] on li "Import Cowbell Renewal" at bounding box center [885, 211] width 137 height 22
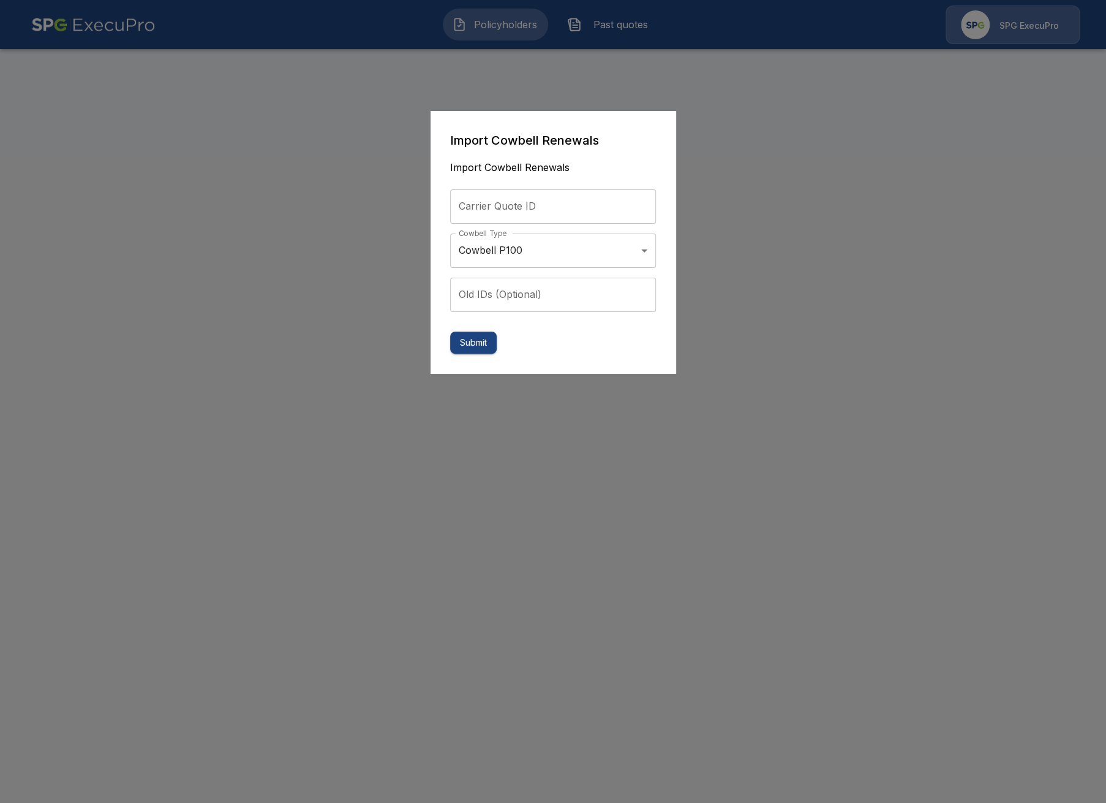
click at [502, 207] on input "Carrier Quote ID" at bounding box center [553, 206] width 206 height 34
paste input "**********"
type input "**********"
click at [479, 348] on button "Submit" at bounding box center [473, 342] width 47 height 23
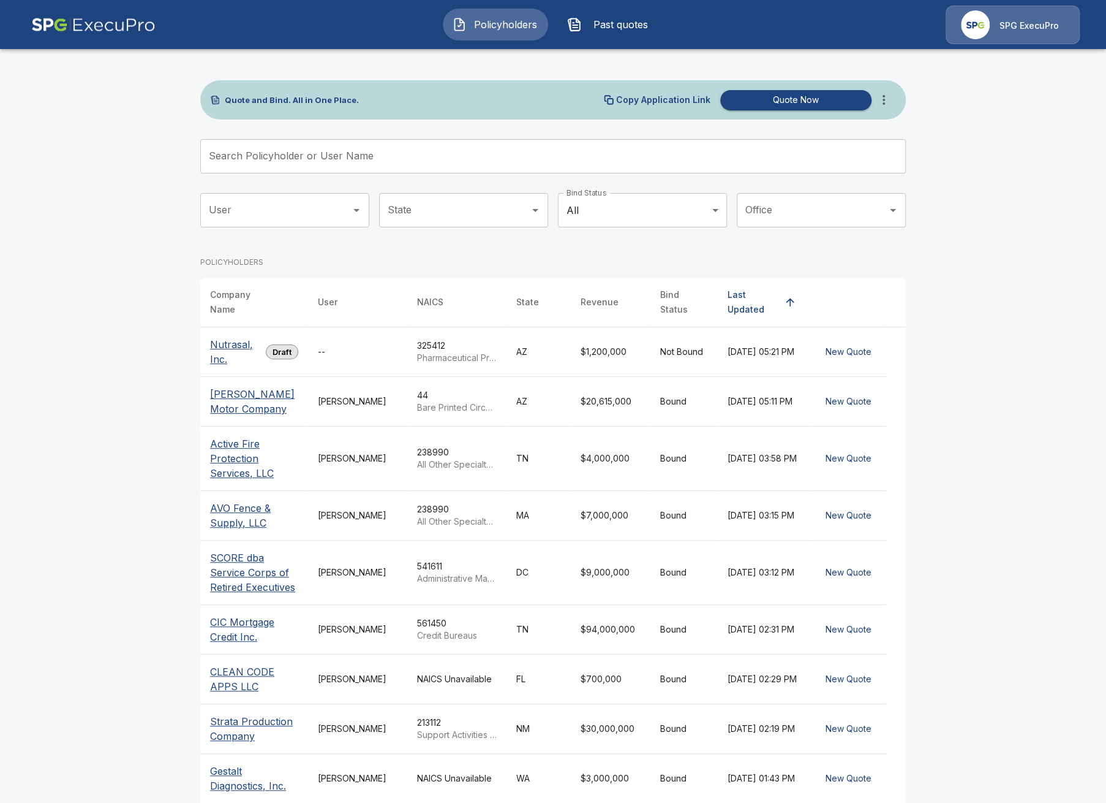
click at [593, 23] on span "Past quotes" at bounding box center [620, 24] width 67 height 15
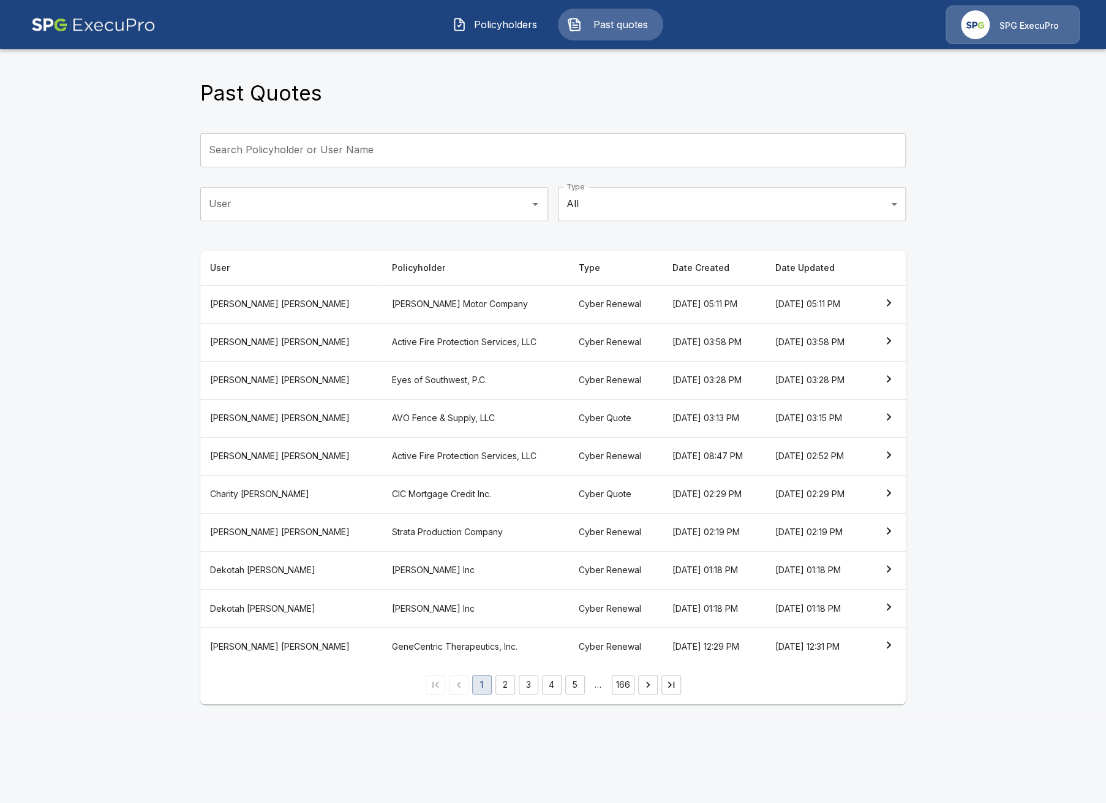
click at [403, 151] on input "Search Policyholder or User Name" at bounding box center [546, 150] width 692 height 34
click at [481, 21] on span "Policyholders" at bounding box center [505, 24] width 67 height 15
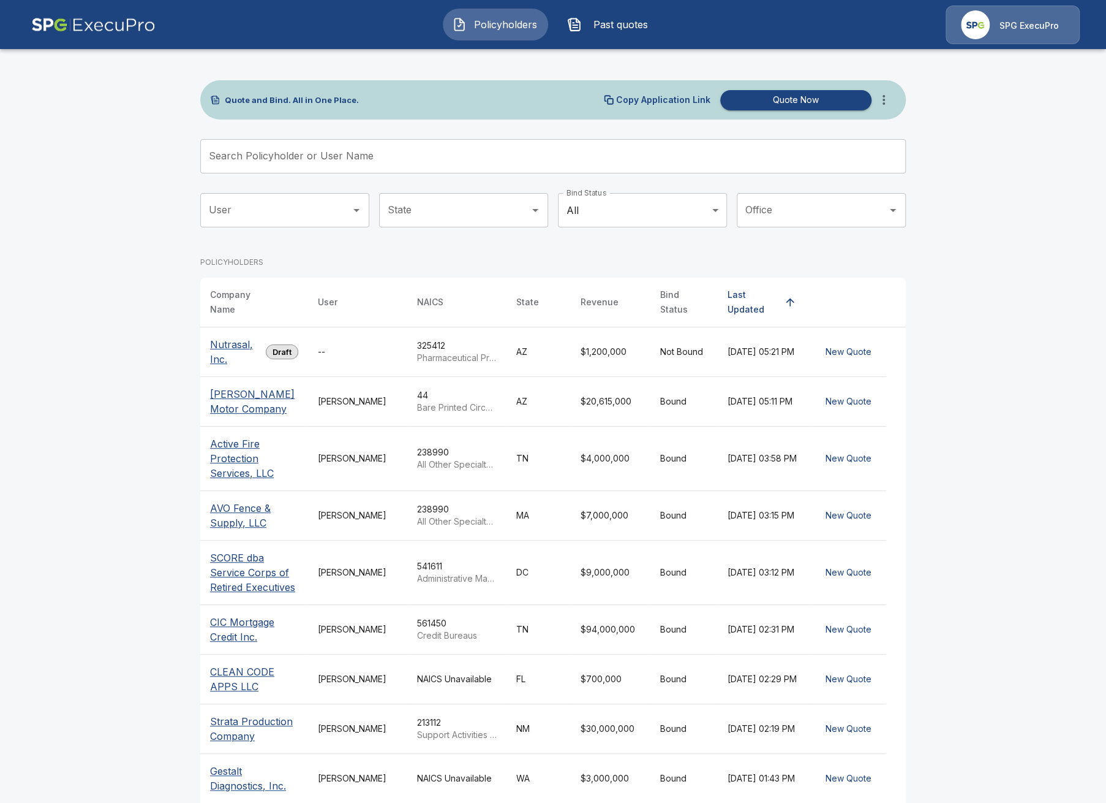
click at [409, 145] on input "Search Policyholder or User Name" at bounding box center [546, 156] width 692 height 34
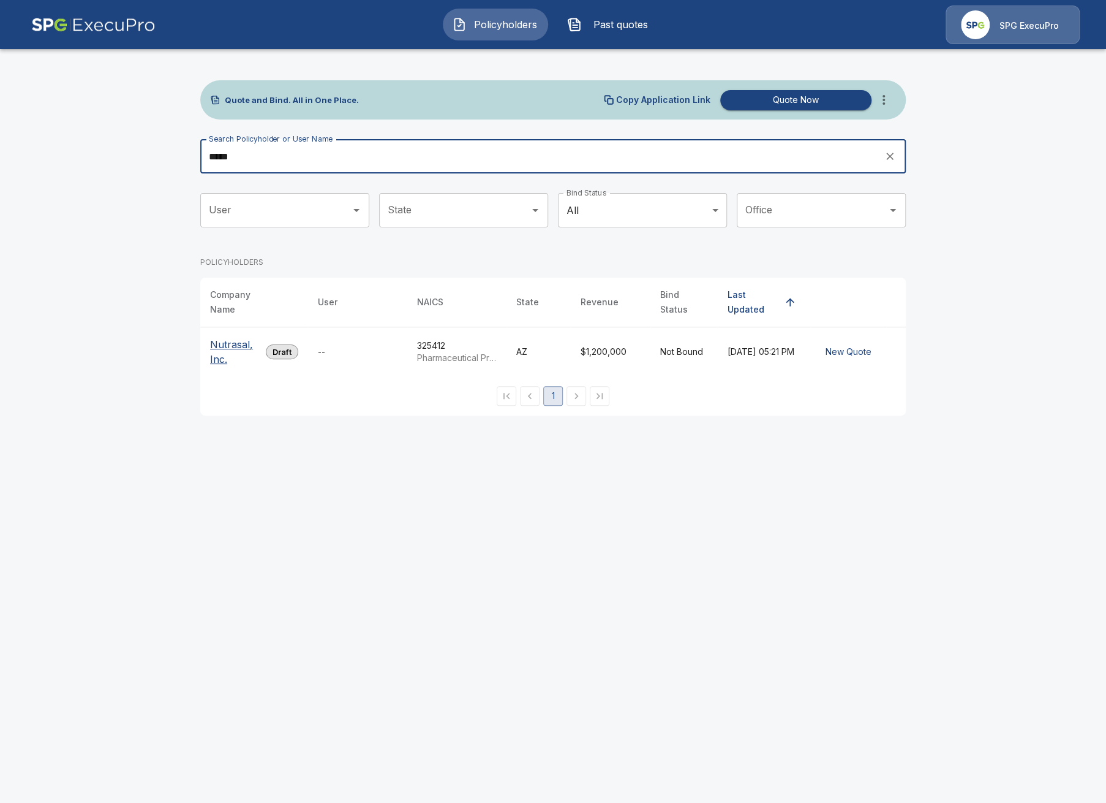
type input "*****"
click at [229, 350] on p "Nutrasal, Inc." at bounding box center [235, 351] width 51 height 29
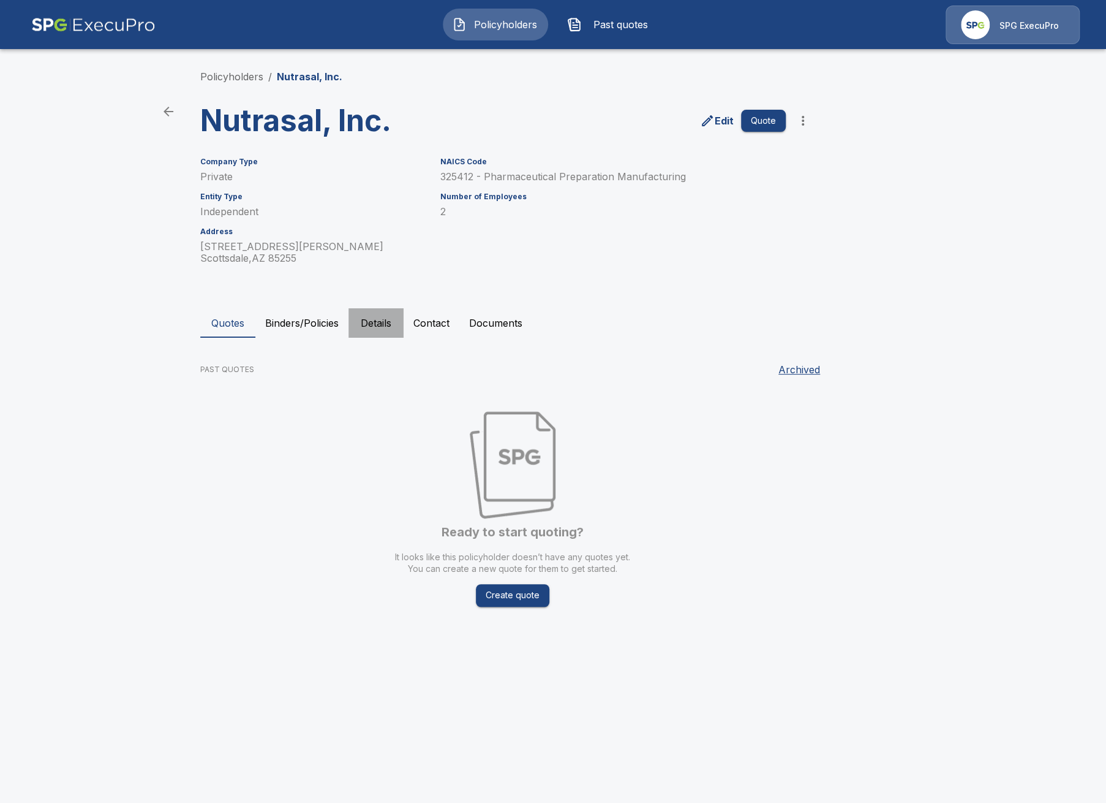
click at [379, 337] on button "Details" at bounding box center [376, 322] width 55 height 29
